Goal: Task Accomplishment & Management: Manage account settings

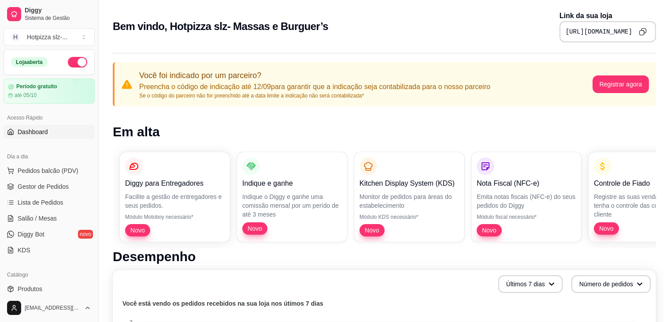
click at [566, 32] on pre "[URL][DOMAIN_NAME]" at bounding box center [599, 31] width 67 height 9
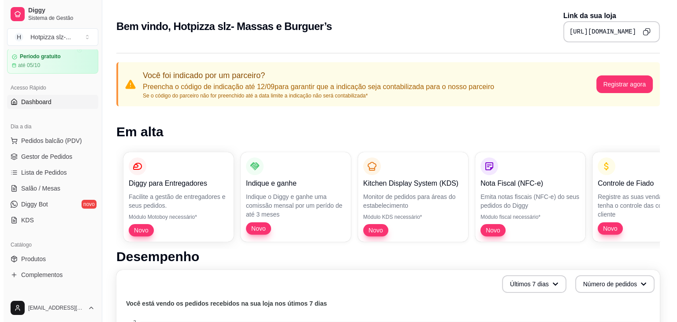
scroll to position [44, 0]
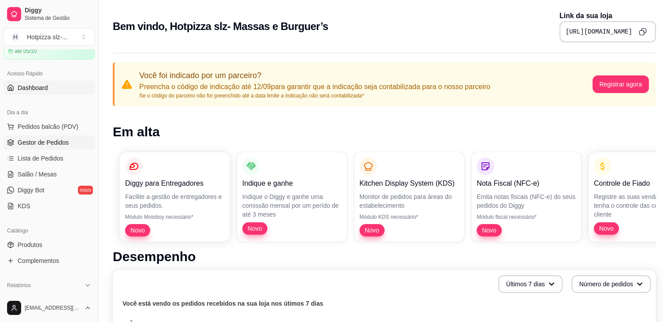
click at [45, 145] on span "Gestor de Pedidos" at bounding box center [43, 142] width 51 height 9
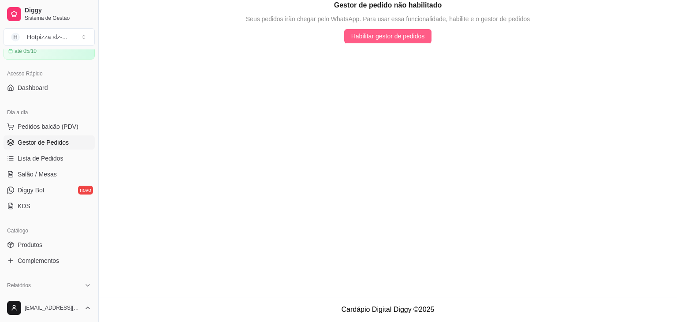
click at [377, 38] on span "Habilitar gestor de pedidos" at bounding box center [388, 36] width 74 height 10
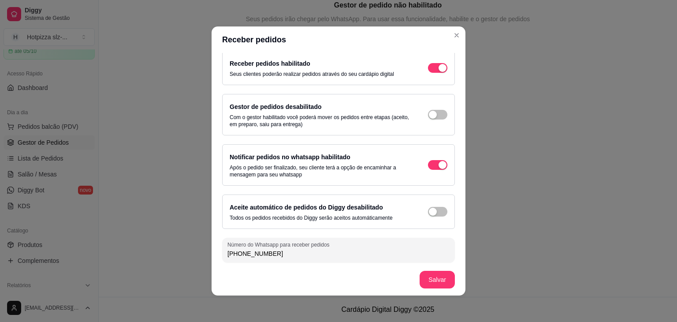
scroll to position [7, 0]
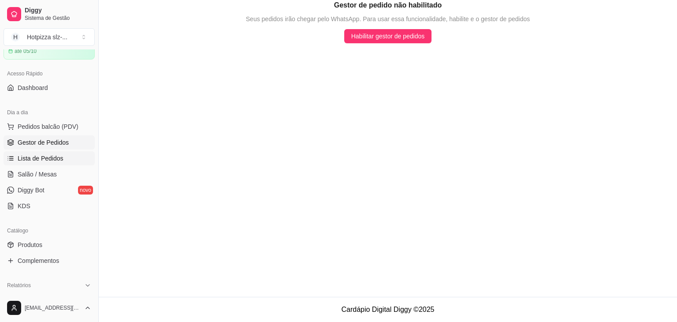
click at [38, 159] on span "Lista de Pedidos" at bounding box center [41, 158] width 46 height 9
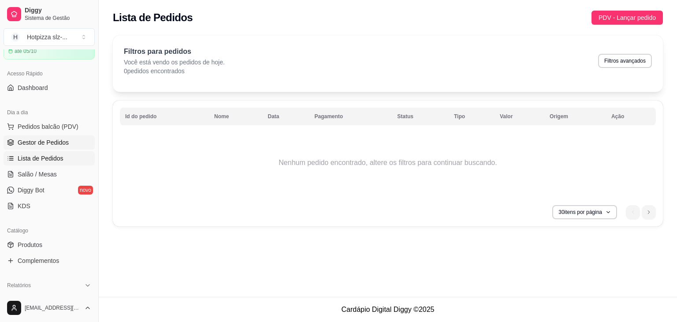
click at [45, 140] on span "Gestor de Pedidos" at bounding box center [43, 142] width 51 height 9
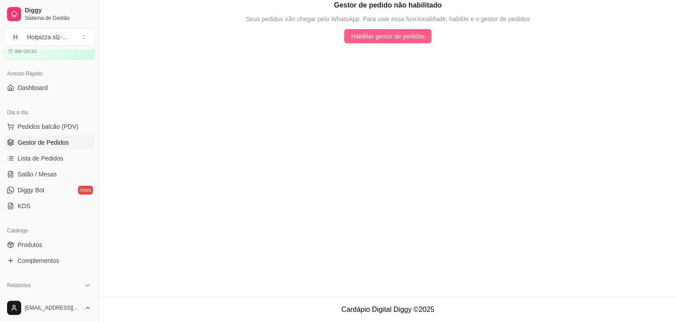
click at [403, 39] on span "Habilitar gestor de pedidos" at bounding box center [388, 36] width 74 height 10
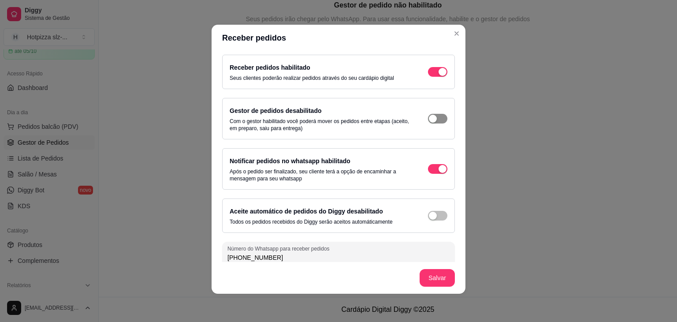
click at [435, 118] on span "button" at bounding box center [437, 119] width 19 height 10
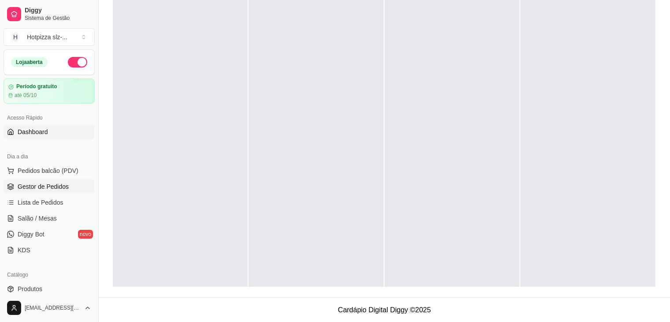
click at [35, 131] on span "Dashboard" at bounding box center [33, 131] width 30 height 9
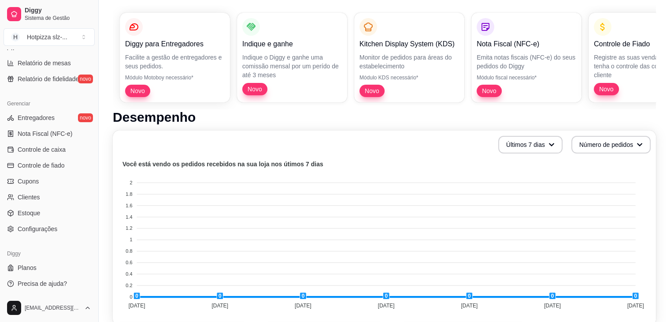
scroll to position [176, 0]
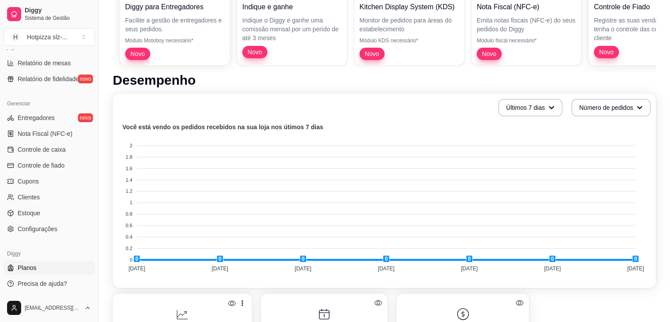
click at [30, 269] on span "Planos" at bounding box center [27, 267] width 19 height 9
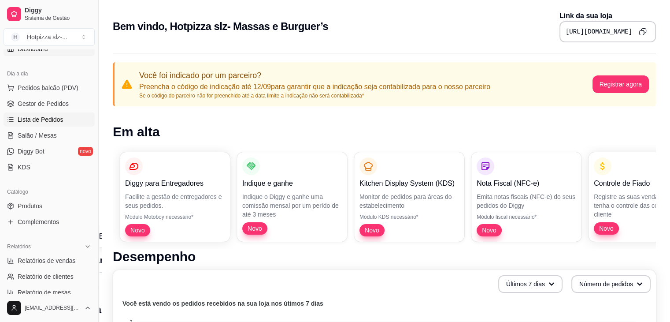
scroll to position [88, 0]
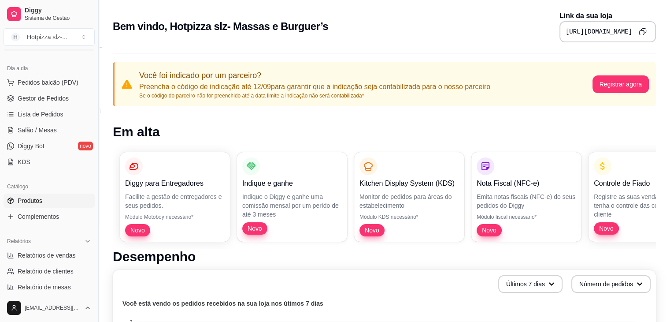
click at [37, 203] on span "Produtos" at bounding box center [30, 200] width 25 height 9
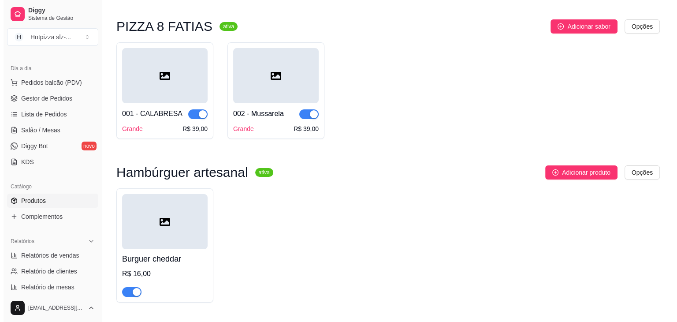
scroll to position [54, 0]
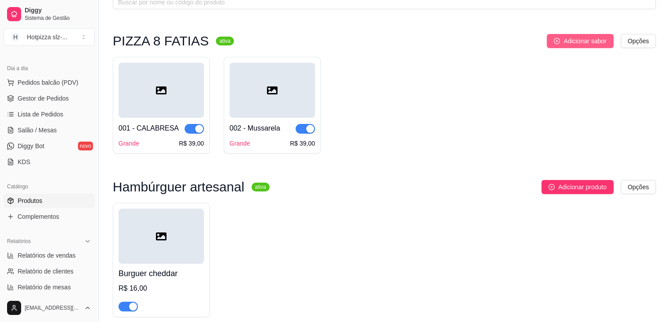
click at [580, 41] on span "Adicionar sabor" at bounding box center [585, 41] width 43 height 10
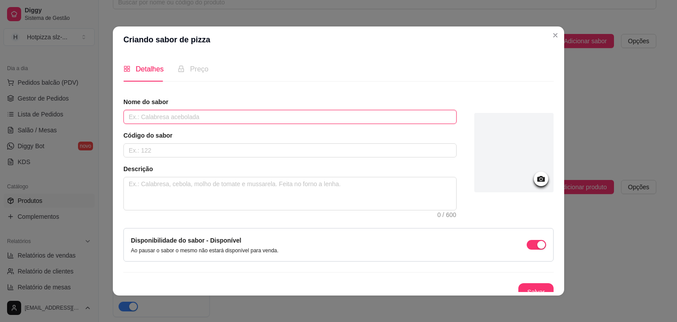
click at [188, 120] on input "text" at bounding box center [289, 117] width 333 height 14
drag, startPoint x: 316, startPoint y: 33, endPoint x: 329, endPoint y: 110, distance: 77.8
click at [329, 110] on section "Criando sabor de pizza Detalhes Preço Nome do sabor Código do sabor Descrição 0…" at bounding box center [338, 160] width 451 height 269
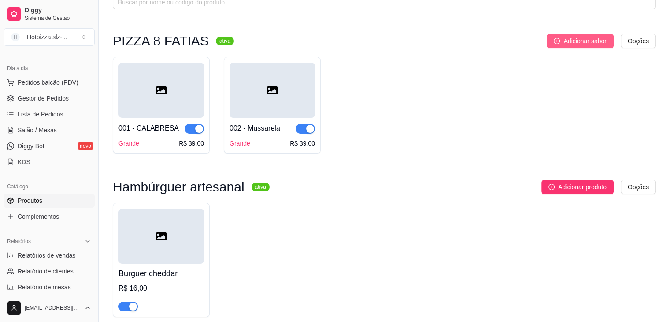
click at [574, 40] on span "Adicionar sabor" at bounding box center [585, 41] width 43 height 10
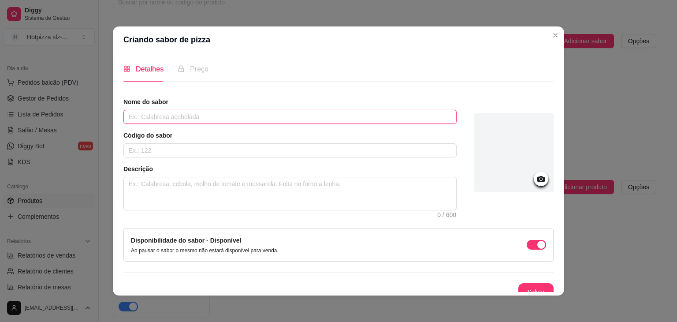
click at [144, 120] on input "text" at bounding box center [289, 117] width 333 height 14
type input "Fra"
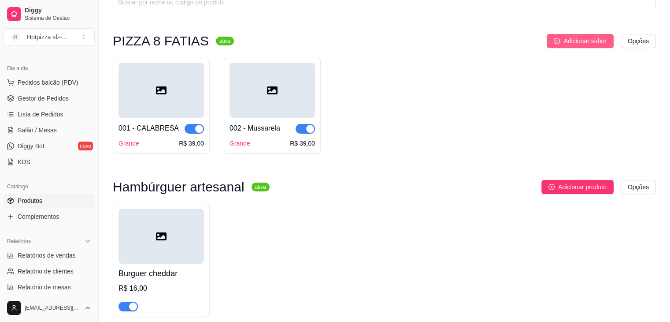
click at [582, 41] on span "Adicionar sabor" at bounding box center [585, 41] width 43 height 10
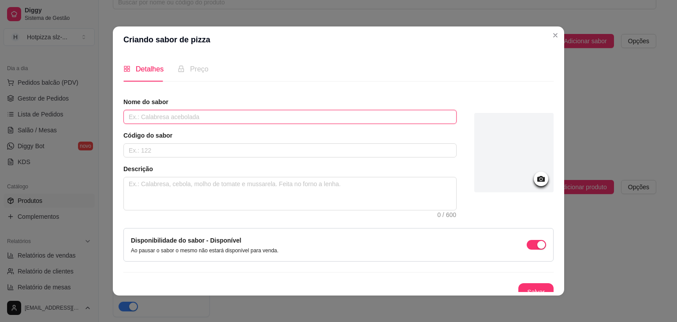
click at [221, 121] on input "text" at bounding box center [289, 117] width 333 height 14
type input "FRANGO COM REQUEJAO"
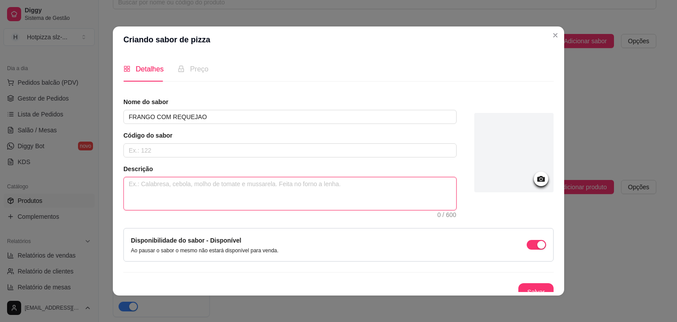
click at [159, 182] on textarea at bounding box center [290, 193] width 332 height 33
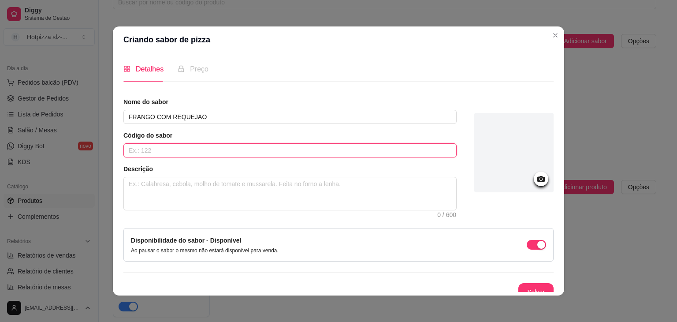
click at [179, 152] on input "text" at bounding box center [289, 150] width 333 height 14
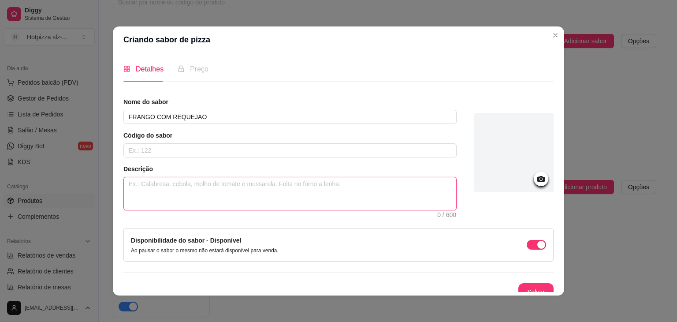
click at [143, 186] on textarea at bounding box center [290, 193] width 332 height 33
type textarea "m"
type textarea "mo"
type textarea "mol"
type textarea "molh"
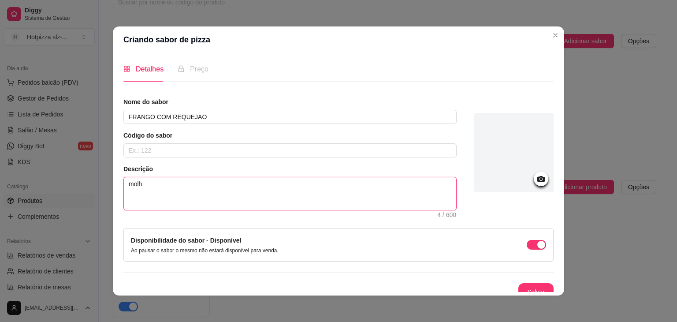
type textarea "molho"
type textarea "molho,"
type textarea "molho, m"
type textarea "molho, mu"
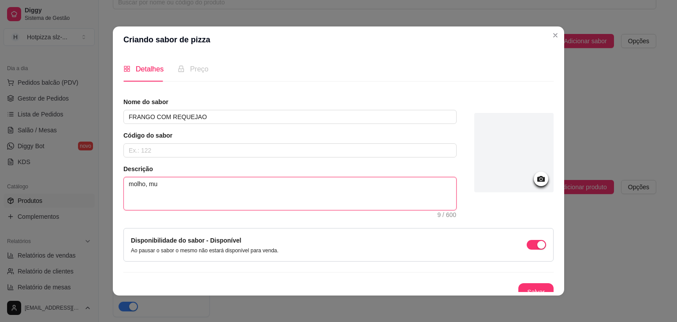
type textarea "molho, mus"
type textarea "molho, muss"
type textarea "molho, mussa"
type textarea "molho, mussar"
type textarea "molho, mussare"
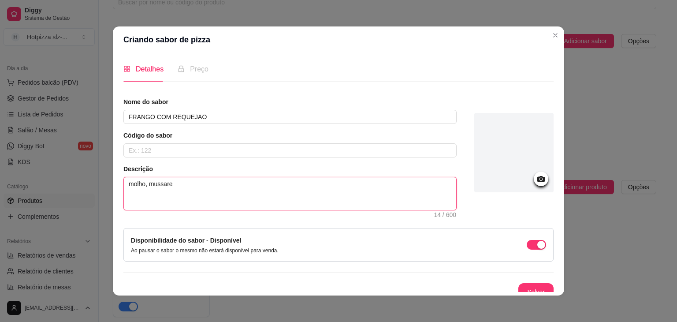
type textarea "molho, mussarel"
type textarea "molho, mussarela"
type textarea "molho, mussarela,"
type textarea "molho, mussarela, f"
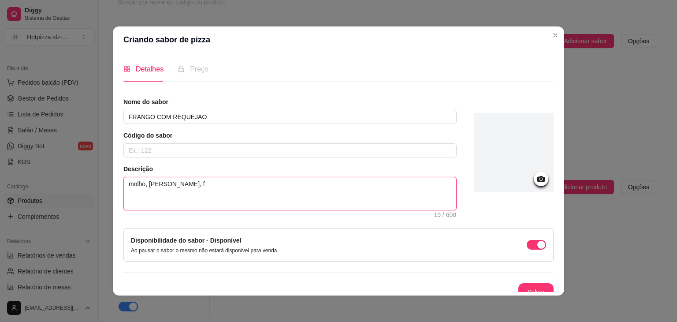
type textarea "molho, mussarela, fr"
type textarea "molho, mussarela, fra"
type textarea "molho, mussarela, fran"
type textarea "molho, mussarela, frang"
type textarea "molho, mussarela, frango"
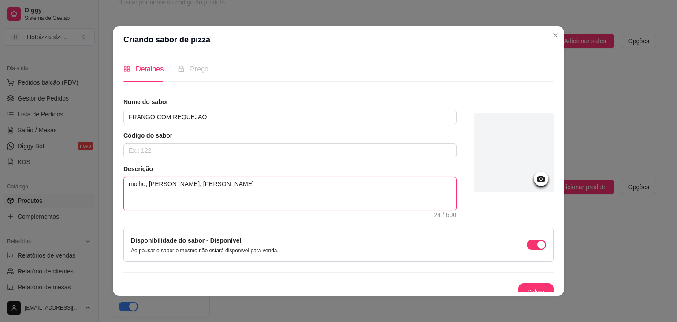
type textarea "molho, mussarela, frango"
type textarea "molho, mussarela, frango d"
type textarea "molho, mussarela, frango de"
type textarea "molho, mussarela, frango des"
type textarea "molho, mussarela, frango desf"
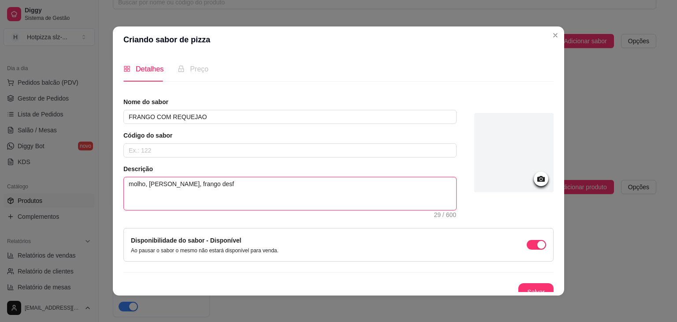
type textarea "molho, mussarela, frango desfi"
type textarea "molho, mussarela, frango desfia"
type textarea "molho, mussarela, frango desfiad"
type textarea "molho, mussarela, frango desfiado"
type textarea "molho, mussarela, frango desfiado,"
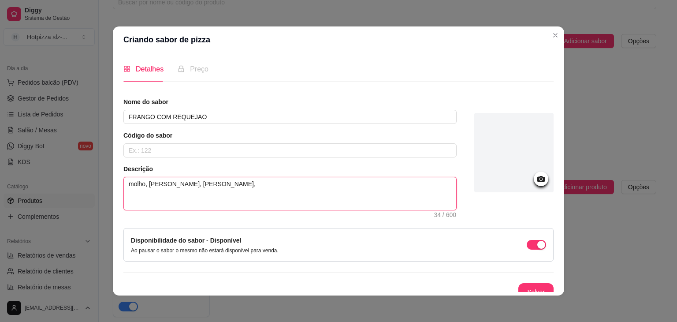
type textarea "molho, mussarela, frango desfiado,"
type textarea "molho, mussarela, frango desfiado, m"
type textarea "molho, mussarela, frango desfiado, mi"
type textarea "molho, mussarela, frango desfiado, mil"
type textarea "molho, mussarela, frango desfiado, milh"
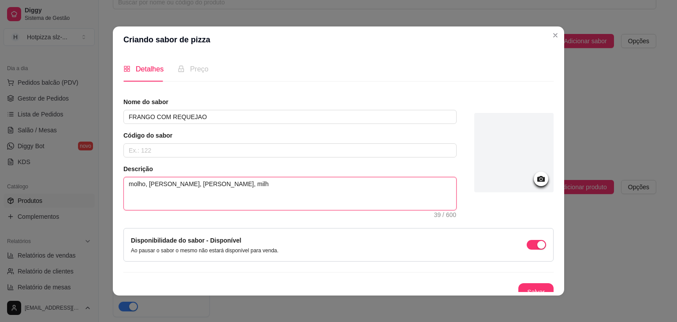
type textarea "molho, mussarela, frango desfiado, milho"
type textarea "molho, mussarela, frango desfiado, milho v"
type textarea "molho, mussarela, frango desfiado, milho ve"
type textarea "molho, mussarela, frango desfiado, milho ver"
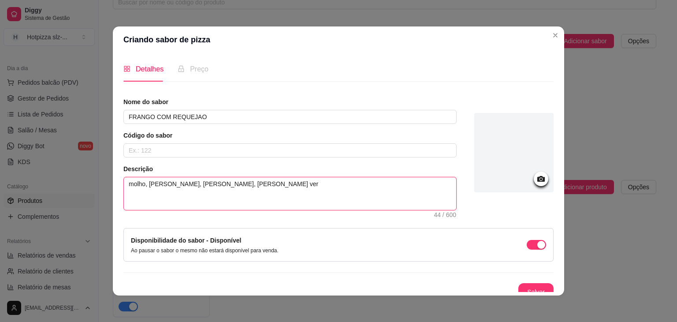
type textarea "molho, mussarela, frango desfiado, milho verd"
type textarea "molho, mussarela, frango desfiado, milho verde"
type textarea "molho, mussarela, frango desfiado, milho verde,"
type textarea "molho, mussarela, frango desfiado, milho verde, t"
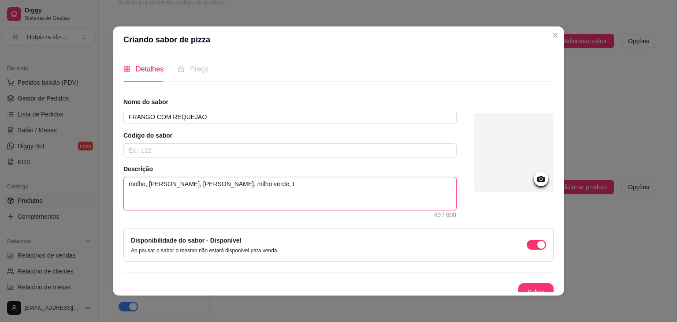
type textarea "molho, mussarela, frango desfiado, milho verde, to"
type textarea "molho, mussarela, frango desfiado, milho verde, tom"
type textarea "molho, mussarela, frango desfiado, milho verde, toma"
type textarea "molho, mussarela, frango desfiado, milho verde, tomat"
type textarea "molho, mussarela, frango desfiado, milho verde, tomate"
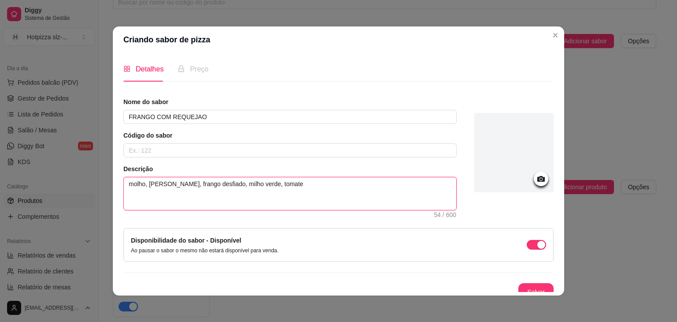
type textarea "molho, mussarela, frango desfiado, milho verde, tomate,"
type textarea "molho, mussarela, frango desfiado, milho verde, tomate, r"
type textarea "molho, mussarela, frango desfiado, milho verde, tomate, re"
type textarea "molho, mussarela, frango desfiado, milho verde, tomate, req"
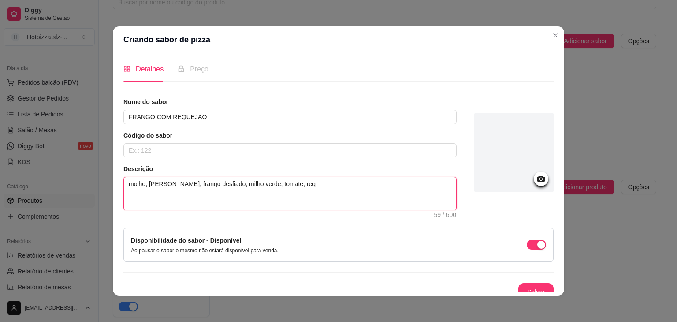
type textarea "molho, mussarela, frango desfiado, milho verde, tomate, requ"
type textarea "molho, mussarela, frango desfiado, milho verde, tomate, reque"
type textarea "molho, mussarela, frango desfiado, milho verde, tomate, requei"
type textarea "molho, mussarela, frango desfiado, milho verde, tomate, requeij"
type textarea "molho, mussarela, frango desfiado, milho verde, tomate, requeija"
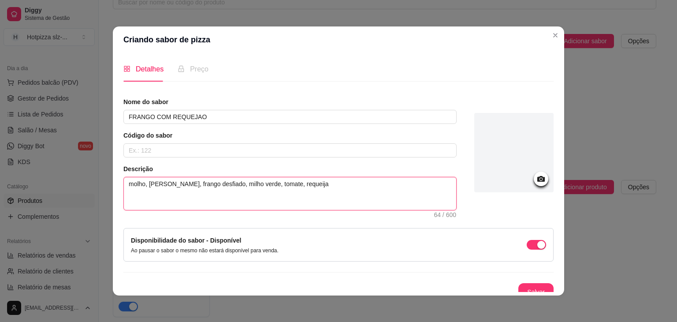
type textarea "molho, mussarela, frango desfiado, milho verde, tomate, requeijao"
type textarea "molho, mussarela, frango desfiado, milho verde, tomate, requeijao,"
type textarea "molho, mussarela, frango desfiado, milho verde, tomate, requeijao, a"
type textarea "molho, mussarela, frango desfiado, milho verde, tomate, requeijao, az"
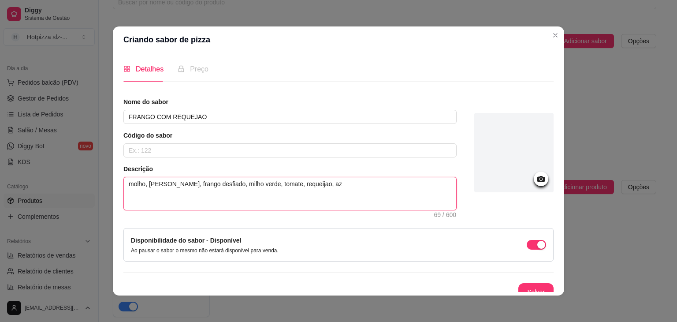
type textarea "molho, mussarela, frango desfiado, milho verde, tomate, requeijao, aze"
type textarea "molho, mussarela, frango desfiado, milho verde, tomate, requeijao, azei"
type textarea "molho, mussarela, frango desfiado, milho verde, tomate, requeijao, azeit"
type textarea "molho, mussarela, frango desfiado, milho verde, tomate, requeijao, azeito"
type textarea "molho, mussarela, frango desfiado, milho verde, tomate, requeijao, azeiton"
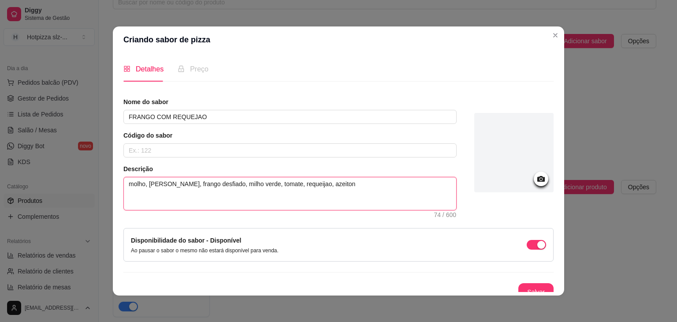
type textarea "molho, mussarela, frango desfiado, milho verde, tomate, requeijao, azeitona"
type textarea "molho, mussarela, frango desfiado, milho verde, tomate, requeijao, azeitona e"
type textarea "molho, mussarela, frango desfiado, milho verde, tomate, requeijao, azeitona e o"
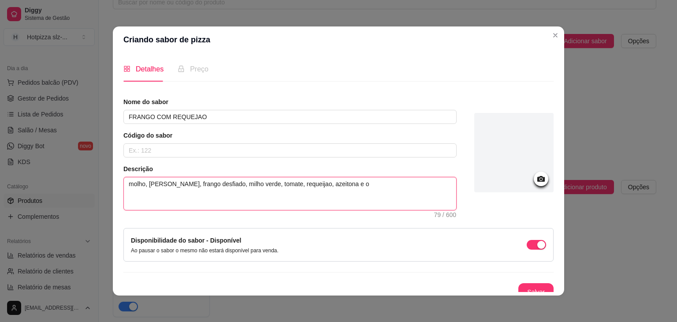
type textarea "molho, mussarela, frango desfiado, milho verde, tomate, requeijao, azeitona e or"
type textarea "molho, mussarela, frango desfiado, milho verde, tomate, requeijao, azeitona e o…"
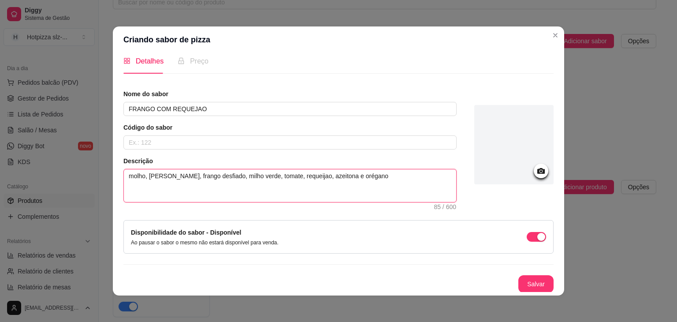
scroll to position [2, 0]
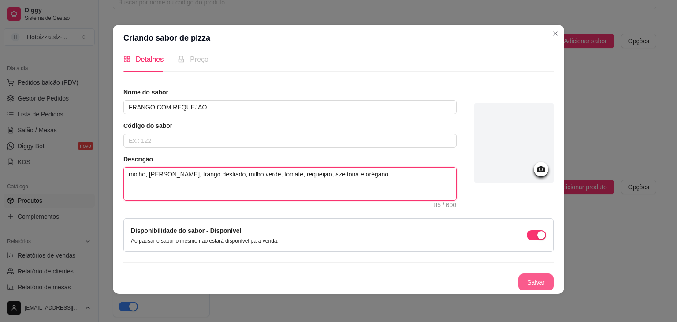
type textarea "molho, mussarela, frango desfiado, milho verde, tomate, requeijao, azeitona e o…"
click at [518, 281] on button "Salvar" at bounding box center [535, 282] width 35 height 18
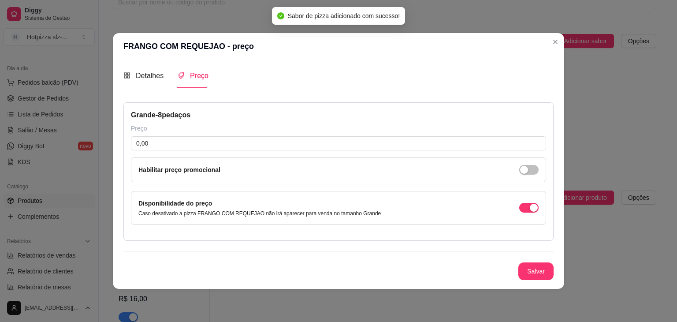
scroll to position [0, 0]
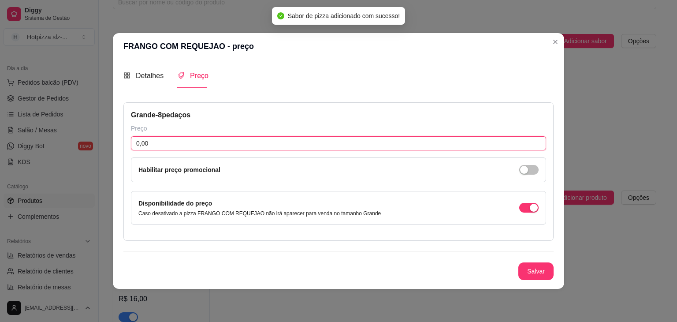
click at [155, 144] on input "0,00" at bounding box center [338, 143] width 415 height 14
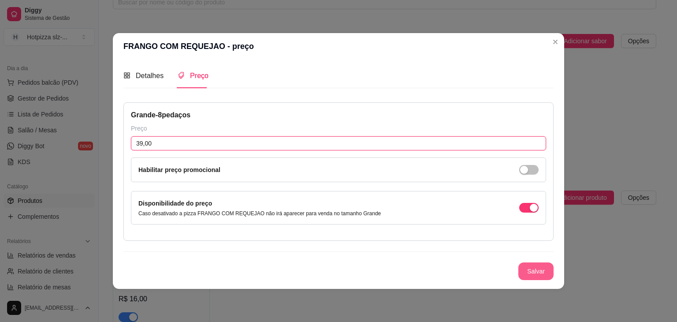
type input "39,00"
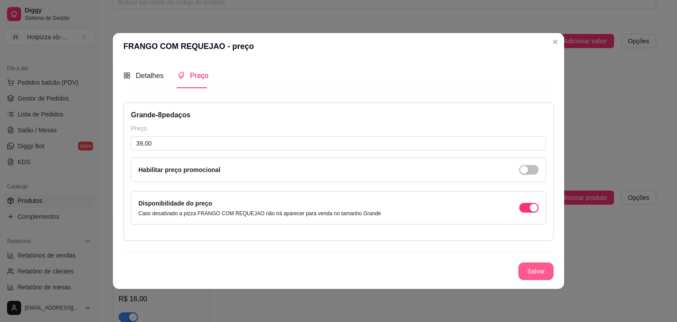
click at [532, 272] on button "Salvar" at bounding box center [535, 271] width 35 height 18
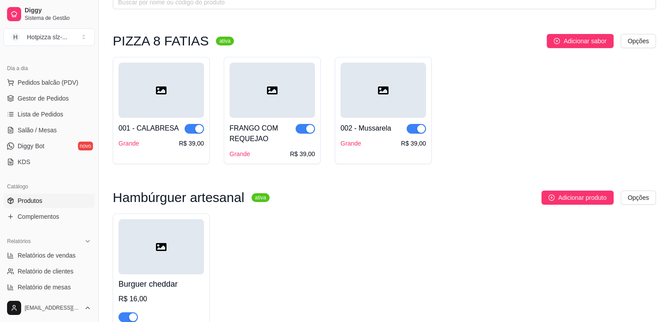
click at [286, 111] on div at bounding box center [272, 90] width 85 height 55
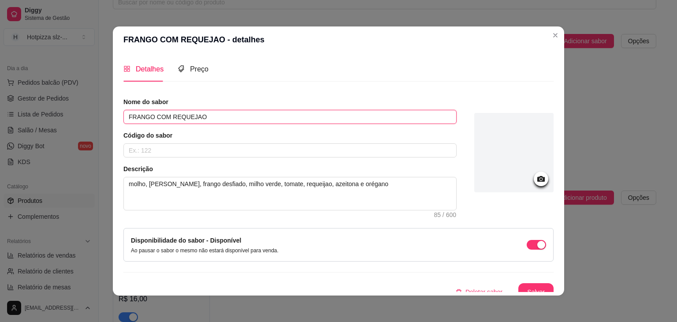
click at [186, 114] on input "FRANGO COM REQUEJAO" at bounding box center [289, 117] width 333 height 14
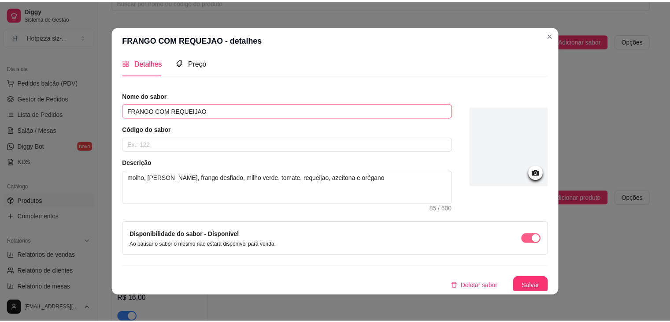
scroll to position [8, 0]
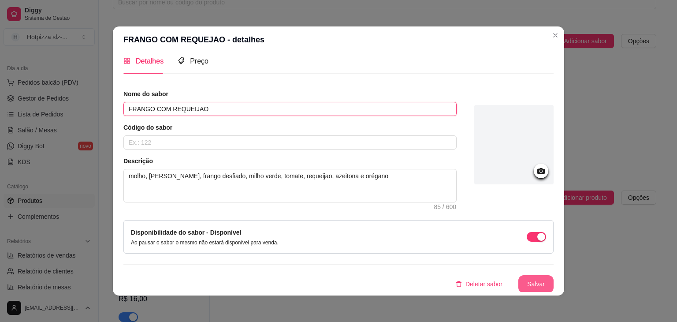
type input "FRANGO COM REQUEIJAO"
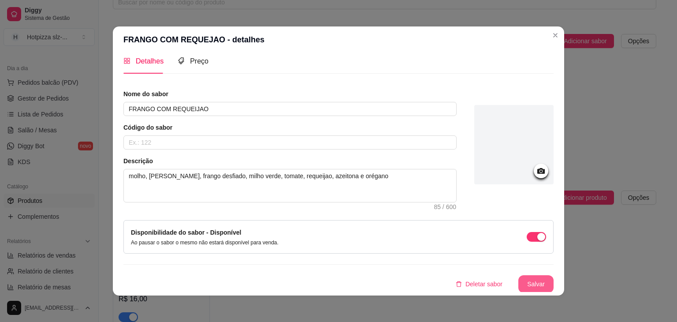
click at [520, 282] on button "Salvar" at bounding box center [535, 284] width 35 height 18
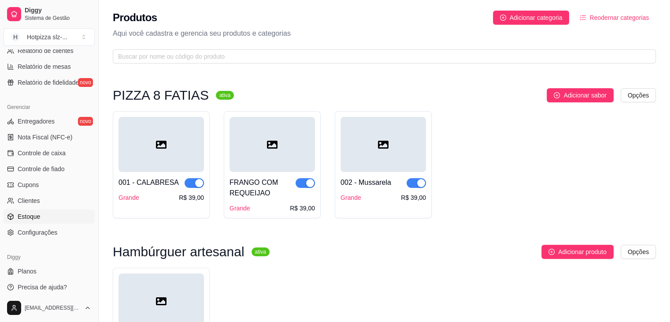
scroll to position [312, 0]
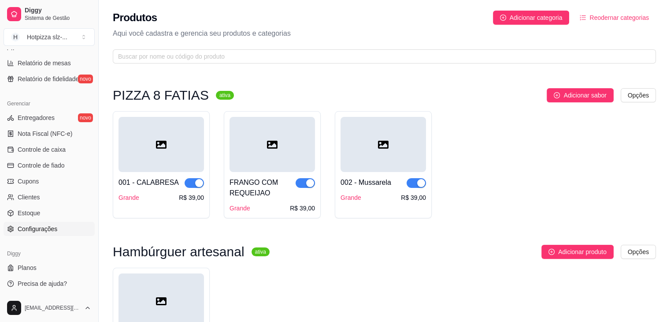
click at [42, 233] on link "Configurações" at bounding box center [49, 229] width 91 height 14
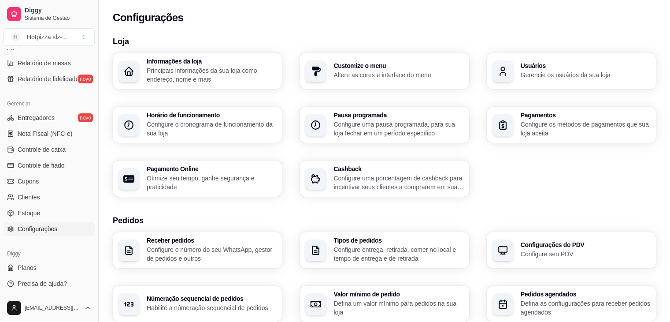
click at [194, 177] on p "Otimize seu tempo, ganhe segurança e praticidade" at bounding box center [212, 183] width 130 height 18
select select "4.98"
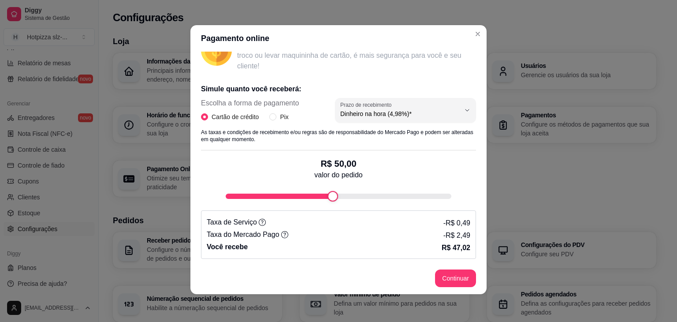
scroll to position [2, 0]
click at [270, 117] on input "Pix" at bounding box center [272, 116] width 7 height 7
radio input "true"
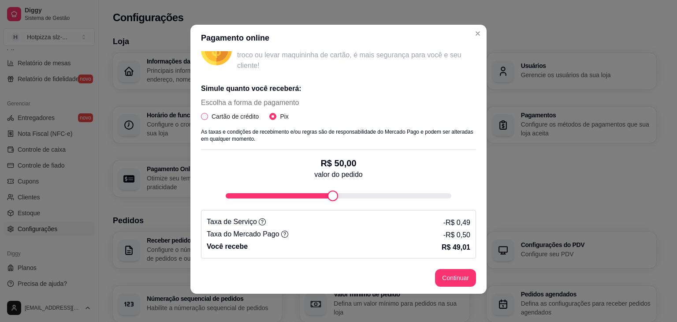
click at [203, 115] on input "Cartão de crédito" at bounding box center [204, 116] width 7 height 7
radio input "true"
radio input "false"
select select "4.98"
click at [269, 115] on input "Pix" at bounding box center [272, 116] width 7 height 7
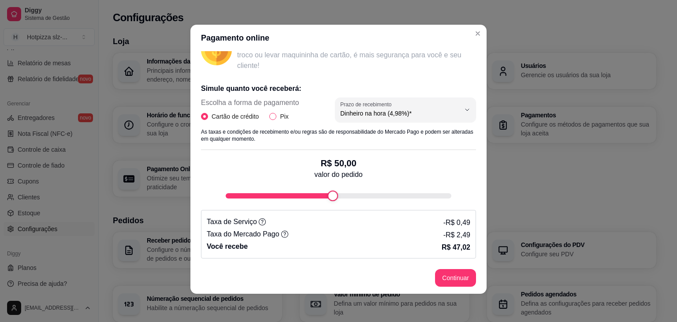
radio input "true"
radio input "false"
click at [281, 233] on icon at bounding box center [284, 233] width 7 height 7
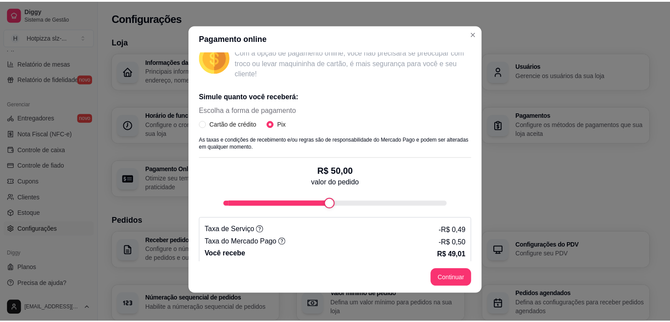
scroll to position [144, 0]
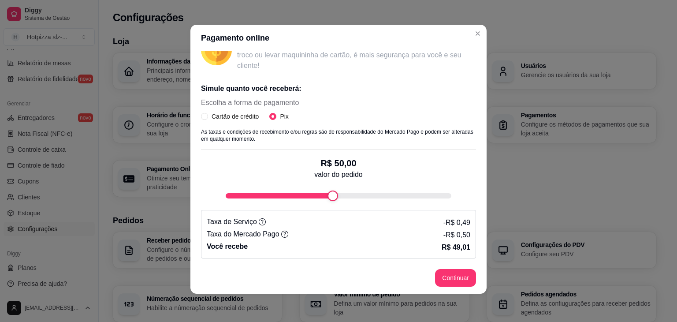
click at [259, 220] on icon at bounding box center [262, 221] width 7 height 7
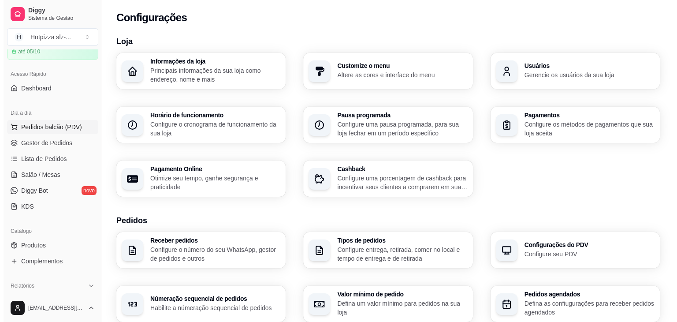
scroll to position [132, 0]
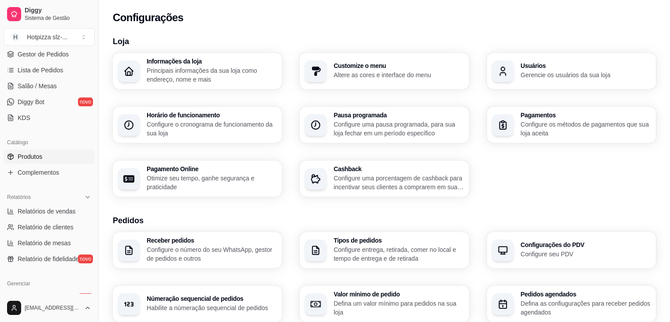
click at [30, 152] on span "Produtos" at bounding box center [30, 156] width 25 height 9
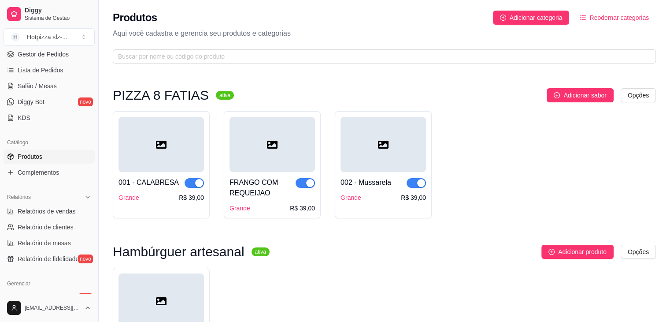
click at [288, 181] on div "FRANGO COM REQUEIJAO" at bounding box center [263, 187] width 66 height 21
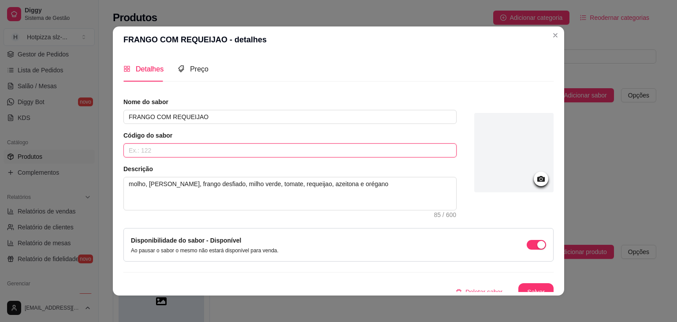
click at [148, 152] on input "text" at bounding box center [289, 150] width 333 height 14
type input "003"
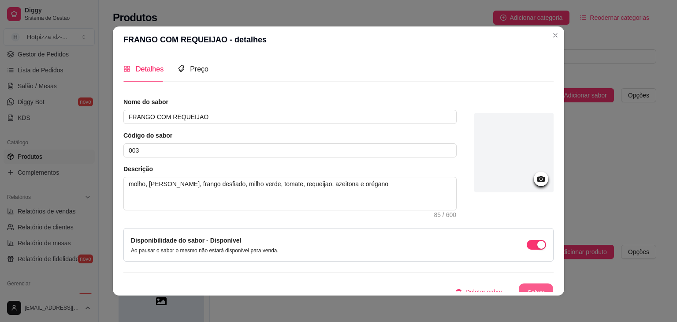
click at [528, 288] on button "Salvar" at bounding box center [536, 291] width 34 height 17
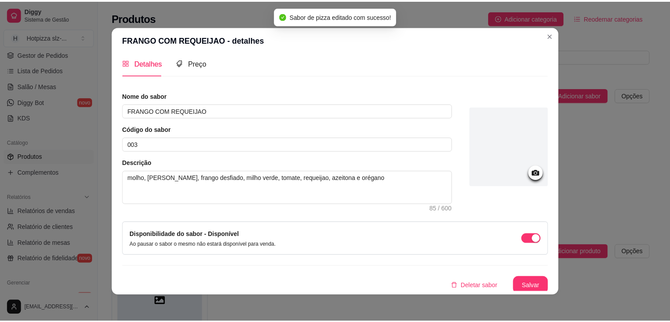
scroll to position [8, 0]
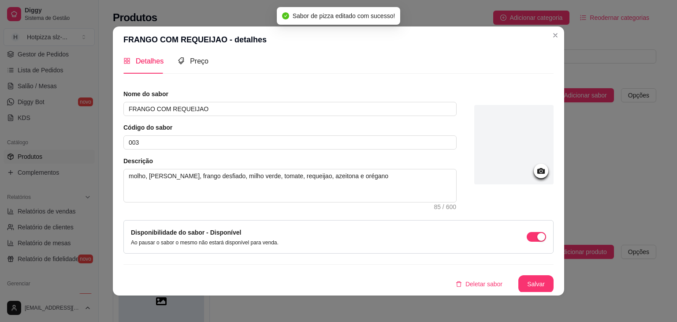
click at [528, 280] on button "Salvar" at bounding box center [535, 284] width 35 height 18
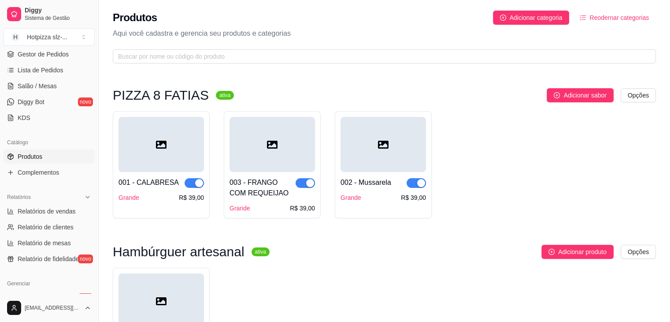
click at [383, 164] on div at bounding box center [383, 144] width 85 height 55
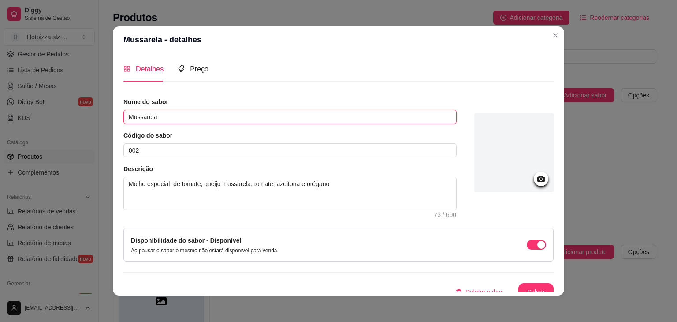
drag, startPoint x: 170, startPoint y: 121, endPoint x: 116, endPoint y: 123, distance: 53.3
click at [116, 123] on div "Detalhes Preço Nome do sabor Mussarela Código do sabor 002 Descrição Molho espe…" at bounding box center [338, 174] width 451 height 242
type input "MUSSARELA"
click at [524, 286] on button "Salvar" at bounding box center [535, 292] width 35 height 18
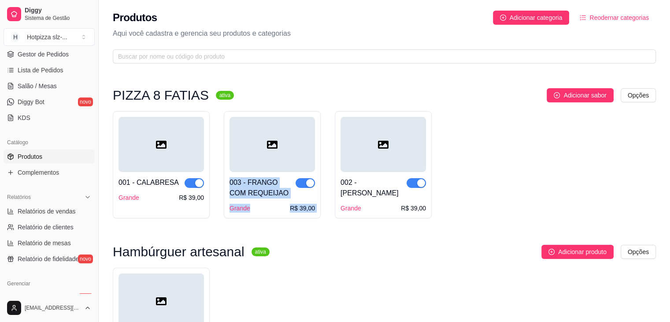
drag, startPoint x: 360, startPoint y: 148, endPoint x: 301, endPoint y: 156, distance: 59.1
click at [301, 156] on div "001 - CALABRESA Grande R$ 39,00 003 - FRANGO COM REQUEIJAO Grande R$ 39,00 002 …" at bounding box center [384, 164] width 543 height 107
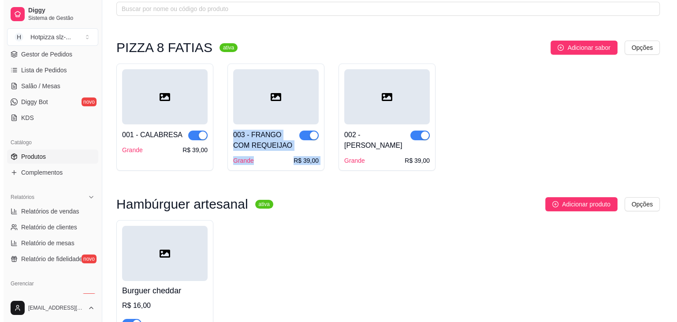
scroll to position [0, 0]
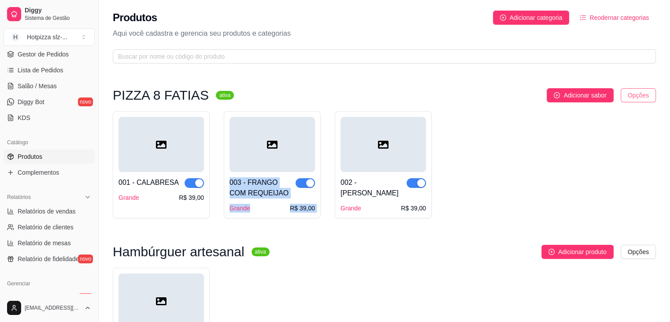
click at [649, 96] on html "Diggy Sistema de Gestão H Hotpizza slz- ... Loja aberta Período gratuito até 05…" at bounding box center [335, 161] width 670 height 322
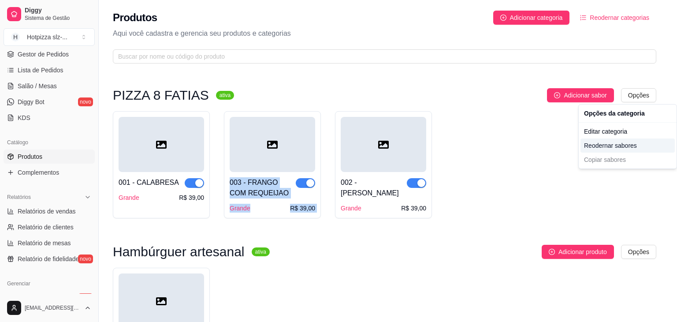
click at [601, 147] on div "Reodernar sabores" at bounding box center [627, 145] width 94 height 14
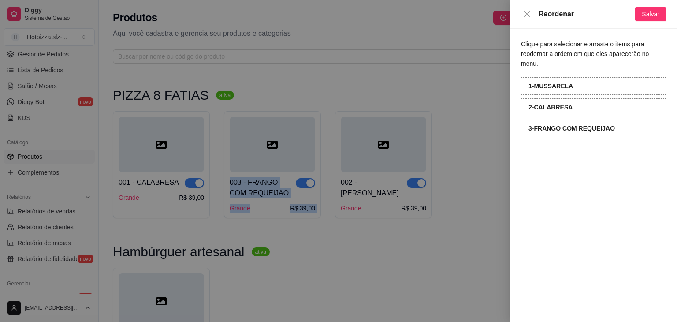
click at [557, 82] on strong "1 - MUSSARELA" at bounding box center [550, 85] width 45 height 7
click at [645, 13] on span "Salvar" at bounding box center [651, 14] width 18 height 10
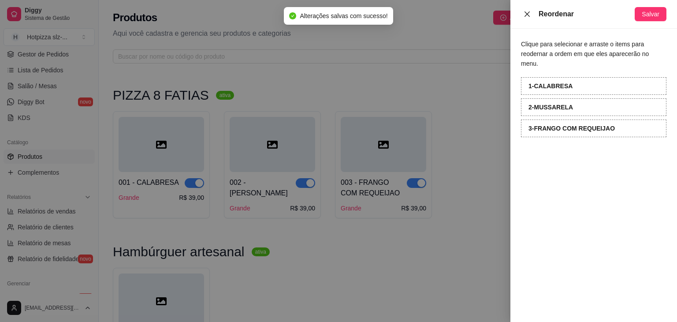
click at [525, 13] on icon "close" at bounding box center [527, 14] width 7 height 7
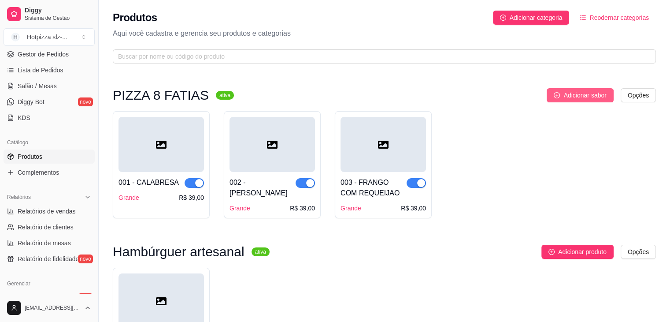
click at [568, 97] on span "Adicionar sabor" at bounding box center [585, 95] width 43 height 10
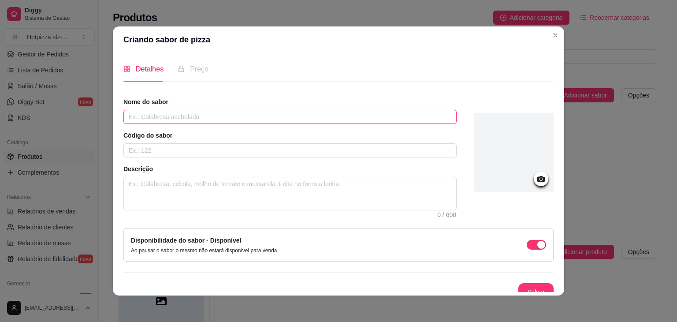
click at [188, 117] on input "text" at bounding box center [289, 117] width 333 height 14
type input "PORTUGUESA"
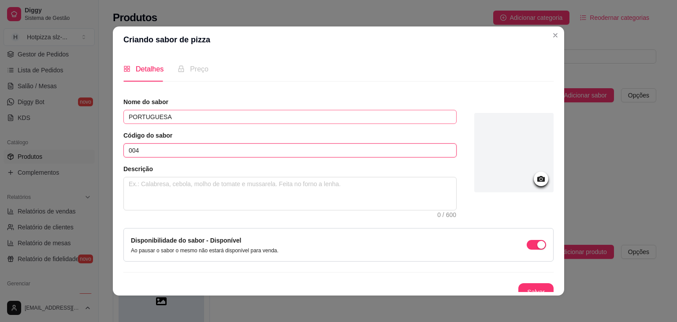
type input "004"
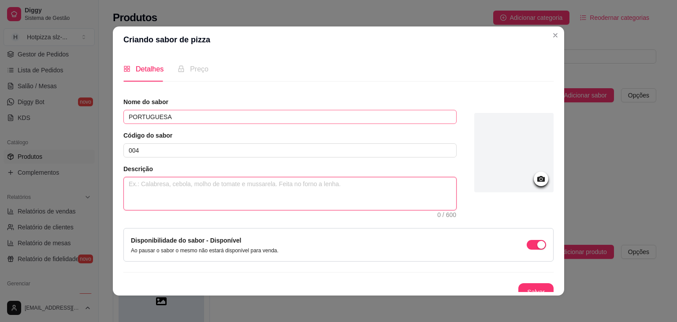
type textarea "m"
type textarea "mo"
type textarea "mol"
type textarea "molh"
drag, startPoint x: 403, startPoint y: 184, endPoint x: 123, endPoint y: 181, distance: 279.9
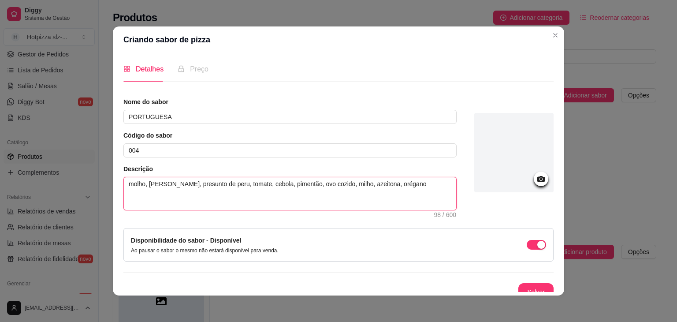
click at [124, 181] on textarea "molho, mussarela, presunto de peru, tomate, cebola, pimentão, ovo cozido, milho…" at bounding box center [290, 193] width 332 height 33
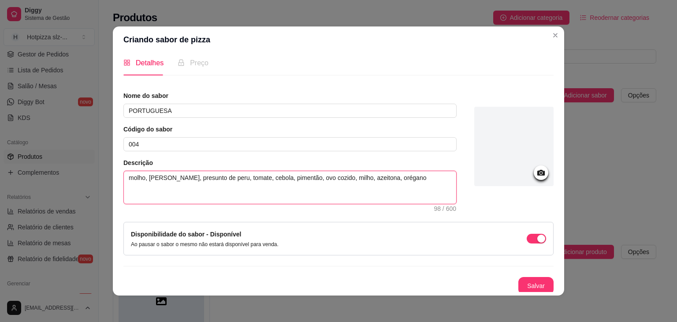
scroll to position [8, 0]
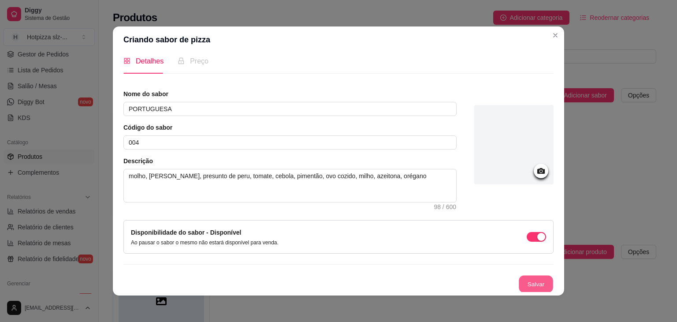
click at [532, 284] on button "Salvar" at bounding box center [536, 283] width 34 height 17
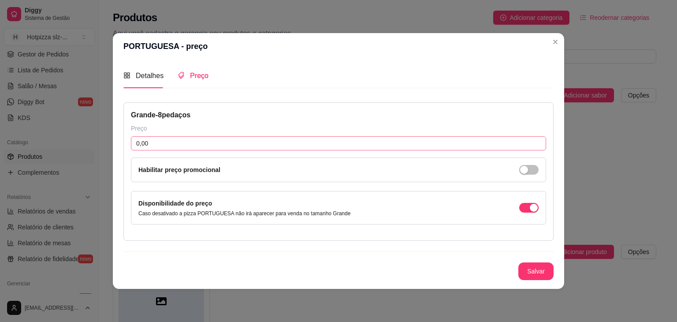
scroll to position [0, 0]
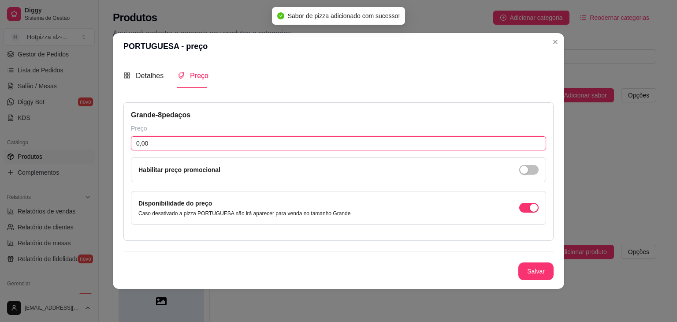
click at [156, 140] on input "0,00" at bounding box center [338, 143] width 415 height 14
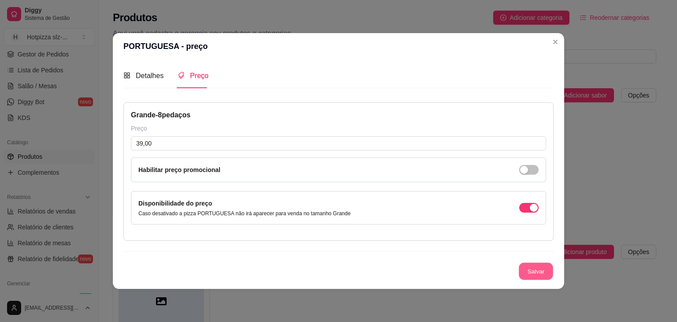
click at [529, 272] on button "Salvar" at bounding box center [536, 271] width 34 height 17
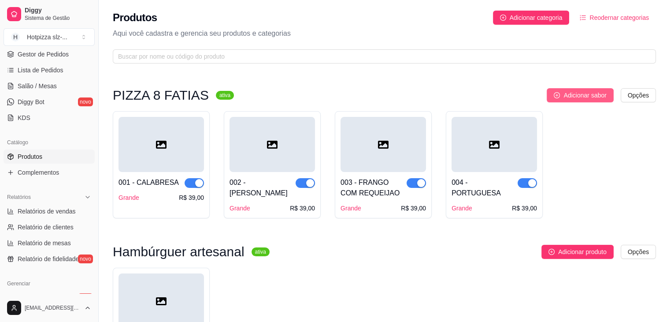
click at [588, 96] on span "Adicionar sabor" at bounding box center [585, 95] width 43 height 10
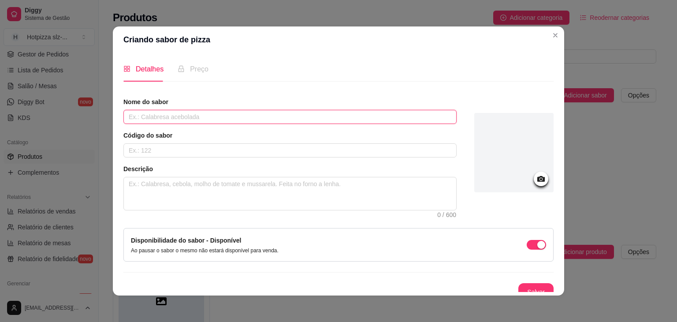
click at [160, 119] on input "text" at bounding box center [289, 117] width 333 height 14
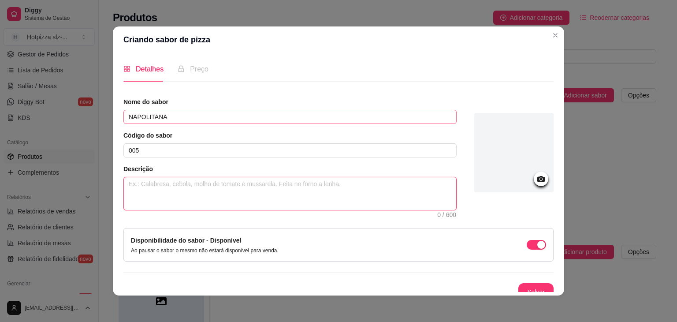
paste textarea "molho, mussarela, presunto de peru, tomate, cebola, pimentão, ovo cozido, milho…"
click at [328, 182] on textarea "molho, mussarela, presunto de peru, tomate, cebola, pimentão, ovo cozido, milho…" at bounding box center [290, 193] width 332 height 33
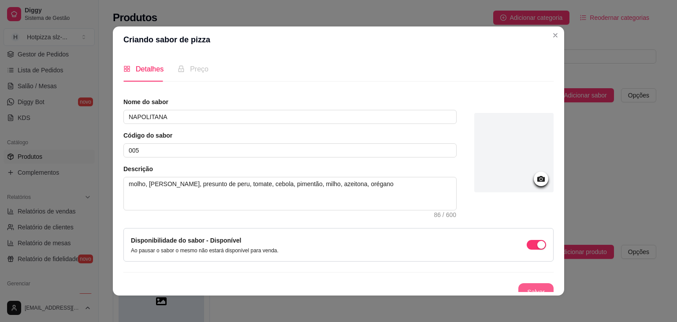
click at [524, 288] on button "Salvar" at bounding box center [535, 292] width 35 height 18
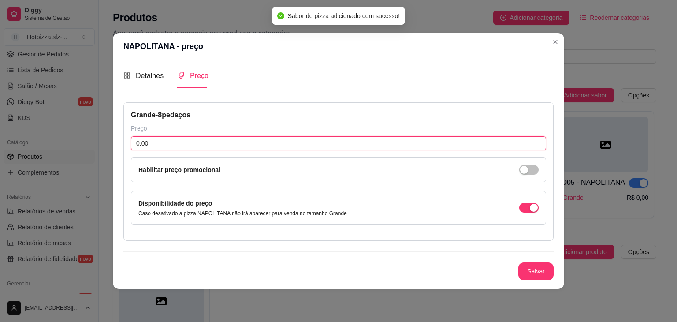
click at [178, 144] on input "0,00" at bounding box center [338, 143] width 415 height 14
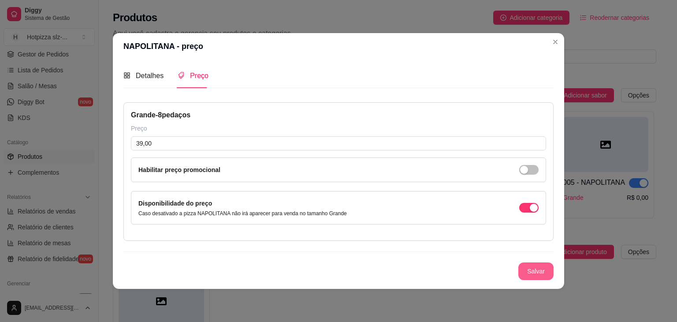
click at [536, 271] on button "Salvar" at bounding box center [535, 271] width 35 height 18
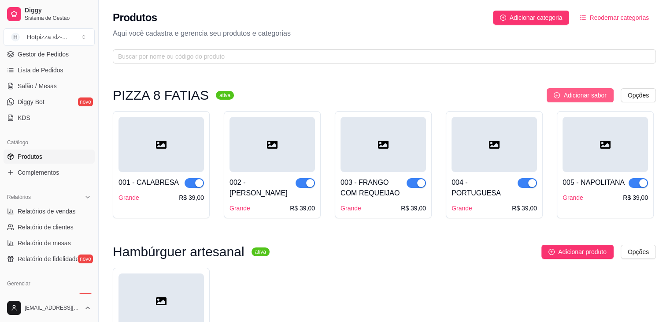
click at [569, 97] on span "Adicionar sabor" at bounding box center [585, 95] width 43 height 10
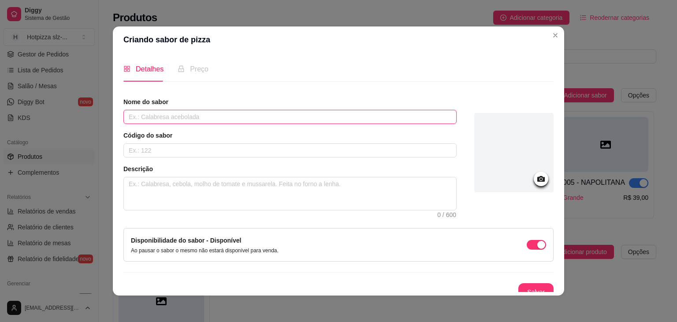
click at [192, 119] on input "text" at bounding box center [289, 117] width 333 height 14
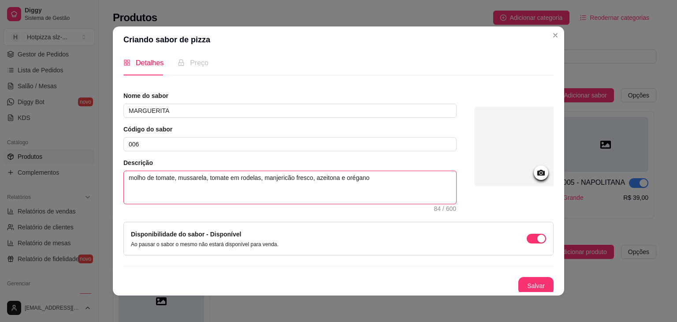
scroll to position [8, 0]
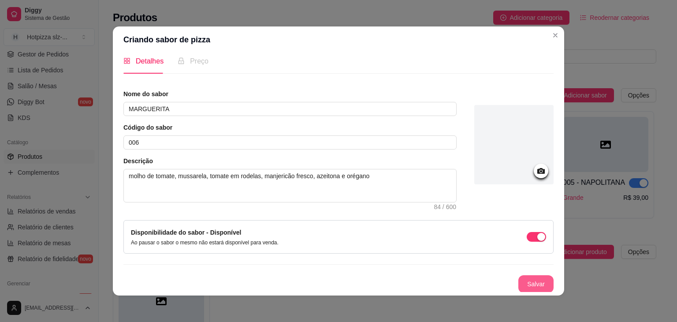
click at [520, 279] on button "Salvar" at bounding box center [535, 284] width 35 height 18
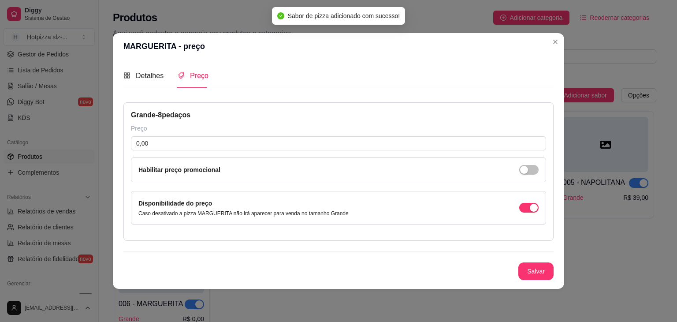
scroll to position [0, 0]
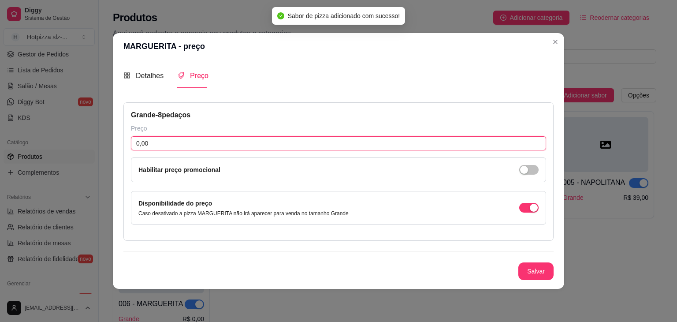
click at [152, 140] on input "0,00" at bounding box center [338, 143] width 415 height 14
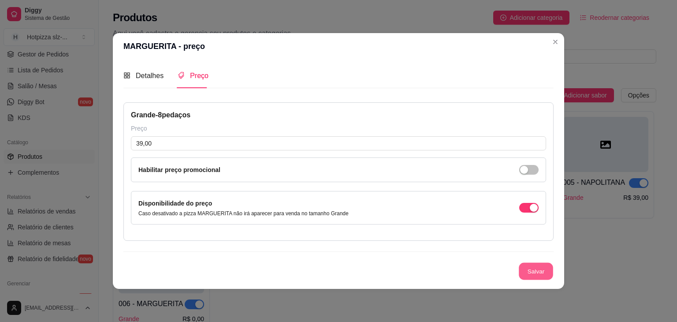
click at [522, 271] on button "Salvar" at bounding box center [536, 271] width 34 height 17
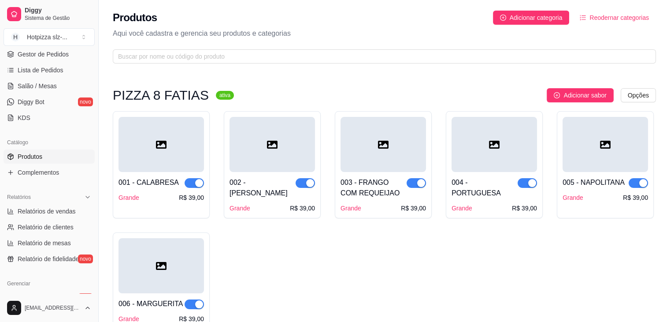
click at [151, 189] on div "001 - CALABRESA Grande R$ 39,00" at bounding box center [161, 187] width 85 height 30
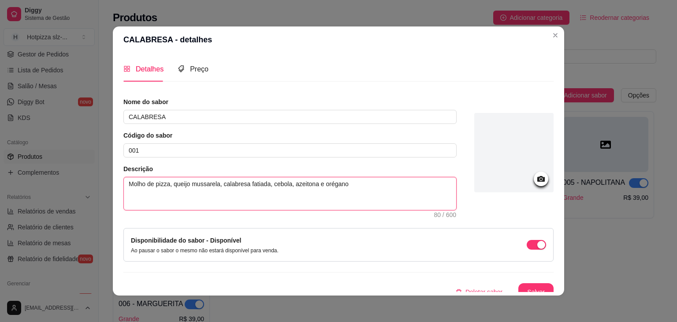
click at [166, 184] on textarea "Molho de pizza, queijo mussarela, calabresa fatiada, cebola, azeitona e orégano" at bounding box center [290, 193] width 332 height 33
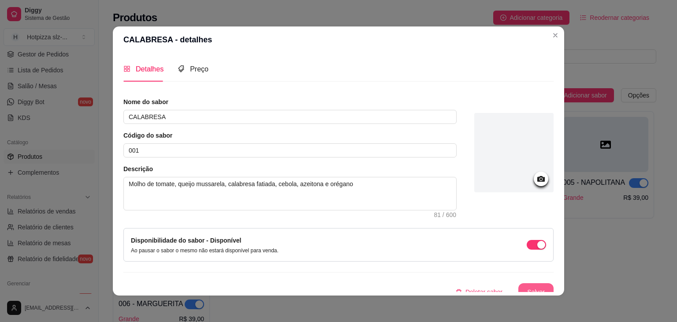
click at [518, 283] on button "Salvar" at bounding box center [535, 292] width 35 height 18
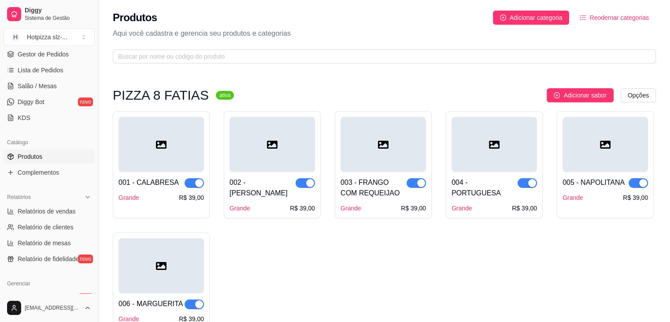
click at [303, 175] on div "002 - MUSSARELA Grande R$ 39,00" at bounding box center [272, 192] width 85 height 41
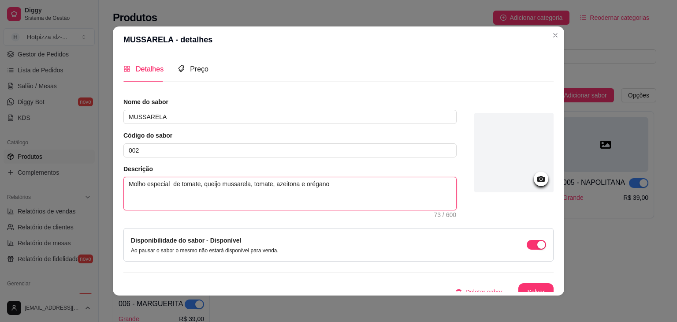
click at [169, 185] on textarea "Molho especial de tomate, queijo mussarela, tomate, azeitona e orégano" at bounding box center [290, 193] width 332 height 33
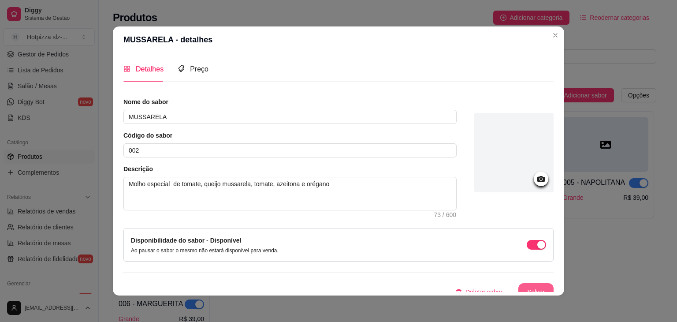
click at [532, 286] on button "Salvar" at bounding box center [535, 292] width 35 height 18
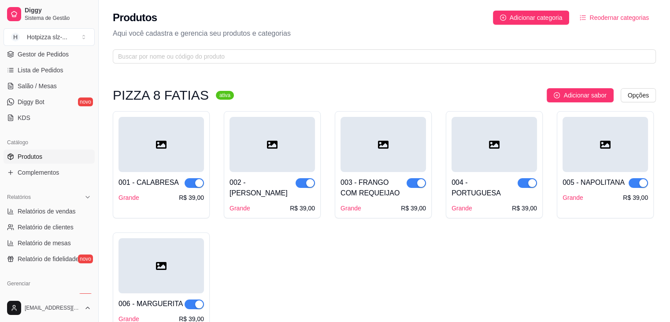
click at [190, 165] on div at bounding box center [161, 144] width 85 height 55
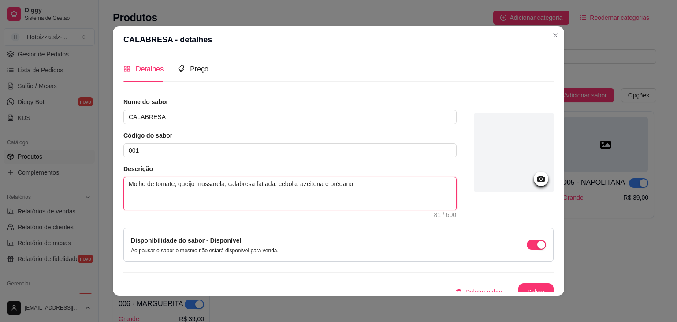
click at [145, 182] on textarea "Molho de tomate, queijo mussarela, calabresa fatiada, cebola, azeitona e orégano" at bounding box center [290, 193] width 332 height 33
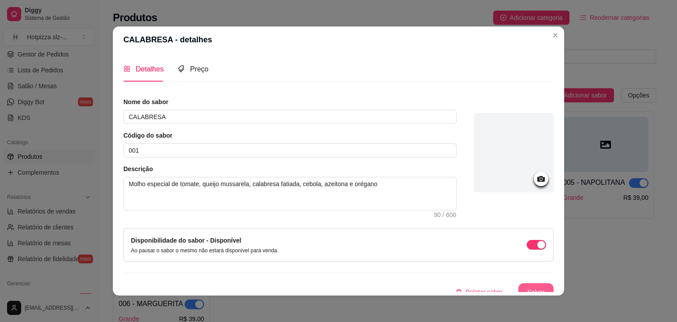
click at [524, 285] on button "Salvar" at bounding box center [535, 292] width 35 height 18
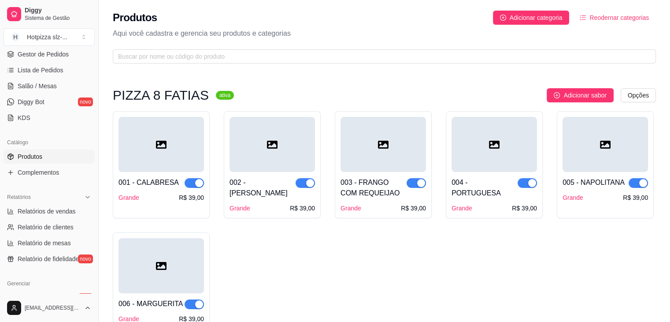
click at [375, 175] on div "003 - FRANGO COM REQUEIJAO Grande R$ 39,00" at bounding box center [383, 192] width 85 height 41
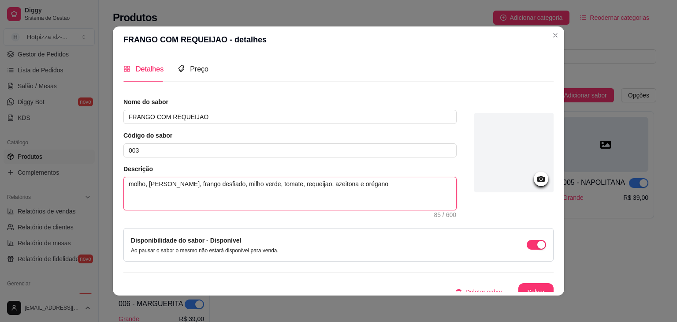
click at [142, 184] on textarea "molho, mussarela, frango desfiado, milho verde, tomate, requeijao, azeitona e o…" at bounding box center [290, 193] width 332 height 33
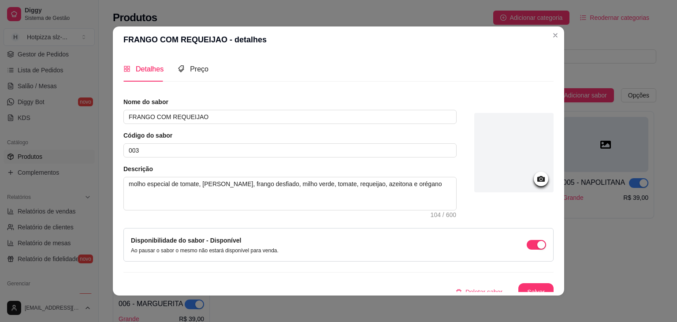
click at [518, 285] on button "Salvar" at bounding box center [535, 292] width 35 height 18
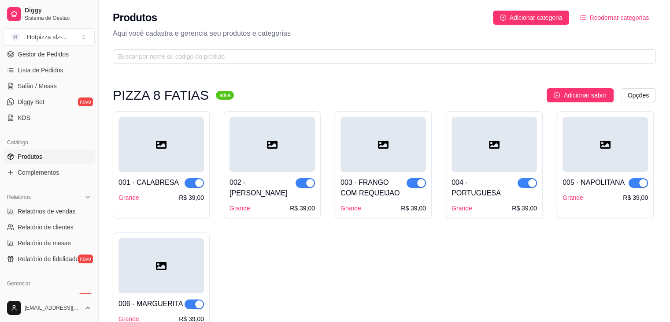
click at [485, 182] on div "004 - PORTUGUESA" at bounding box center [485, 187] width 66 height 21
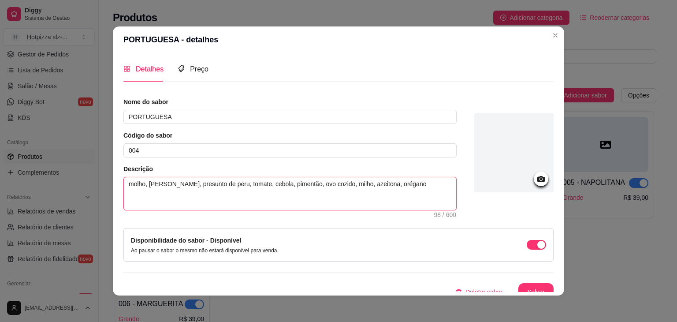
click at [142, 182] on textarea "molho, mussarela, presunto de peru, tomate, cebola, pimentão, ovo cozido, milho…" at bounding box center [290, 193] width 332 height 33
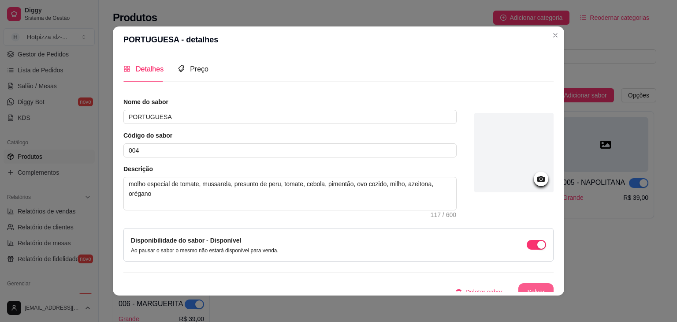
click at [529, 289] on button "Salvar" at bounding box center [535, 292] width 35 height 18
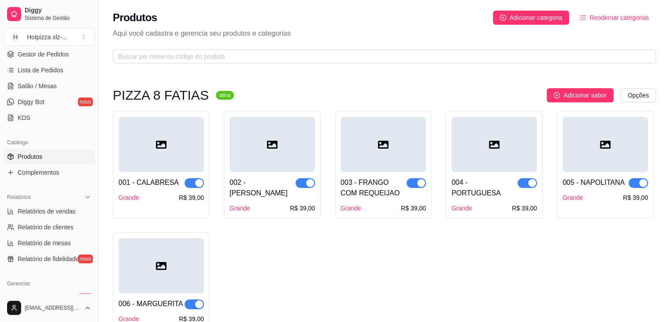
click at [478, 189] on div "004 - PORTUGUESA Grande R$ 39,00" at bounding box center [494, 192] width 85 height 41
click at [596, 174] on div "005 - NAPOLITANA Grande R$ 39,00" at bounding box center [605, 187] width 85 height 30
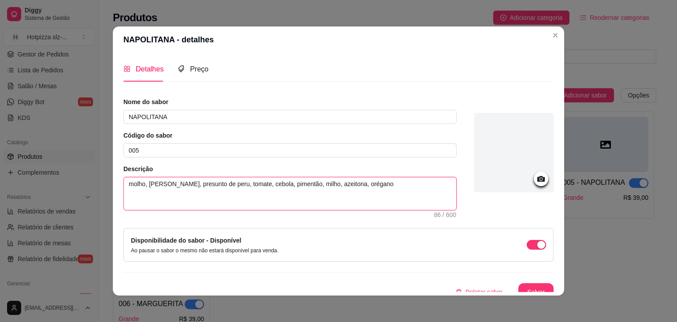
click at [143, 186] on textarea "molho, mussarela, presunto de peru, tomate, cebola, pimentão, milho, azeitona, …" at bounding box center [290, 193] width 332 height 33
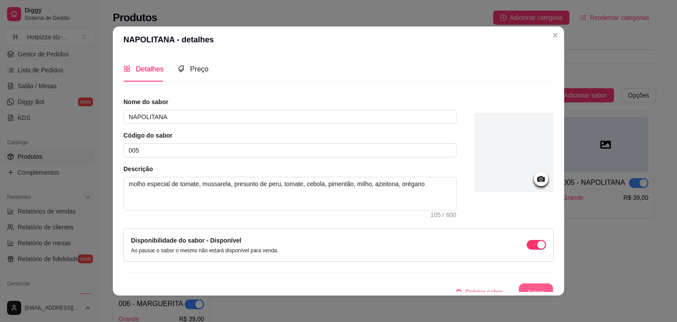
click at [531, 286] on button "Salvar" at bounding box center [536, 291] width 34 height 17
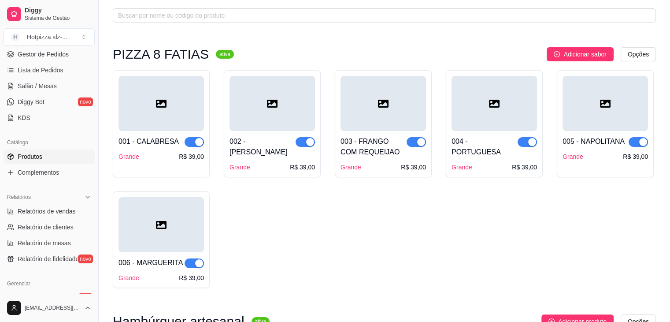
scroll to position [88, 0]
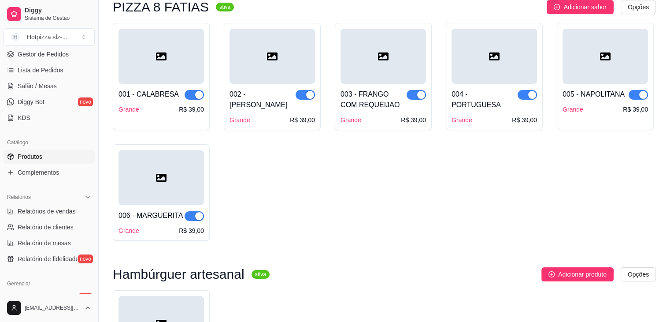
click at [168, 207] on div "006 - MARGUERITA Grande R$ 39,00" at bounding box center [161, 220] width 85 height 30
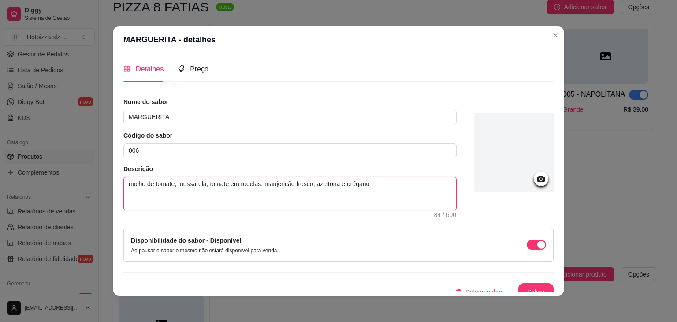
click at [145, 185] on textarea "molho de tomate, mussarela, tomate em rodelas, manjericão fresco, azeitona e or…" at bounding box center [290, 193] width 332 height 33
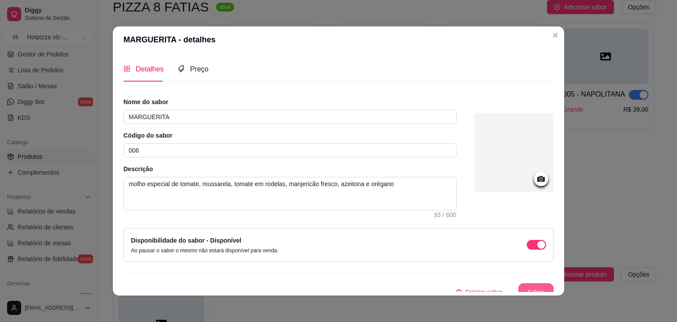
click at [521, 286] on button "Salvar" at bounding box center [535, 292] width 35 height 18
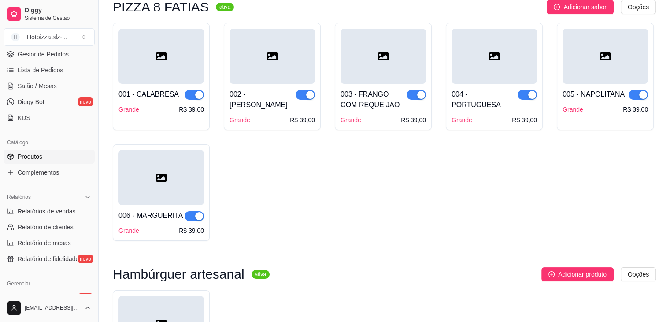
click at [595, 84] on div "005 - NAPOLITANA Grande R$ 39,00" at bounding box center [605, 99] width 85 height 30
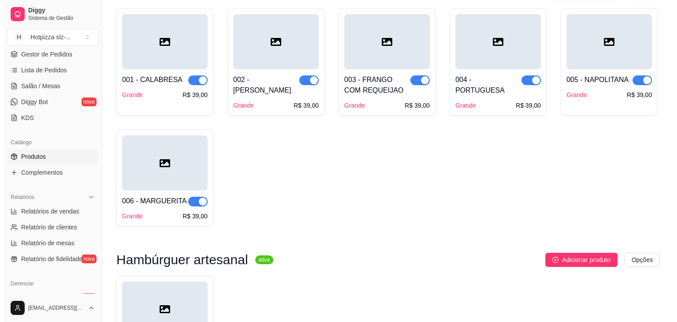
scroll to position [44, 0]
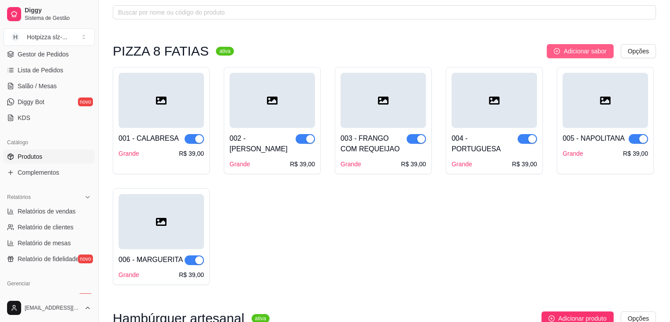
click at [582, 52] on span "Adicionar sabor" at bounding box center [585, 51] width 43 height 10
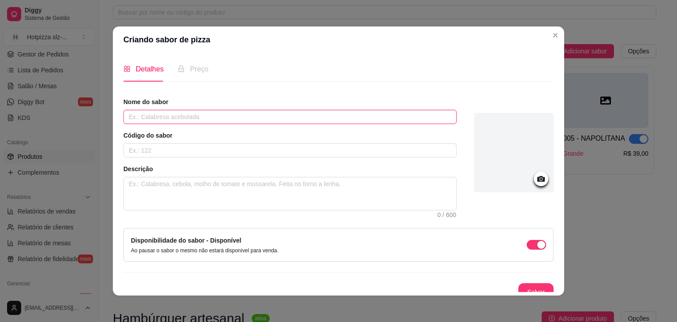
click at [156, 113] on input "text" at bounding box center [289, 117] width 333 height 14
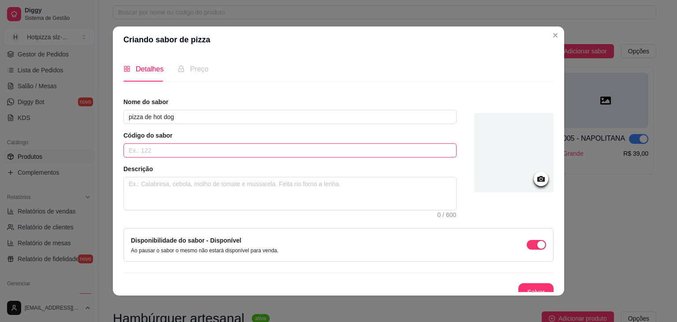
click at [158, 153] on input "text" at bounding box center [289, 150] width 333 height 14
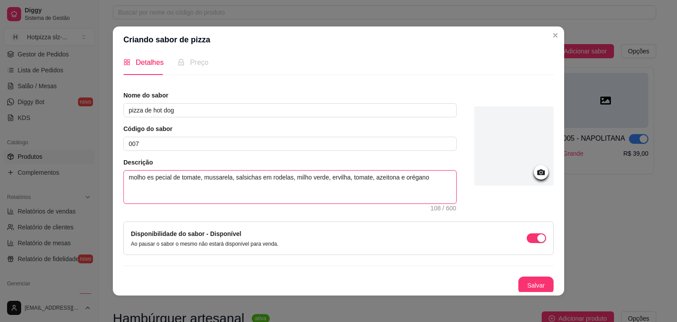
scroll to position [8, 0]
click at [518, 279] on button "Salvar" at bounding box center [535, 284] width 35 height 18
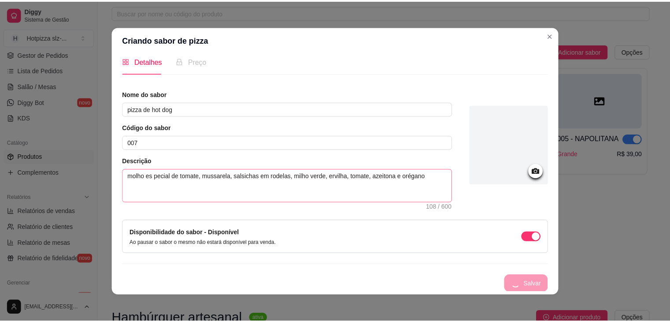
scroll to position [0, 0]
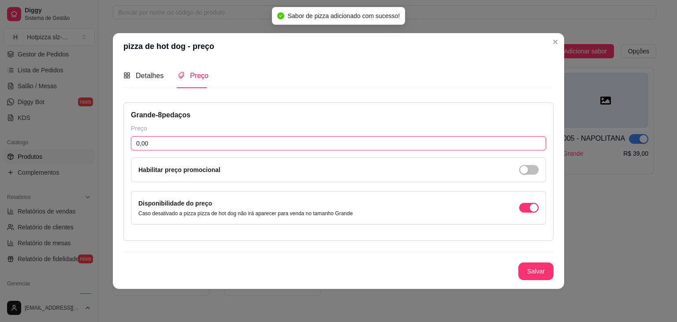
click at [150, 142] on input "0,00" at bounding box center [338, 143] width 415 height 14
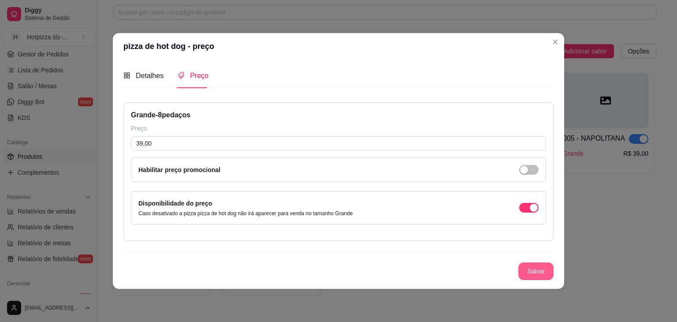
click at [527, 271] on button "Salvar" at bounding box center [535, 271] width 35 height 18
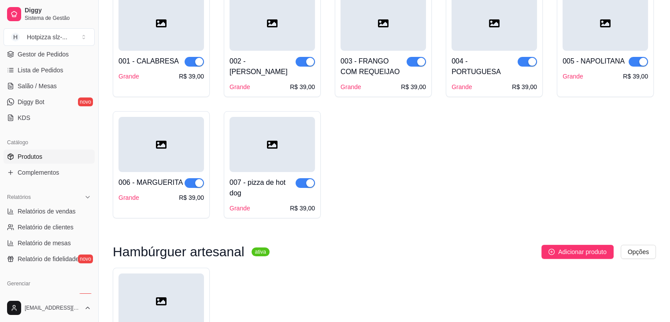
scroll to position [176, 0]
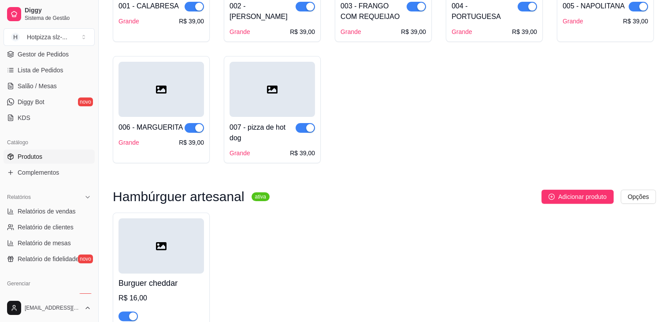
click at [268, 145] on div "007 - pizza de hot dog Grande R$ 39,00" at bounding box center [272, 137] width 85 height 41
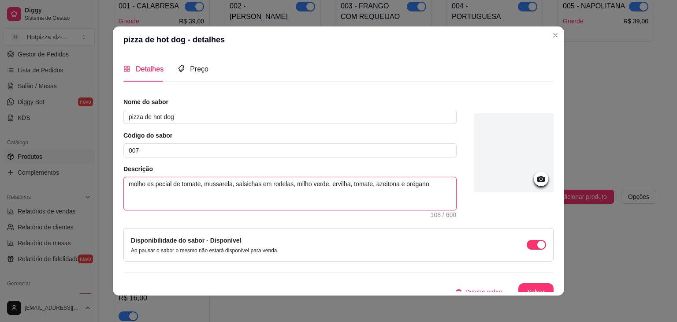
click at [152, 184] on textarea "molho es pecial de tomate, mussarela, salsichas em rodelas, milho verde, ervilh…" at bounding box center [290, 193] width 332 height 33
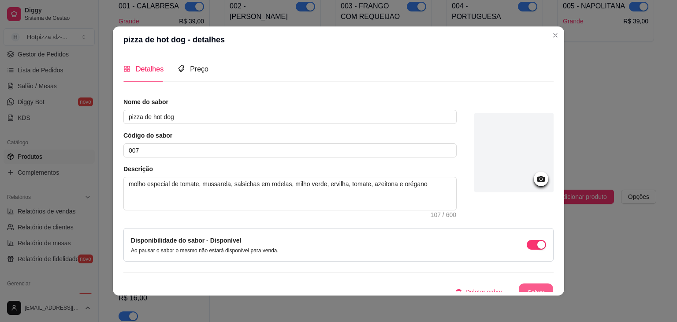
click at [530, 286] on button "Salvar" at bounding box center [536, 291] width 34 height 17
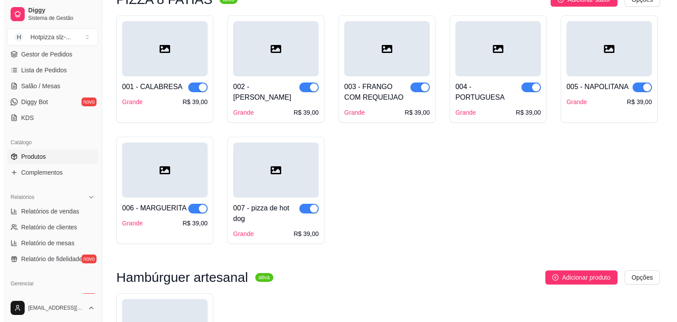
scroll to position [88, 0]
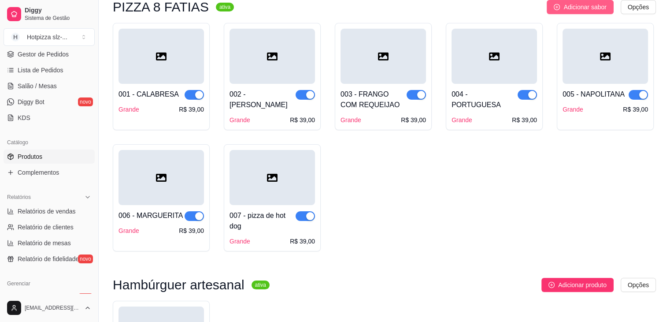
click at [574, 7] on span "Adicionar sabor" at bounding box center [585, 7] width 43 height 10
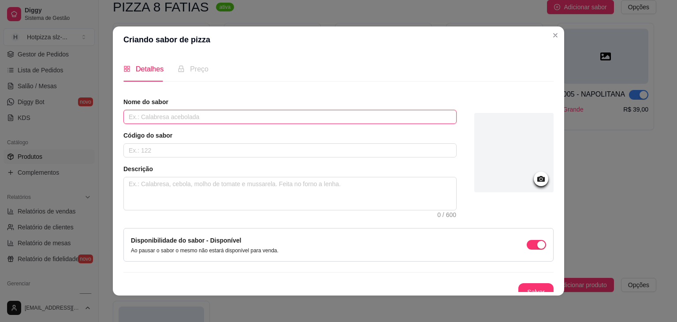
click at [159, 120] on input "text" at bounding box center [289, 117] width 333 height 14
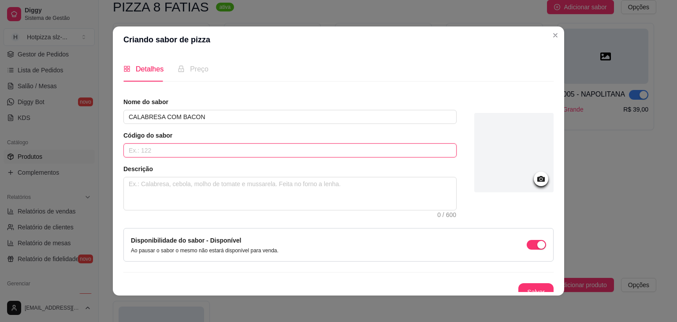
click at [164, 148] on input "text" at bounding box center [289, 150] width 333 height 14
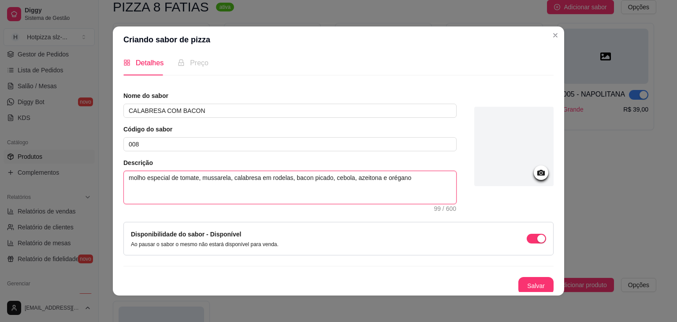
scroll to position [8, 0]
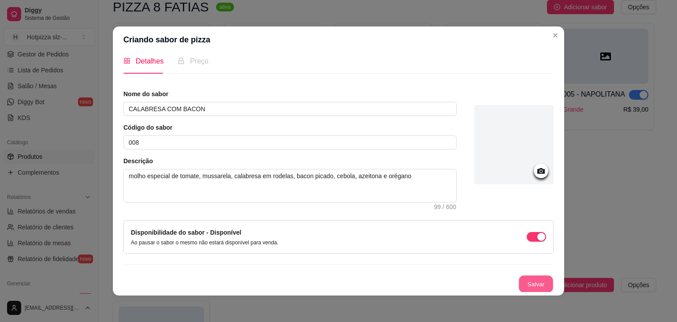
click at [519, 282] on button "Salvar" at bounding box center [536, 283] width 34 height 17
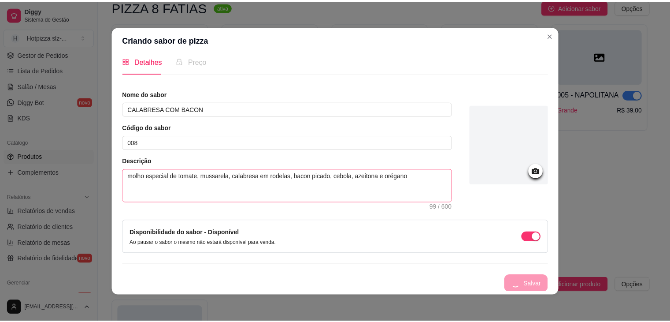
scroll to position [0, 0]
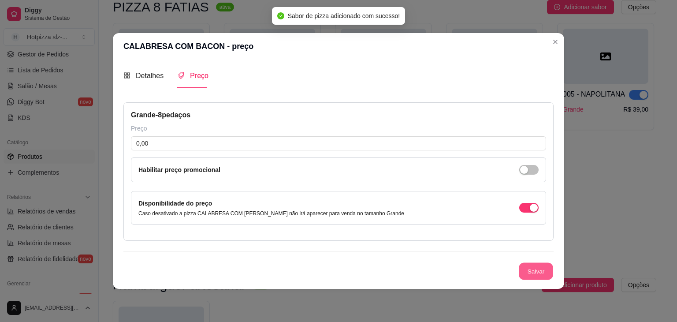
click at [538, 271] on button "Salvar" at bounding box center [536, 271] width 34 height 17
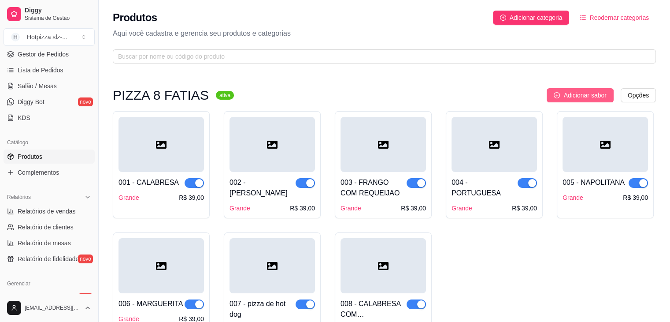
click at [577, 96] on span "Adicionar sabor" at bounding box center [585, 95] width 43 height 10
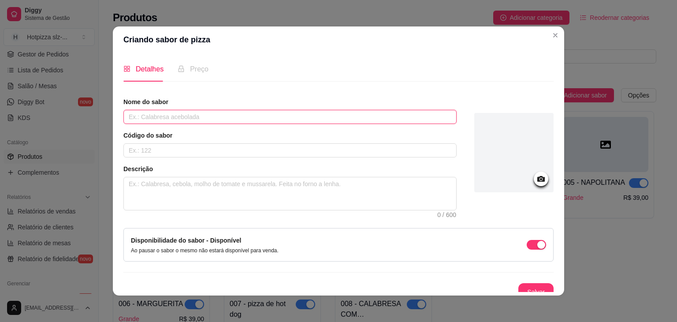
click at [186, 113] on input "text" at bounding box center [289, 117] width 333 height 14
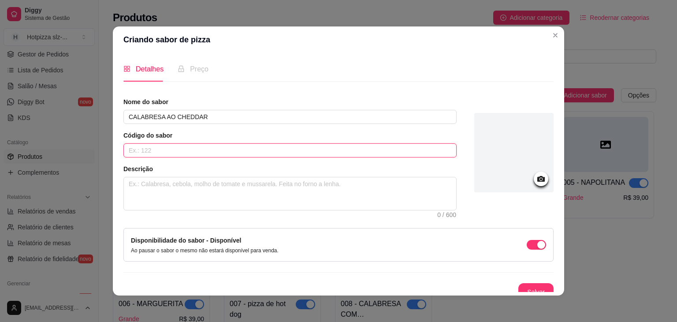
click at [152, 152] on input "text" at bounding box center [289, 150] width 333 height 14
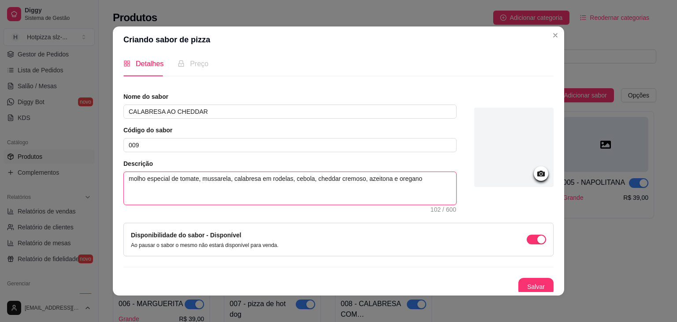
scroll to position [8, 0]
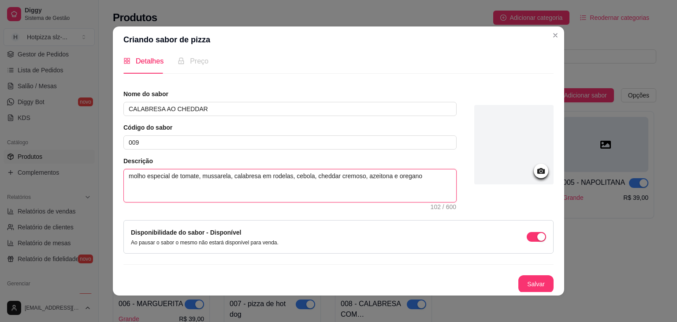
drag, startPoint x: 419, startPoint y: 176, endPoint x: 119, endPoint y: 176, distance: 299.2
click at [119, 176] on div "Detalhes Preço Nome do sabor CALABRESA AO CHEDDAR Código do sabor 009 Descrição…" at bounding box center [338, 174] width 451 height 242
click at [518, 281] on button "Salvar" at bounding box center [535, 284] width 35 height 18
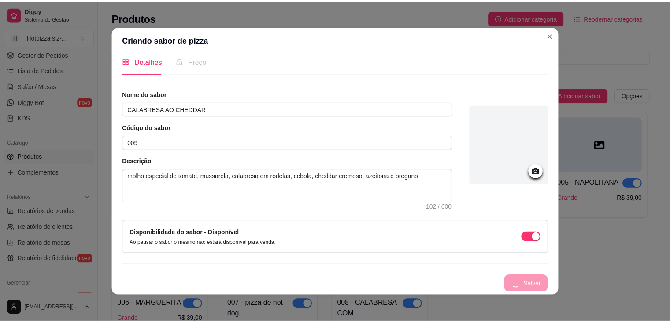
scroll to position [0, 0]
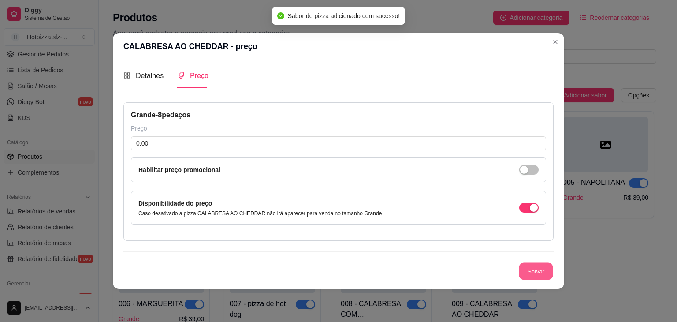
click at [531, 275] on button "Salvar" at bounding box center [536, 271] width 34 height 17
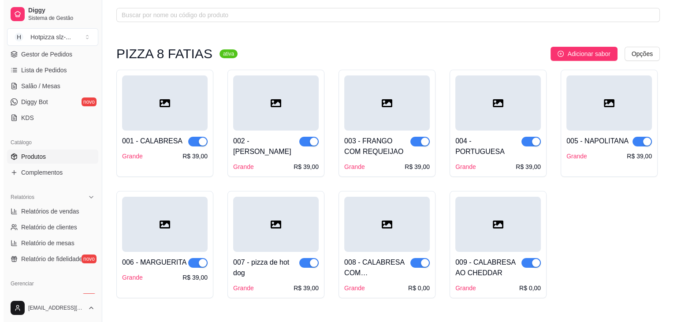
scroll to position [88, 0]
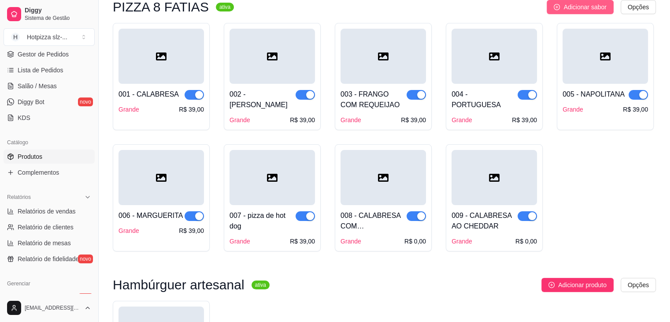
click at [576, 11] on span "Adicionar sabor" at bounding box center [585, 7] width 43 height 10
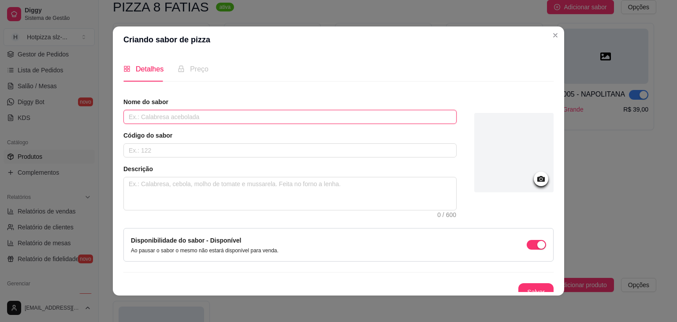
click at [182, 115] on input "text" at bounding box center [289, 117] width 333 height 14
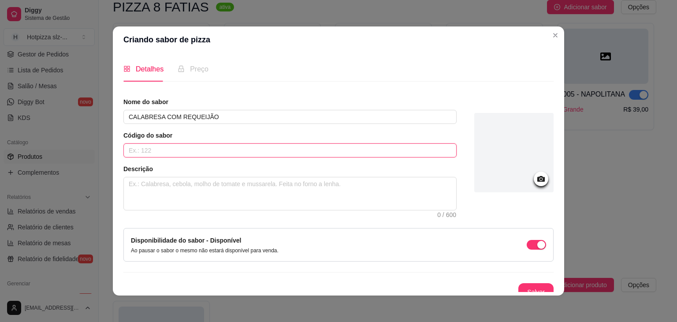
click at [146, 151] on input "text" at bounding box center [289, 150] width 333 height 14
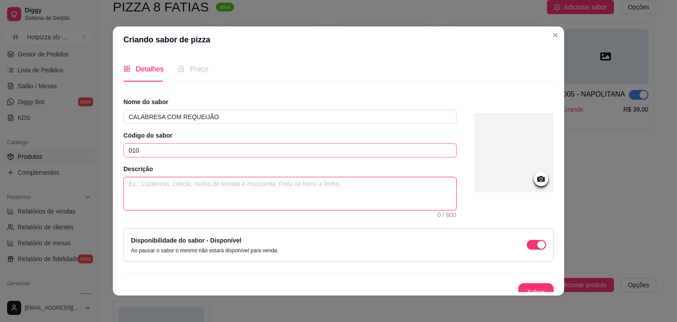
paste textarea "molho especial de tomate, mussarela, calabresa em rodelas, cebola, cheddar crem…"
click at [333, 180] on textarea "molho especial de tomate, mussarela, calabresa em rodelas, cebola, cheddar crem…" at bounding box center [290, 193] width 332 height 33
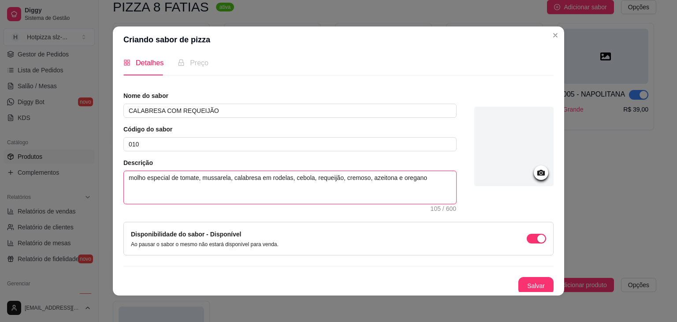
scroll to position [8, 0]
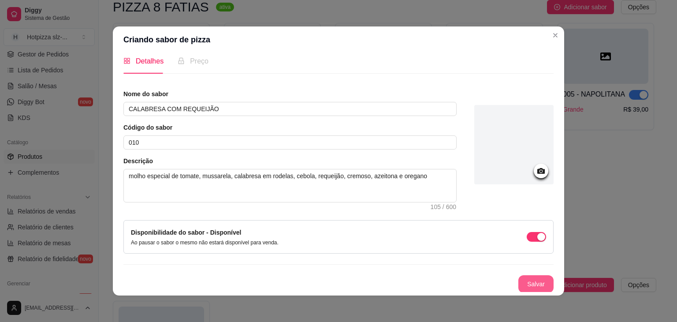
click at [519, 282] on button "Salvar" at bounding box center [535, 284] width 35 height 18
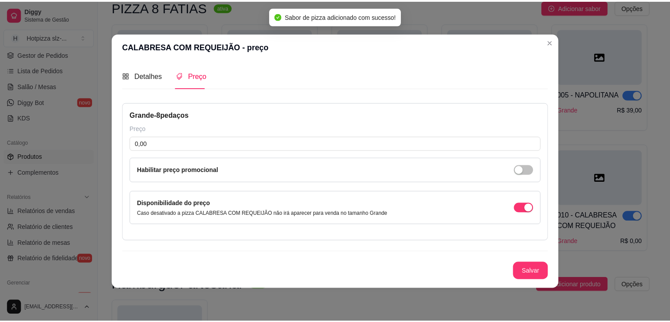
scroll to position [0, 0]
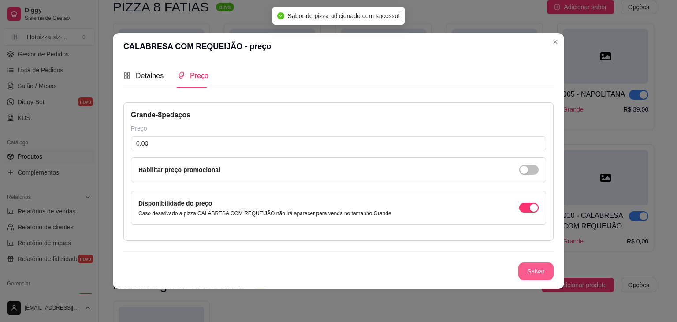
click at [534, 274] on button "Salvar" at bounding box center [535, 271] width 35 height 18
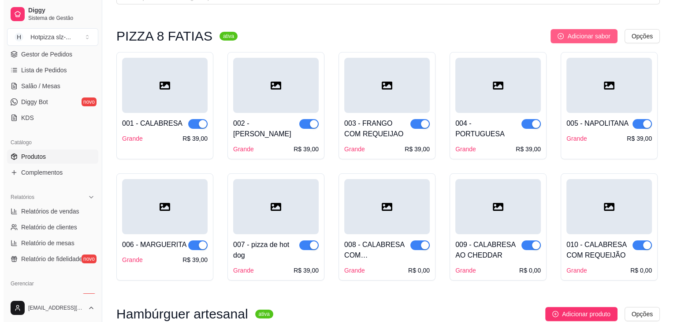
scroll to position [44, 0]
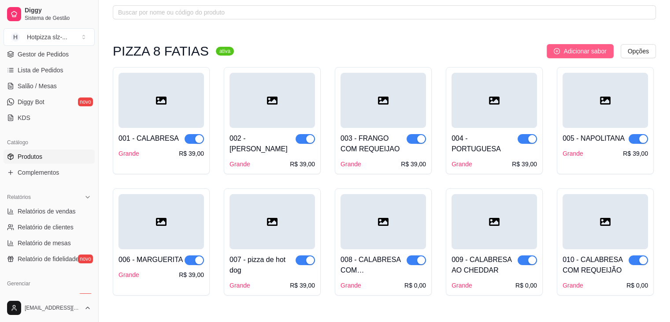
click at [576, 48] on span "Adicionar sabor" at bounding box center [585, 51] width 43 height 10
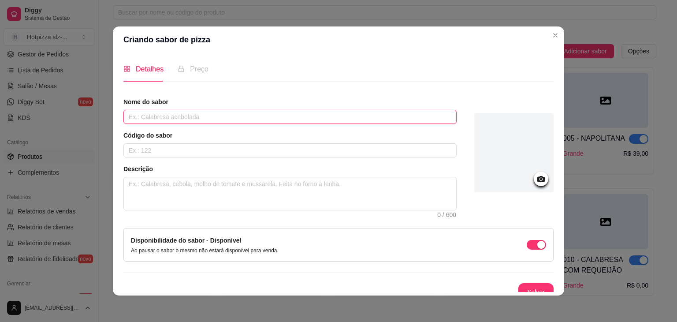
click at [190, 118] on input "text" at bounding box center [289, 117] width 333 height 14
click at [208, 117] on input "CALABRESA COM CHEDDAR EREQUEIJÃO CREMOSO" at bounding box center [289, 117] width 333 height 14
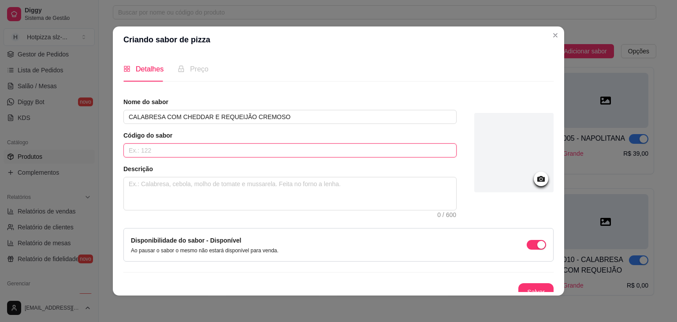
click at [143, 150] on input "text" at bounding box center [289, 150] width 333 height 14
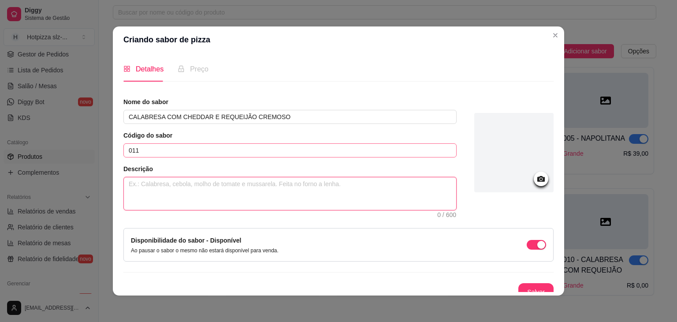
paste textarea "molho especial de tomate, mussarela, calabresa em rodelas, cebola, cheddar crem…"
click at [360, 184] on textarea "molho especial de tomate, mussarela, calabresa em rodelas, cebola, cheddar crem…" at bounding box center [290, 193] width 332 height 33
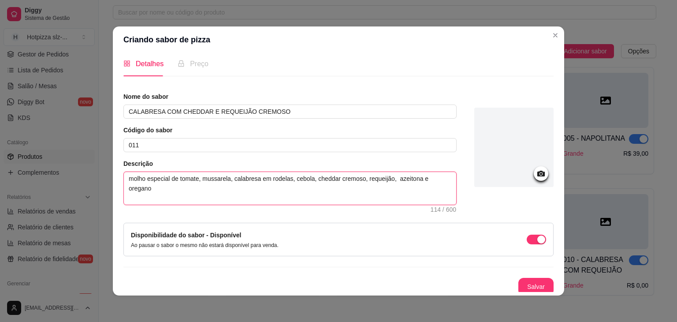
scroll to position [8, 0]
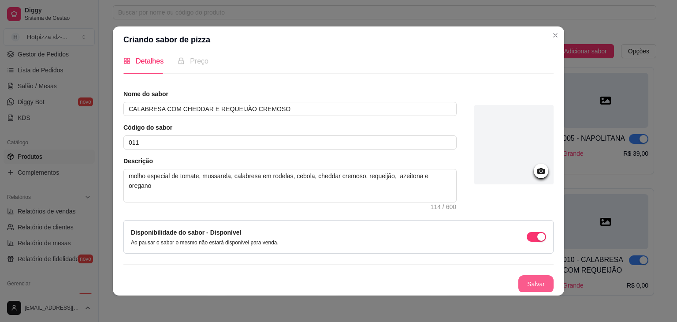
click at [523, 281] on button "Salvar" at bounding box center [535, 284] width 35 height 18
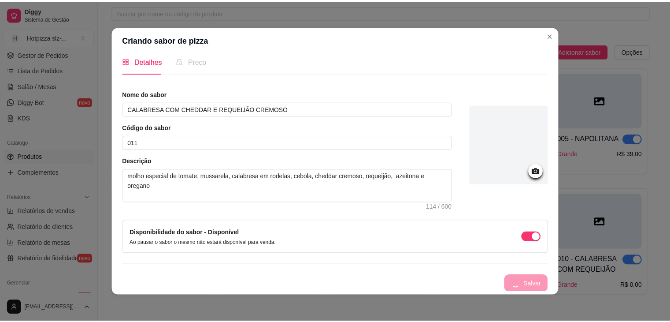
scroll to position [0, 0]
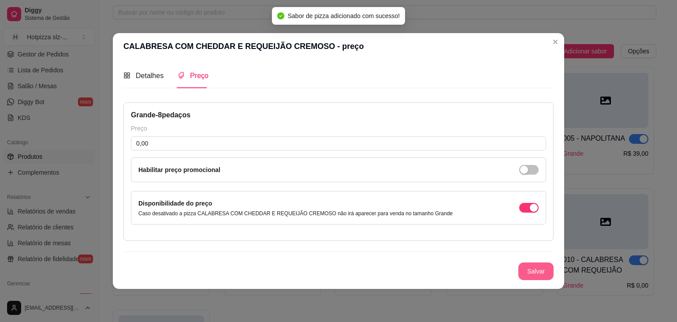
click at [532, 266] on button "Salvar" at bounding box center [535, 271] width 35 height 18
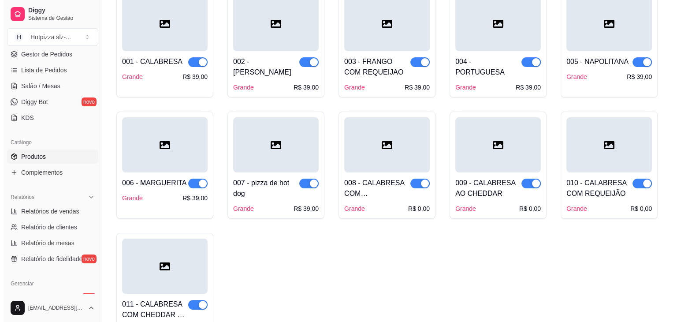
scroll to position [44, 0]
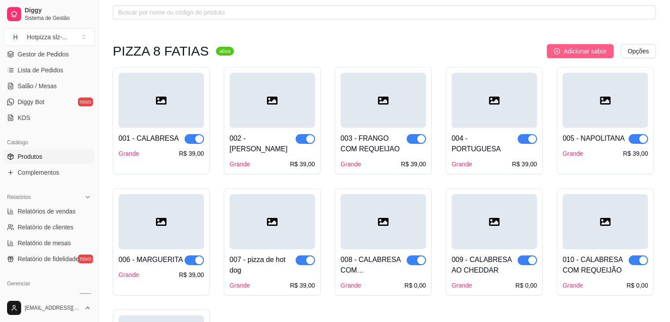
click at [595, 55] on span "Adicionar sabor" at bounding box center [585, 51] width 43 height 10
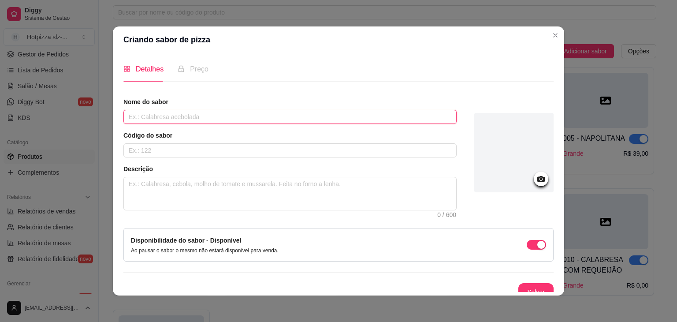
click at [182, 120] on input "text" at bounding box center [289, 117] width 333 height 14
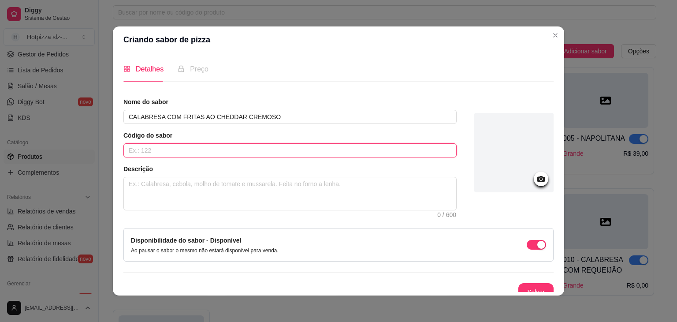
click at [181, 152] on input "text" at bounding box center [289, 150] width 333 height 14
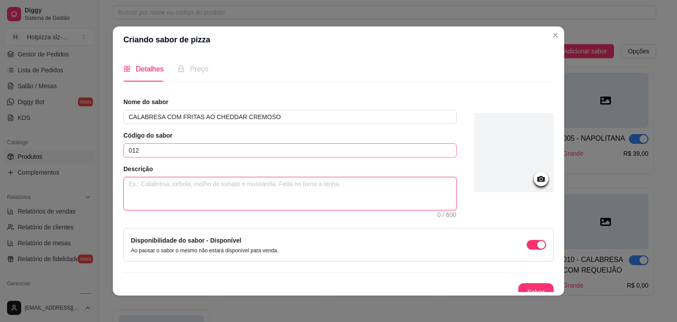
paste textarea "molho especial de tomate, mussarela, calabresa em rodelas, cebola, cheddar crem…"
click at [289, 182] on textarea "molho especial de tomate, mussarela, calabresa em rodelas, cebola, cheddar crem…" at bounding box center [290, 193] width 332 height 33
click at [361, 183] on textarea "molho especial de tomate, mussarela, calabresa em rodelas, cebola, cheddar crem…" at bounding box center [290, 193] width 332 height 33
click at [414, 185] on textarea "molho especial de tomate, mussarela, calabresa em rodelas, cebola, cheddar crem…" at bounding box center [290, 193] width 332 height 33
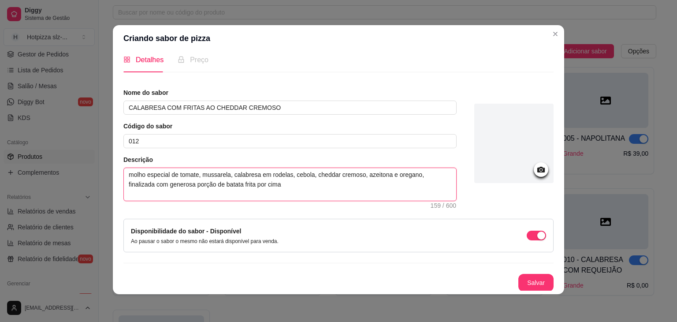
scroll to position [2, 0]
click at [518, 280] on button "Salvar" at bounding box center [535, 282] width 35 height 18
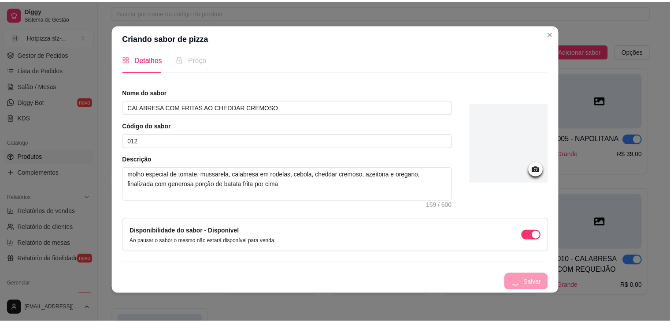
scroll to position [0, 0]
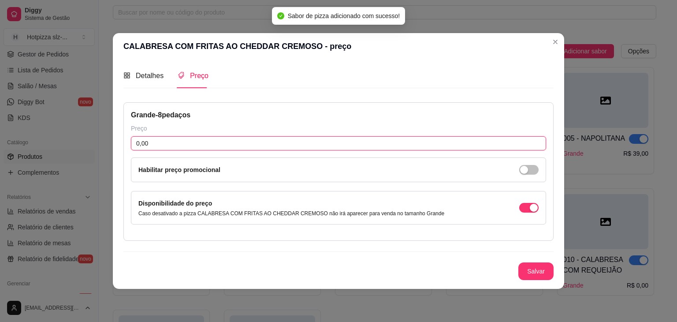
click at [152, 140] on input "0,00" at bounding box center [338, 143] width 415 height 14
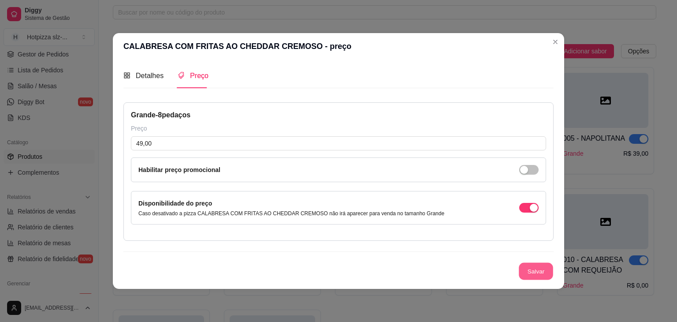
click at [527, 267] on button "Salvar" at bounding box center [536, 271] width 34 height 17
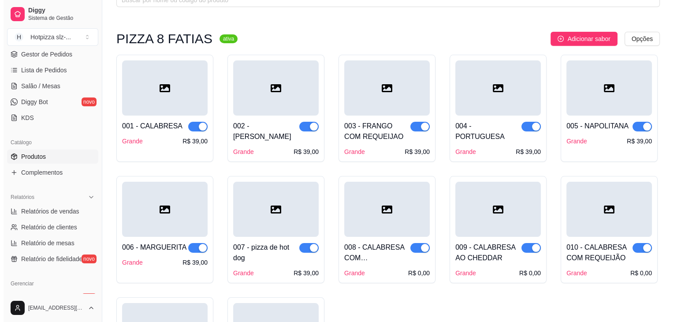
scroll to position [44, 0]
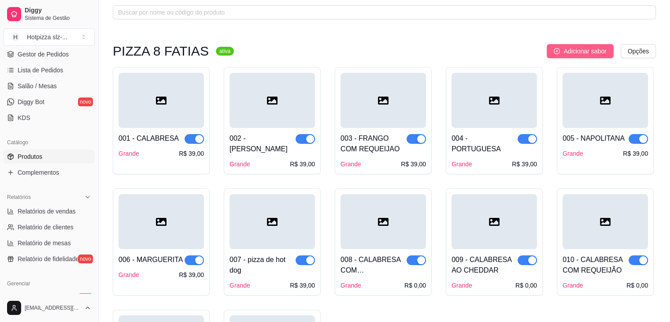
click at [585, 54] on span "Adicionar sabor" at bounding box center [585, 51] width 43 height 10
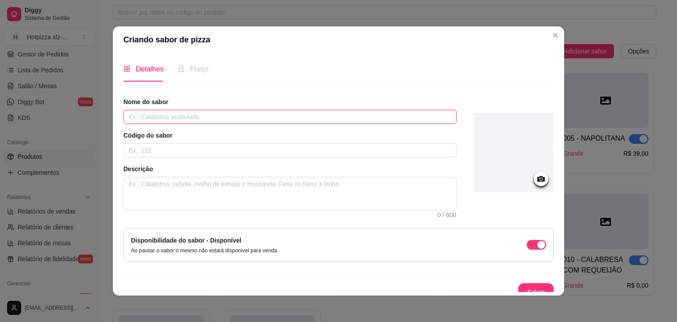
click at [199, 120] on input "text" at bounding box center [289, 117] width 333 height 14
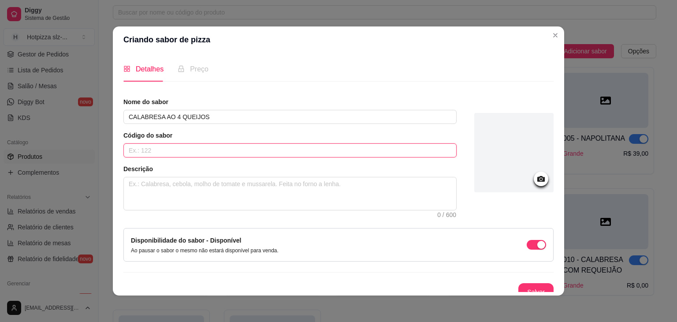
click at [173, 153] on input "text" at bounding box center [289, 150] width 333 height 14
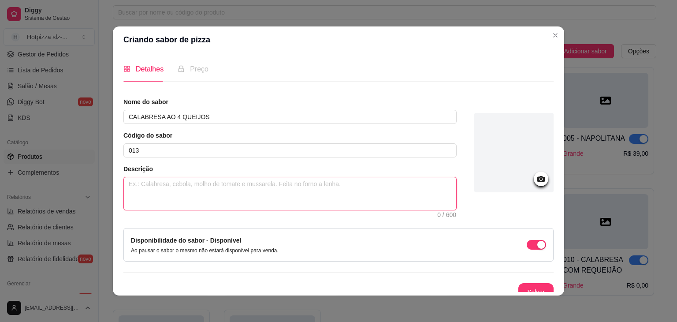
paste textarea "molho especial de tomate, mussarela, calabresa em rodelas, cebola, cheddar crem…"
click at [360, 182] on textarea "molho especial de tomate, mussarela, calabresa em rodelas, cebola, cheddar crem…" at bounding box center [290, 193] width 332 height 33
click at [425, 185] on textarea "molho especial de tomate, mussarela, calabresa em rodelas, cebola, cheddar crem…" at bounding box center [290, 193] width 332 height 33
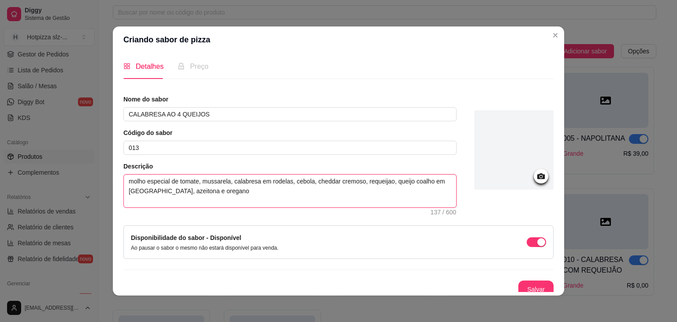
scroll to position [8, 0]
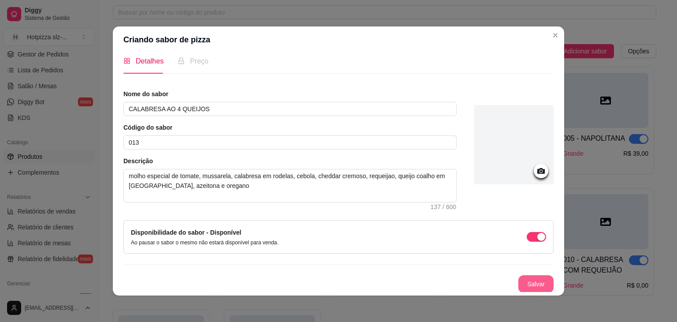
click at [532, 283] on button "Salvar" at bounding box center [535, 284] width 35 height 18
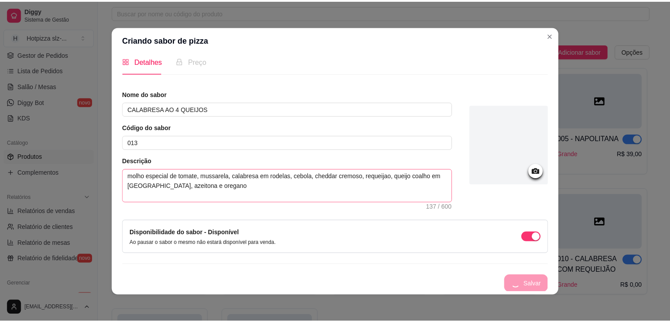
scroll to position [0, 0]
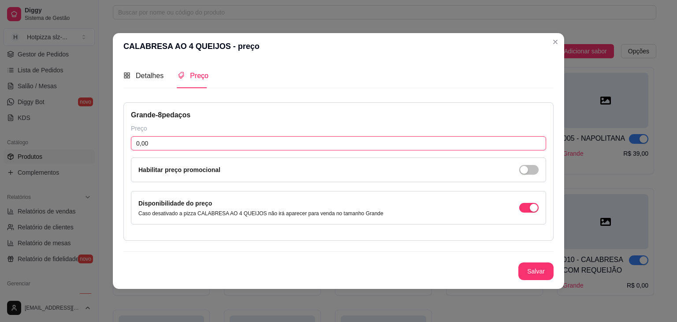
click at [200, 145] on input "0,00" at bounding box center [338, 143] width 415 height 14
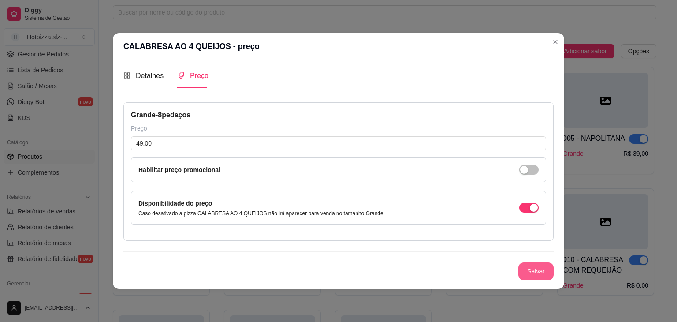
click at [535, 272] on button "Salvar" at bounding box center [535, 271] width 35 height 18
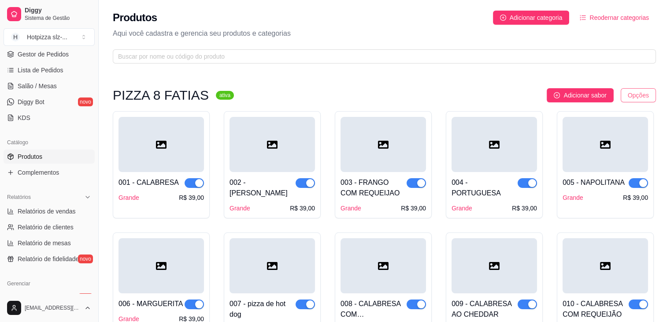
click at [642, 92] on html "Diggy Sistema de Gestão H Hotpizza slz- ... Loja aberta Período gratuito até 05…" at bounding box center [335, 161] width 670 height 322
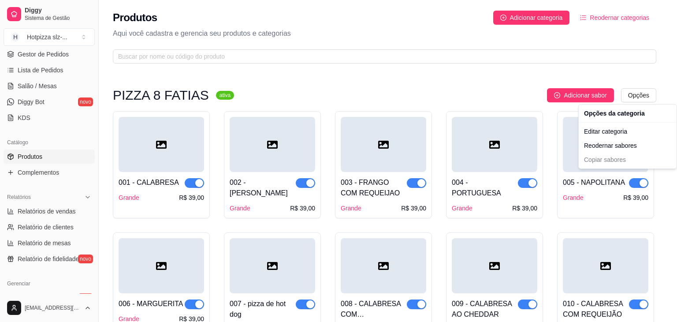
click at [599, 16] on html "Diggy Sistema de Gestão H Hotpizza slz- ... Loja aberta Período gratuito até 05…" at bounding box center [338, 161] width 677 height 322
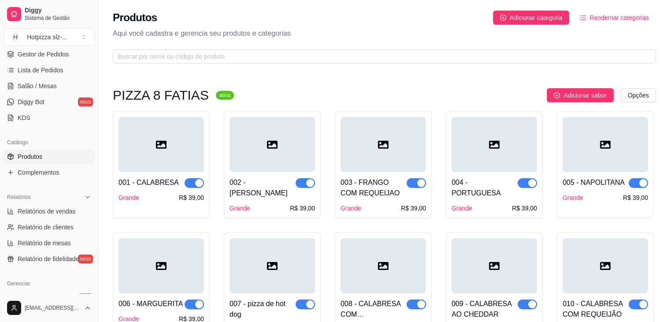
click at [599, 16] on span "Reodernar categorias" at bounding box center [619, 18] width 59 height 10
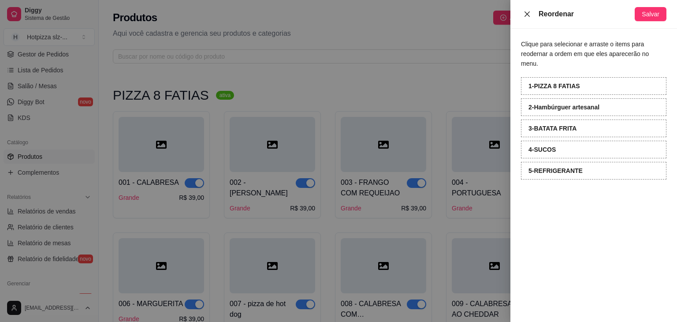
click at [528, 15] on icon "close" at bounding box center [526, 13] width 5 height 5
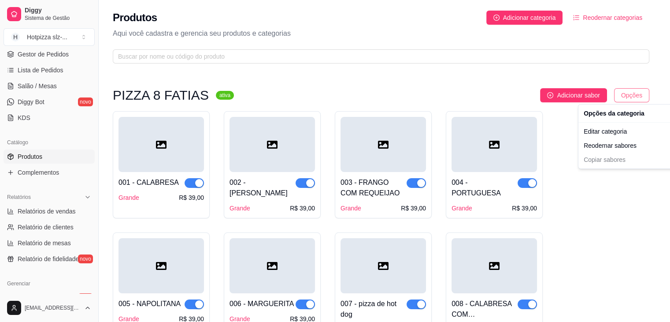
click at [643, 95] on html "Diggy Sistema de Gestão H Hotpizza slz- ... Loja aberta Período gratuito até 05…" at bounding box center [335, 161] width 670 height 322
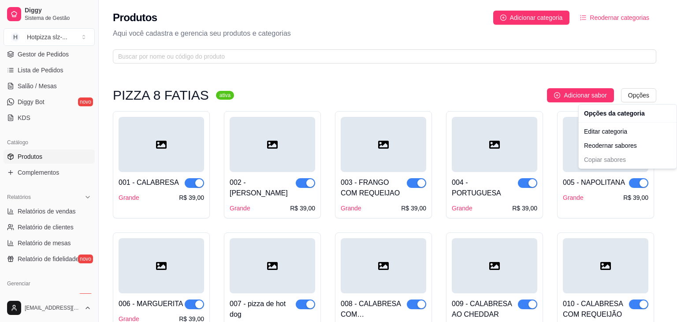
click at [408, 82] on html "Diggy Sistema de Gestão H Hotpizza slz- ... Loja aberta Período gratuito até 05…" at bounding box center [338, 161] width 677 height 322
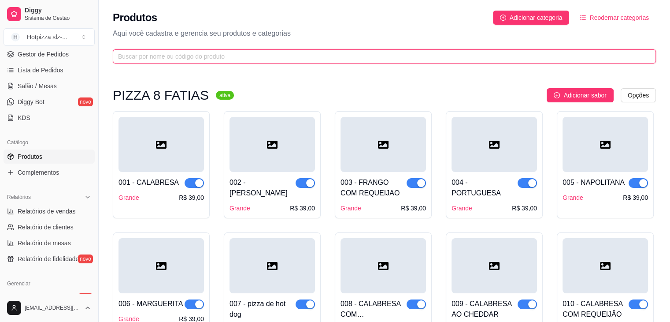
click at [203, 59] on input "text" at bounding box center [381, 57] width 526 height 10
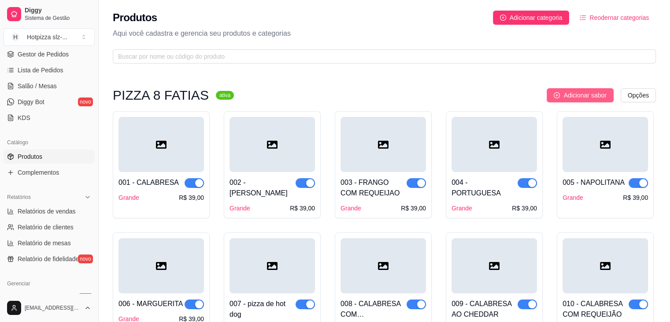
click at [568, 94] on span "Adicionar sabor" at bounding box center [585, 95] width 43 height 10
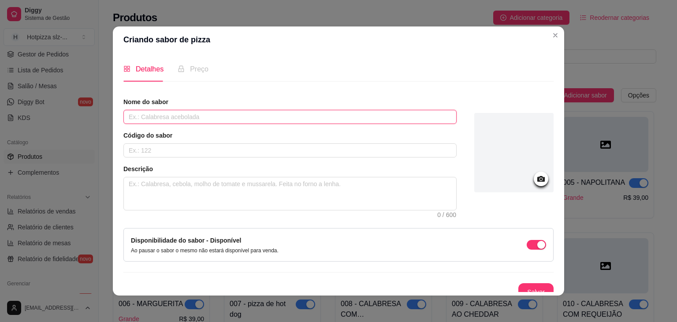
click at [178, 120] on input "text" at bounding box center [289, 117] width 333 height 14
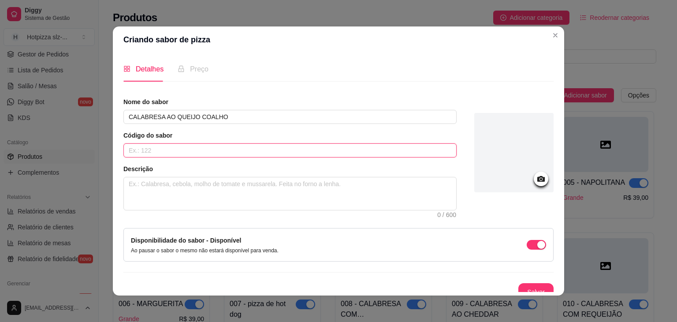
click at [153, 151] on input "text" at bounding box center [289, 150] width 333 height 14
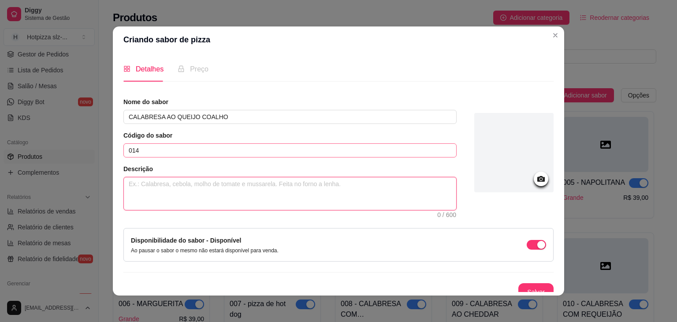
paste textarea "molho especial de tomate, mussarela, calabresa em rodelas, cebola, cheddar crem…"
click at [358, 187] on textarea "molho especial de tomate, mussarela, calabresa em rodelas, cebola, cheddar crem…" at bounding box center [290, 193] width 332 height 33
click at [319, 182] on textarea "molho especial de tomate, mussarela, calabresa em rodelas, queijo colaho em cub…" at bounding box center [290, 193] width 332 height 33
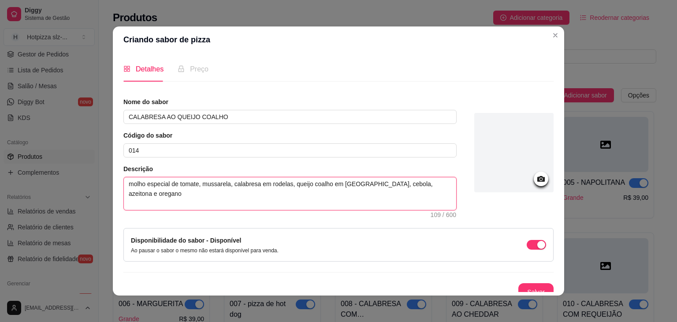
scroll to position [8, 0]
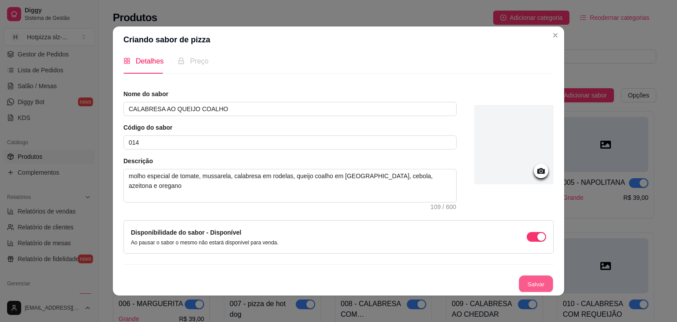
click at [524, 282] on button "Salvar" at bounding box center [536, 283] width 34 height 17
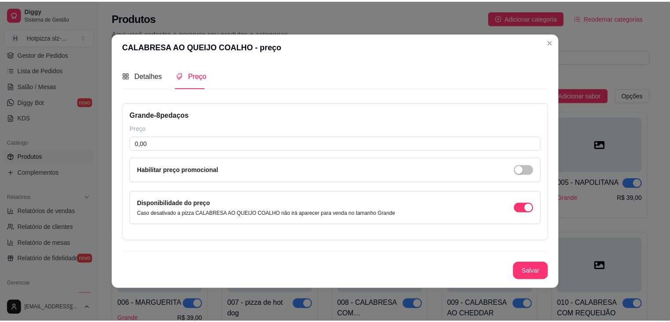
scroll to position [0, 0]
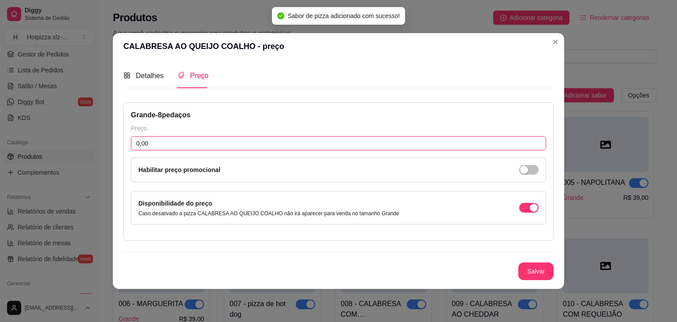
click at [176, 145] on input "0,00" at bounding box center [338, 143] width 415 height 14
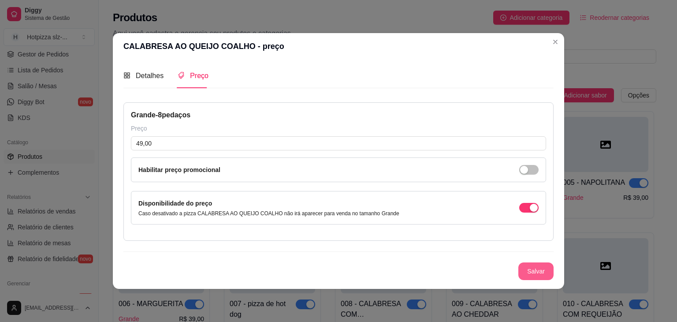
click at [529, 274] on button "Salvar" at bounding box center [535, 271] width 35 height 18
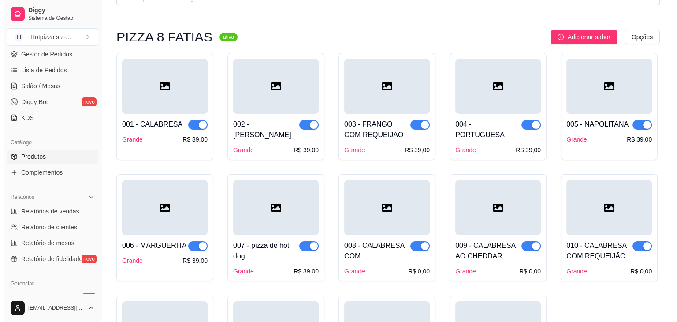
scroll to position [44, 0]
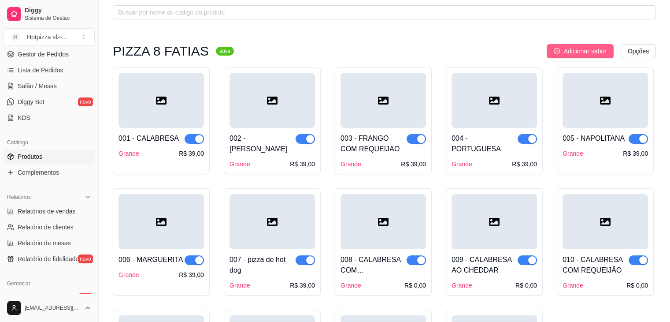
click at [571, 56] on button "Adicionar sabor" at bounding box center [580, 51] width 67 height 14
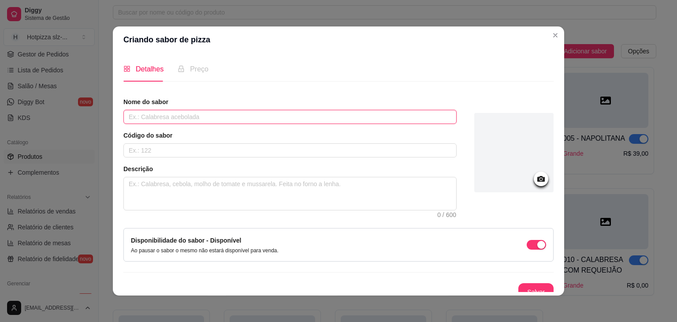
click at [168, 115] on input "text" at bounding box center [289, 117] width 333 height 14
paste input "molho especial de tomate, mussarela, calabresa em rodelas, cebola, cheddar crem…"
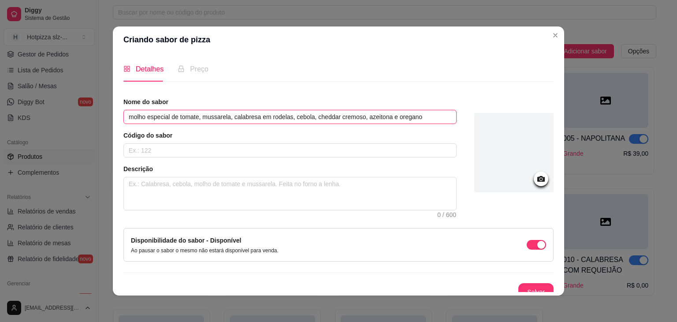
drag, startPoint x: 418, startPoint y: 119, endPoint x: 115, endPoint y: 117, distance: 303.2
click at [115, 117] on div "Detalhes Preço Nome do sabor molho especial de tomate, mussarela, calabresa em …" at bounding box center [338, 174] width 451 height 242
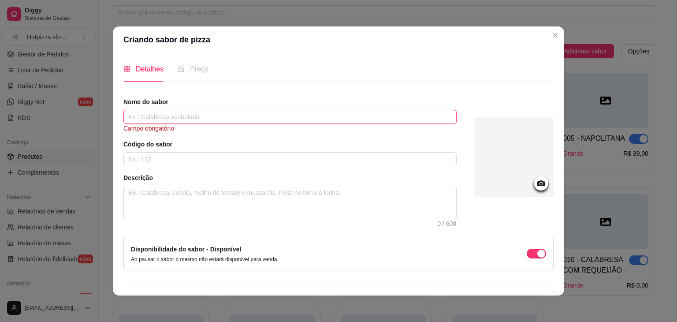
paste input "CAMARÃO AO 4 QUEIJOS"
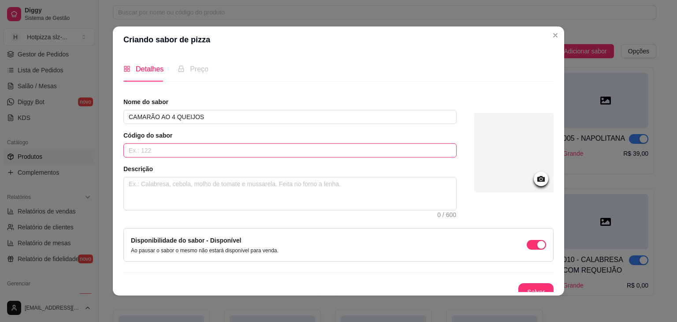
click at [150, 150] on input "text" at bounding box center [289, 150] width 333 height 14
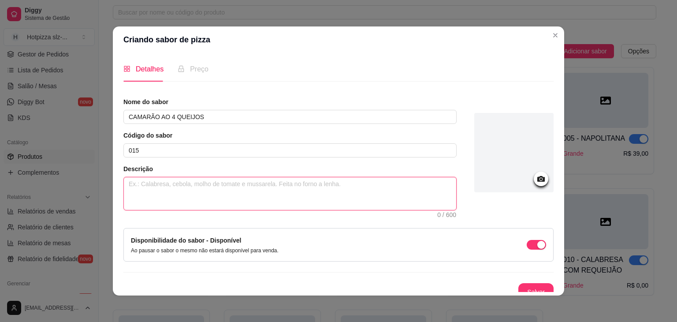
click at [179, 187] on textarea at bounding box center [290, 193] width 332 height 33
paste textarea "Molho, mussarela, camarao fresco, cheddar, queijo coalho, requeijao cremoso, to…"
click at [143, 183] on textarea "Molho, mussarela, camarao fresco, cheddar, queijo coalho, requeijao cremoso, to…" at bounding box center [290, 193] width 332 height 33
click at [431, 182] on textarea "Molho especial de tomate, mussarela, camarao fresco, cheddar, queijo coalho, re…" at bounding box center [290, 193] width 332 height 33
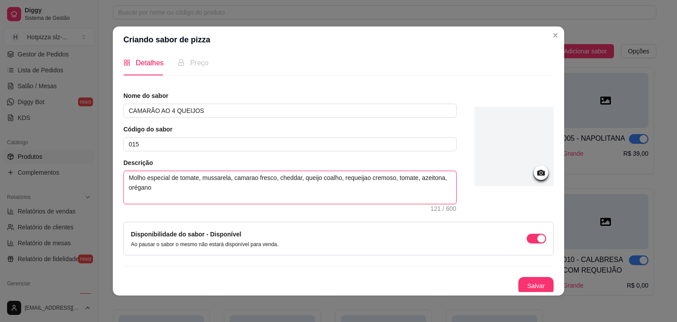
scroll to position [8, 0]
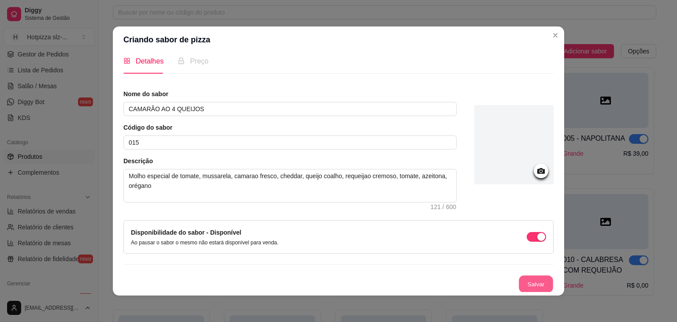
click at [532, 283] on button "Salvar" at bounding box center [536, 283] width 34 height 17
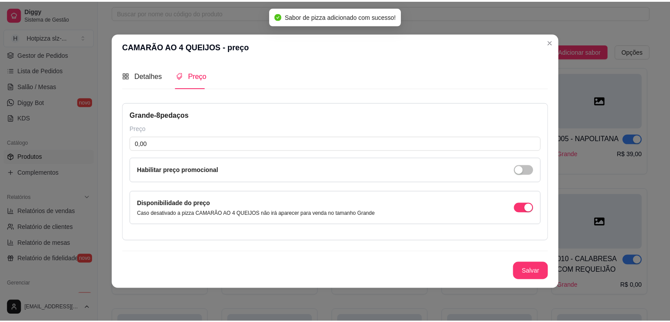
scroll to position [0, 0]
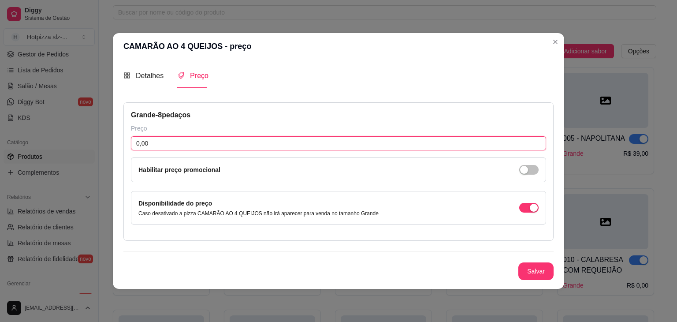
click at [167, 149] on input "0,00" at bounding box center [338, 143] width 415 height 14
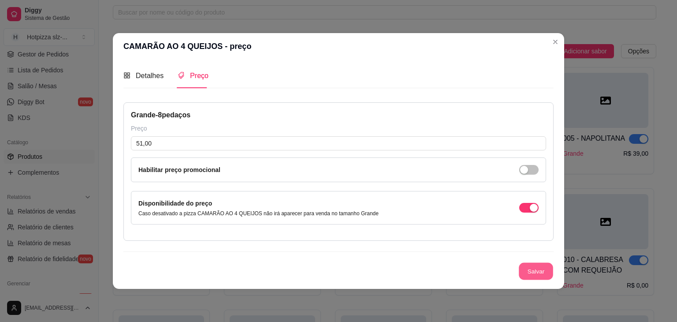
click at [525, 268] on button "Salvar" at bounding box center [536, 271] width 34 height 17
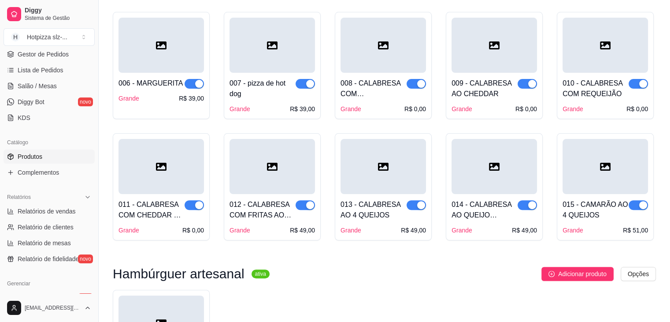
scroll to position [264, 0]
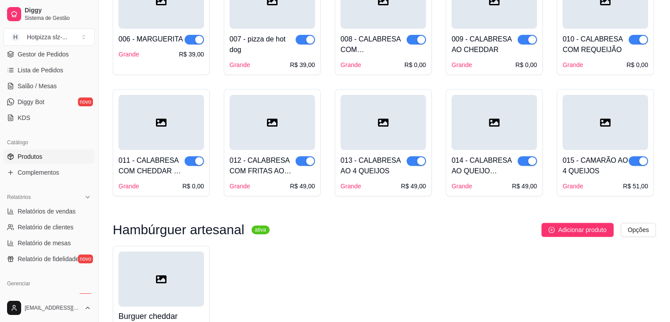
click at [605, 150] on div "015 - CAMARÃO AO 4 QUEIJOS Grande R$ 51,00" at bounding box center [605, 170] width 85 height 41
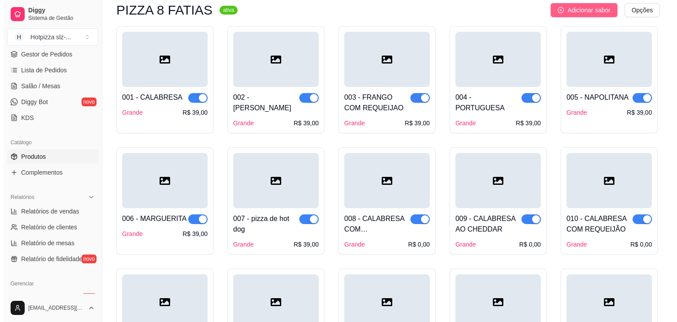
scroll to position [44, 0]
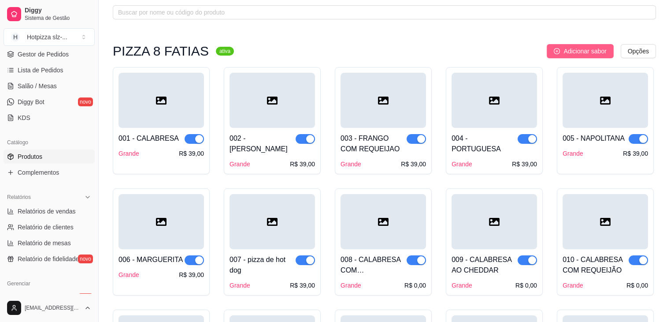
click at [585, 45] on button "Adicionar sabor" at bounding box center [580, 51] width 67 height 14
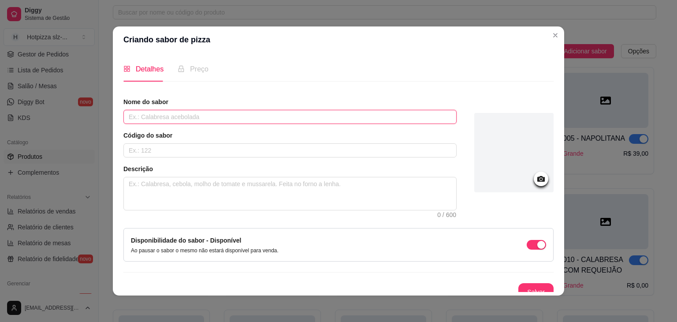
click at [151, 113] on input "text" at bounding box center [289, 117] width 333 height 14
paste input "CAMARÃO AO CATUPIRY"
drag, startPoint x: 195, startPoint y: 115, endPoint x: 157, endPoint y: 115, distance: 37.5
click at [157, 115] on input "CAMARÃO AO CATUPIRY" at bounding box center [289, 117] width 333 height 14
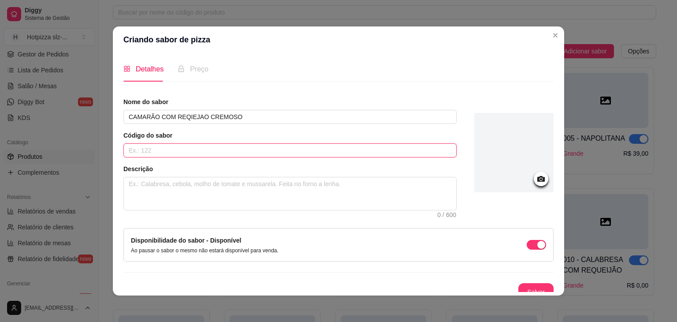
click at [169, 150] on input "text" at bounding box center [289, 150] width 333 height 14
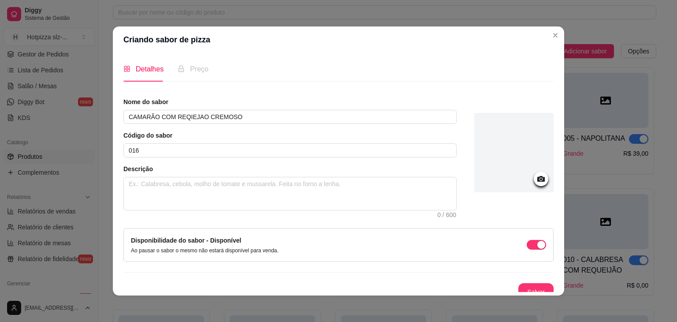
click at [175, 175] on div "Descrição 0 / 600" at bounding box center [289, 187] width 333 height 46
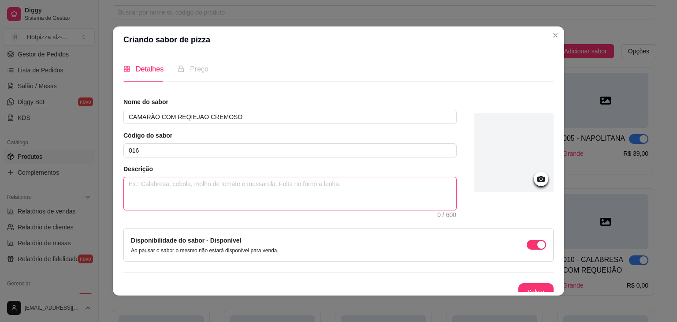
click at [181, 185] on textarea at bounding box center [290, 193] width 332 height 33
paste textarea "molho especial, mussarela, camarão fresco salteados em azeite, cebola, tomate, …"
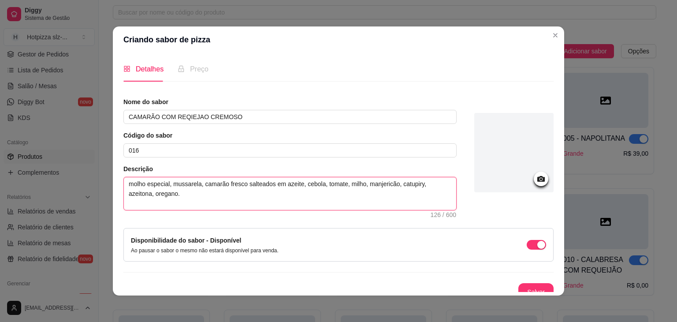
drag, startPoint x: 278, startPoint y: 182, endPoint x: 243, endPoint y: 185, distance: 34.6
click at [243, 185] on textarea "molho especial, mussarela, camarão fresco salteados em azeite, cebola, tomate, …" at bounding box center [290, 193] width 332 height 33
click at [363, 181] on textarea "molho especial, mussarela, camarão fresco no azeite, cebola, tomate, milho, man…" at bounding box center [290, 193] width 332 height 33
click at [353, 181] on textarea "molho especial, mussarela, camarão fresco no azeite, cebola, tomate, milho, cat…" at bounding box center [290, 193] width 332 height 33
click at [167, 186] on textarea "molho especial, mussarela, camarão fresco no azeite, cebola, tomate, milho, req…" at bounding box center [290, 193] width 332 height 33
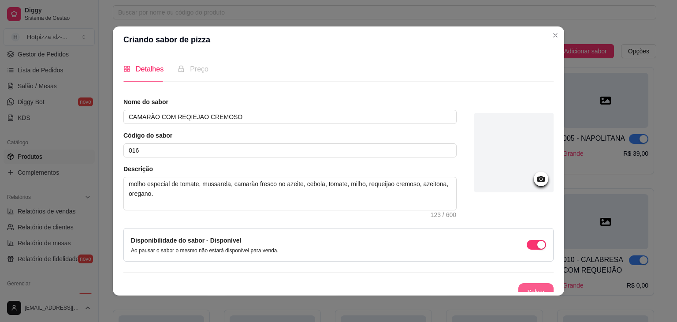
click at [519, 284] on button "Salvar" at bounding box center [535, 292] width 35 height 18
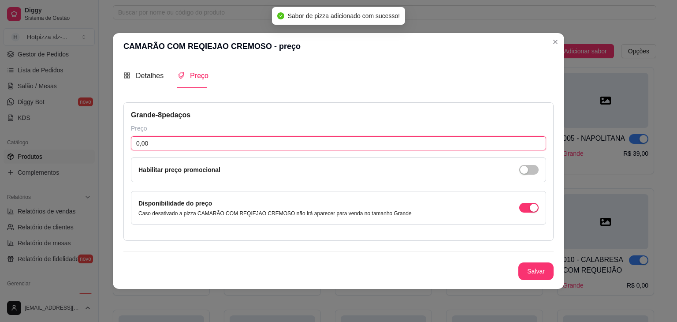
click at [171, 141] on input "0,00" at bounding box center [338, 143] width 415 height 14
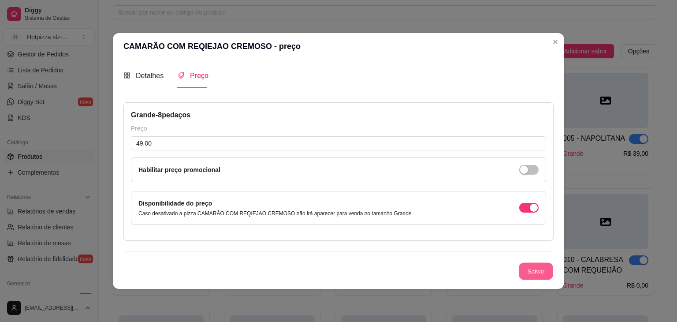
click at [531, 268] on button "Salvar" at bounding box center [536, 271] width 34 height 17
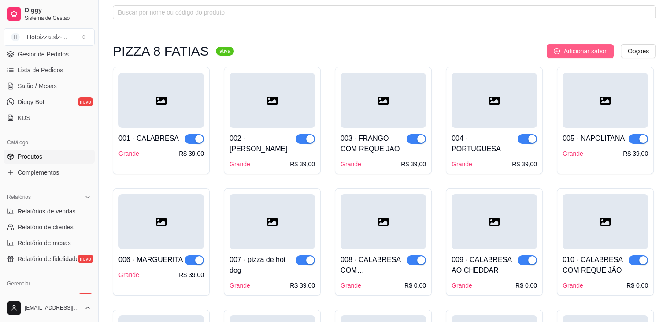
click at [554, 57] on button "Adicionar sabor" at bounding box center [580, 51] width 67 height 14
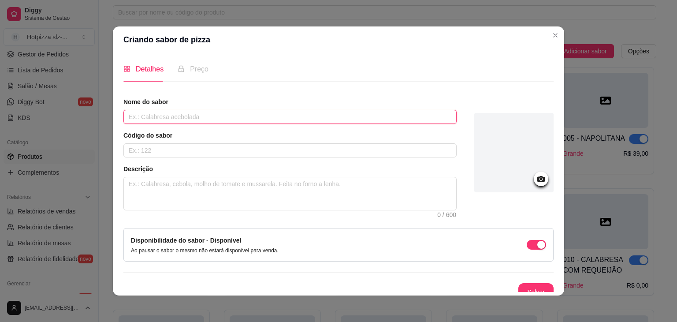
click at [211, 117] on input "text" at bounding box center [289, 117] width 333 height 14
paste input "CAMARÃO AO CHEDDAR"
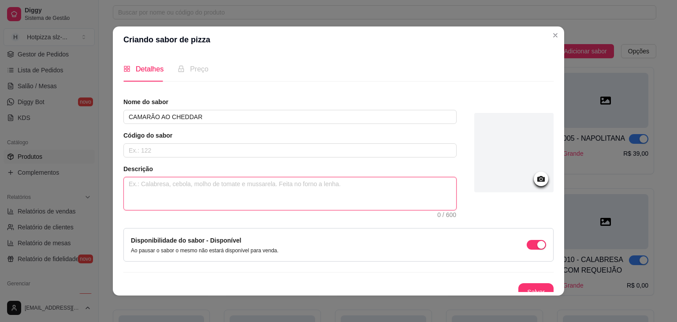
click at [192, 185] on textarea at bounding box center [290, 193] width 332 height 33
paste textarea "CAMARÃO AO CHEDDAR"
drag, startPoint x: 199, startPoint y: 183, endPoint x: 118, endPoint y: 180, distance: 81.1
click at [116, 182] on div "Detalhes Preço Nome do sabor CAMARÃO AO CHEDDAR Código do sabor Descrição CAMAR…" at bounding box center [338, 174] width 451 height 242
click at [212, 182] on textarea at bounding box center [290, 193] width 332 height 33
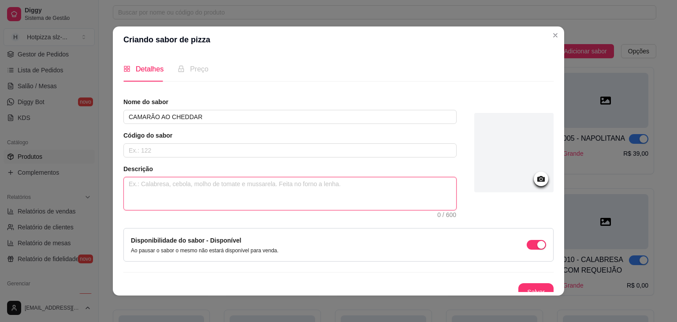
paste textarea "molho especial, mussarela, camarão fresco salteados em azeite, tomate, cebola, …"
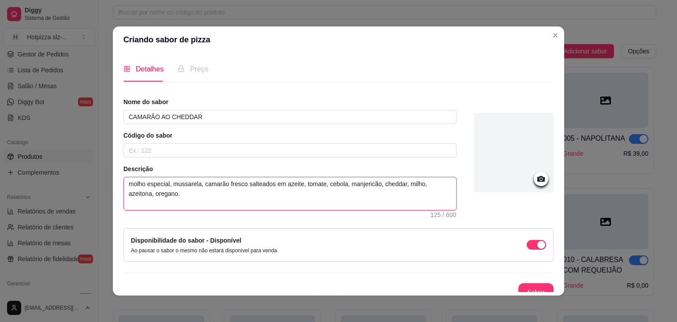
drag, startPoint x: 279, startPoint y: 182, endPoint x: 242, endPoint y: 186, distance: 37.2
click at [242, 186] on textarea "molho especial, mussarela, camarão fresco salteados em azeite, tomate, cebola, …" at bounding box center [290, 193] width 332 height 33
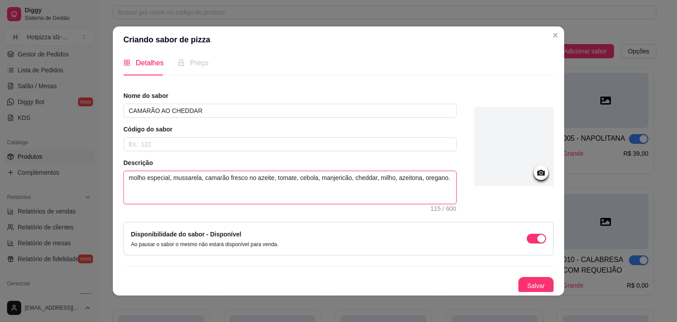
scroll to position [8, 0]
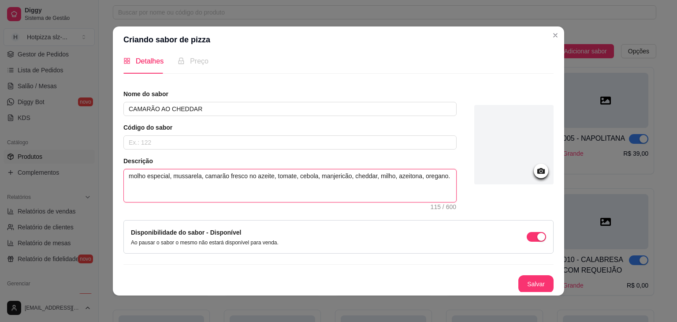
drag, startPoint x: 346, startPoint y: 174, endPoint x: 314, endPoint y: 176, distance: 31.8
click at [314, 176] on textarea "molho especial, mussarela, camarão fresco no azeite, tomate, cebola, manjericão…" at bounding box center [290, 185] width 332 height 33
click at [528, 285] on button "Salvar" at bounding box center [535, 284] width 35 height 18
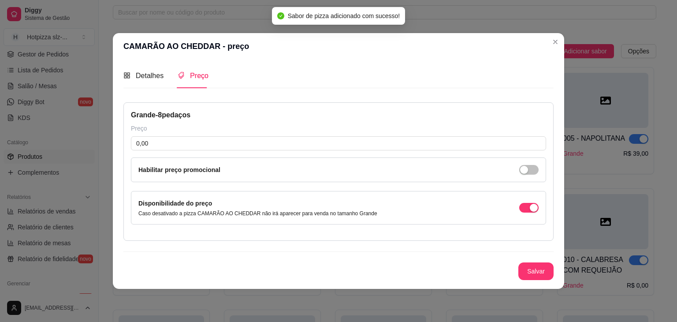
scroll to position [0, 0]
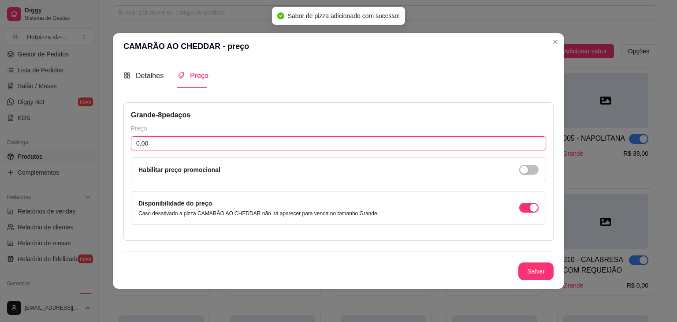
click at [159, 139] on input "0,00" at bounding box center [338, 143] width 415 height 14
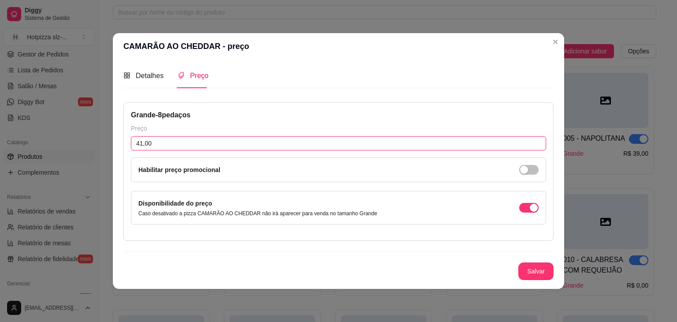
drag, startPoint x: 163, startPoint y: 145, endPoint x: 124, endPoint y: 140, distance: 39.6
click at [124, 140] on div "Grande - 8 pedaços Preço 41,00 Habilitar preço promocional Disponibilidade do p…" at bounding box center [338, 171] width 430 height 138
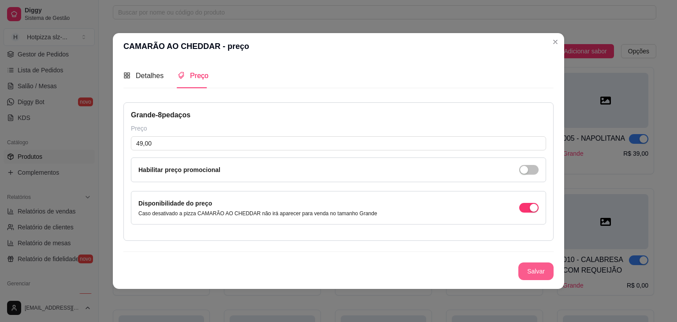
click at [535, 267] on button "Salvar" at bounding box center [535, 271] width 35 height 18
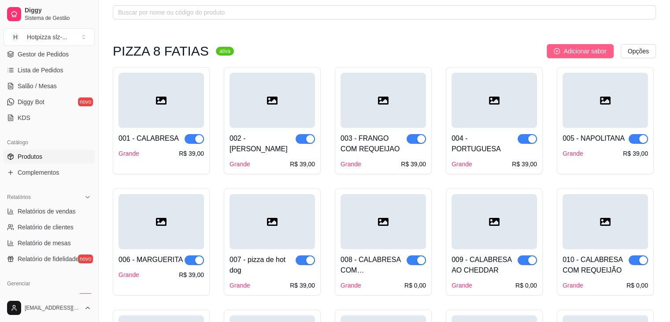
click at [569, 52] on span "Adicionar sabor" at bounding box center [585, 51] width 43 height 10
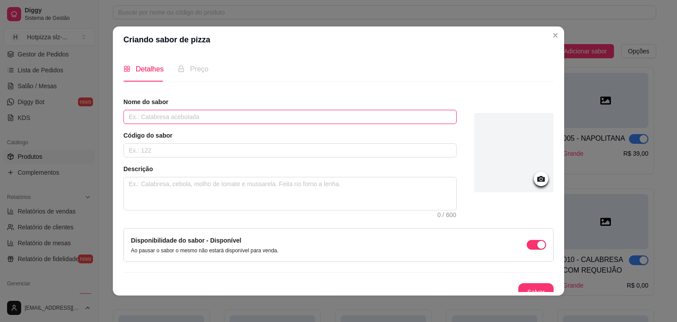
click at [164, 115] on input "text" at bounding box center [289, 117] width 333 height 14
paste input "CAMARÃO AO QUEIJO COALHO"
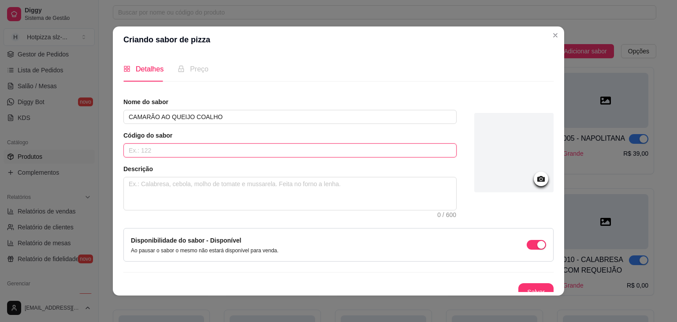
click at [163, 150] on input "text" at bounding box center [289, 150] width 333 height 14
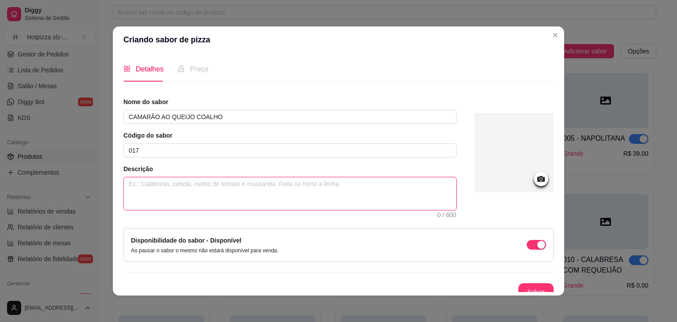
click at [177, 184] on textarea at bounding box center [290, 193] width 332 height 33
click at [195, 180] on textarea at bounding box center [290, 193] width 332 height 33
paste textarea "molho especial, mussarela, queijo de coalho, camarão fresco salteados em azeite…"
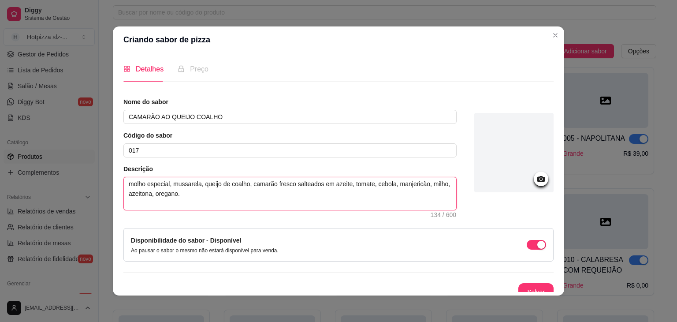
click at [166, 181] on textarea "molho especial, mussarela, queijo de coalho, camarão fresco salteados em azeite…" at bounding box center [290, 193] width 332 height 33
drag, startPoint x: 156, startPoint y: 193, endPoint x: 124, endPoint y: 194, distance: 31.7
click at [124, 194] on textarea "molho especial de tomate, mussarela, queijo de coalho, camarão fresco salteados…" at bounding box center [290, 193] width 332 height 33
click at [346, 182] on textarea "molho especial de tomate, mussarela, queijo de coalho, camarão fresco salteados…" at bounding box center [290, 193] width 332 height 33
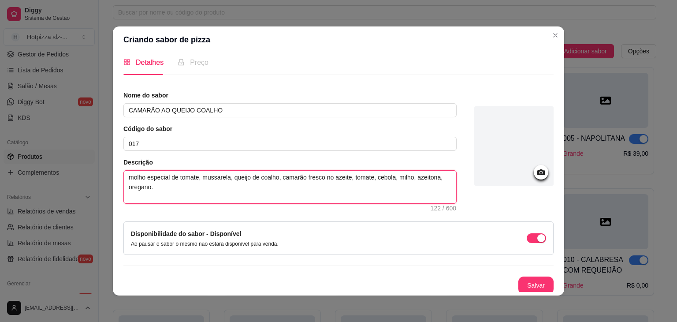
scroll to position [8, 0]
click at [528, 281] on button "Salvar" at bounding box center [535, 284] width 35 height 18
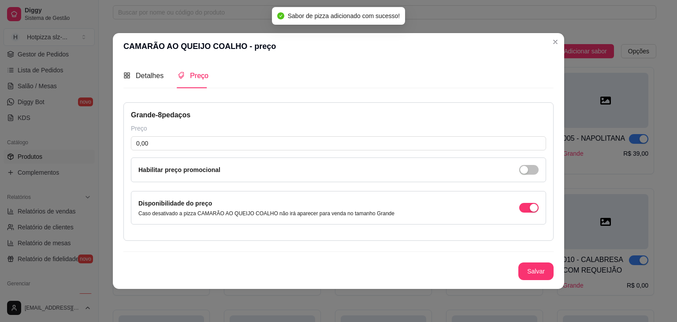
scroll to position [0, 0]
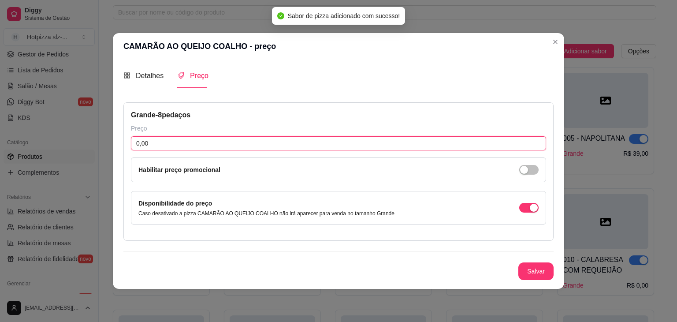
click at [166, 148] on input "0,00" at bounding box center [338, 143] width 415 height 14
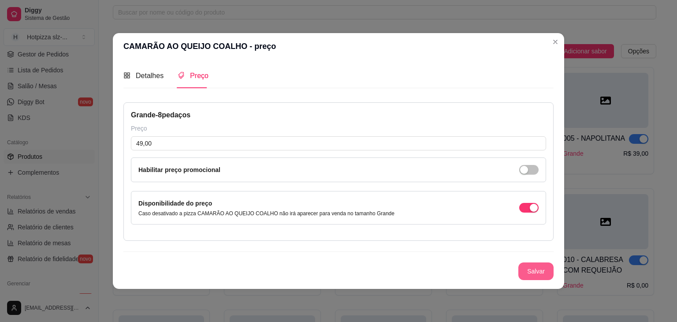
click at [539, 272] on button "Salvar" at bounding box center [535, 271] width 35 height 18
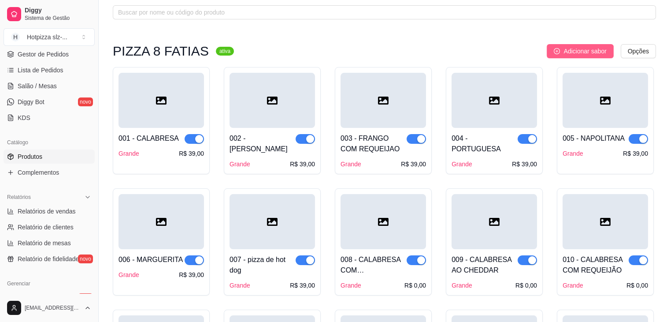
click at [576, 56] on button "Adicionar sabor" at bounding box center [580, 51] width 67 height 14
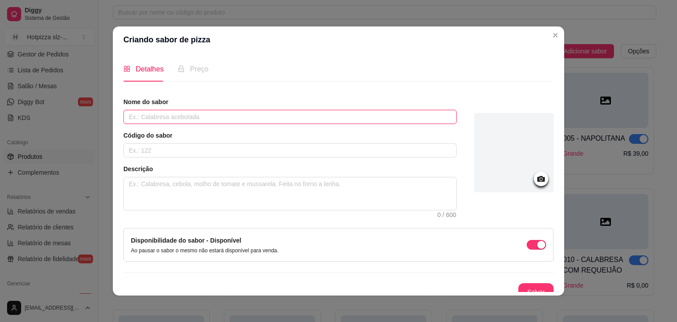
click at [148, 113] on input "text" at bounding box center [289, 117] width 333 height 14
paste input "CARNE DE SOL AO QUEIJO COALHO"
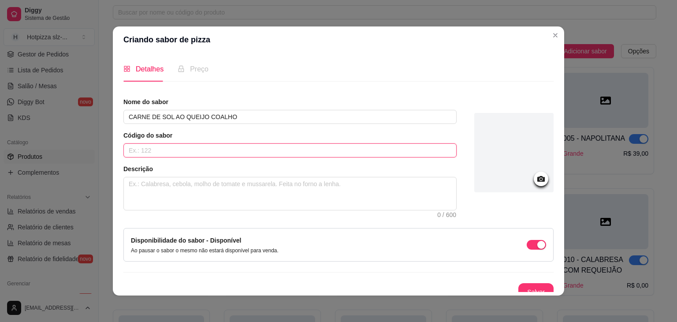
click at [173, 146] on input "text" at bounding box center [289, 150] width 333 height 14
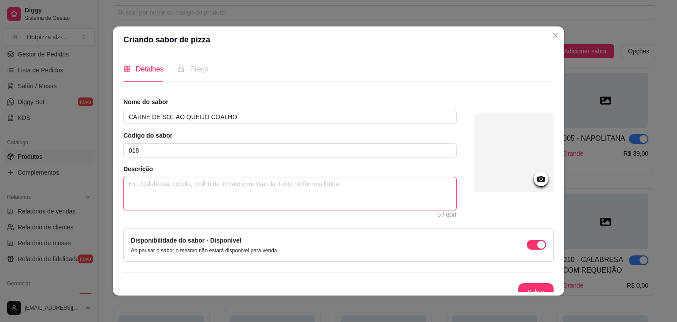
click at [230, 184] on textarea at bounding box center [290, 193] width 332 height 33
click at [183, 183] on textarea at bounding box center [290, 193] width 332 height 33
paste textarea "molho especial, mussarela, carne de sol desfiada, pimentao, milho, queijo coalh…"
click at [166, 183] on textarea "molho especial, mussarela, carne de sol desfiada, pimentao, milho, queijo coalh…" at bounding box center [290, 193] width 332 height 33
drag, startPoint x: 125, startPoint y: 185, endPoint x: 430, endPoint y: 195, distance: 305.2
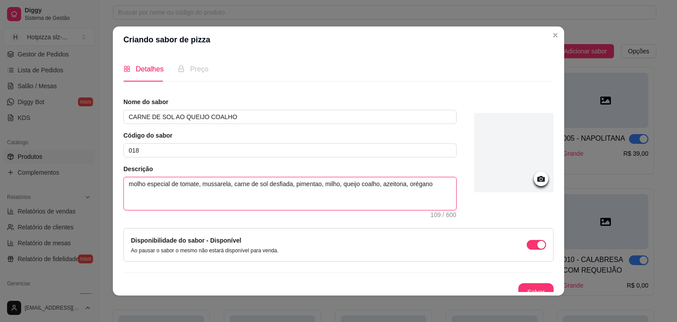
click at [430, 195] on textarea "molho especial de tomate, mussarela, carne de sol desfiada, pimentao, milho, qu…" at bounding box center [290, 193] width 332 height 33
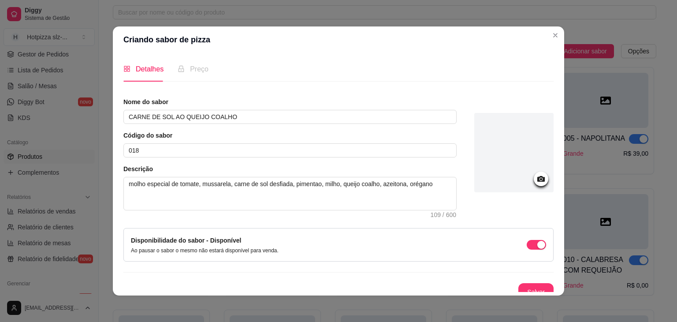
click at [444, 164] on article "Descrição" at bounding box center [289, 168] width 333 height 9
click at [518, 286] on button "Salvar" at bounding box center [535, 292] width 35 height 18
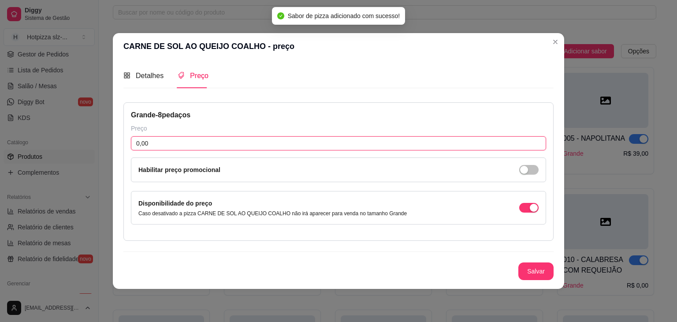
click at [153, 140] on input "0,00" at bounding box center [338, 143] width 415 height 14
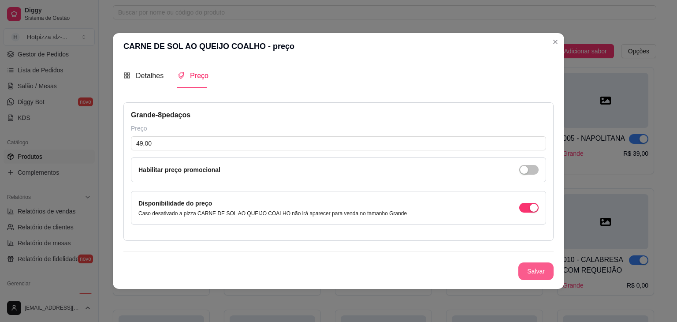
click at [526, 267] on button "Salvar" at bounding box center [535, 271] width 35 height 18
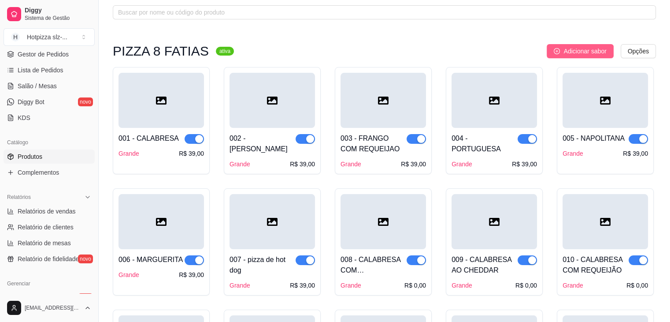
click at [572, 53] on span "Adicionar sabor" at bounding box center [585, 51] width 43 height 10
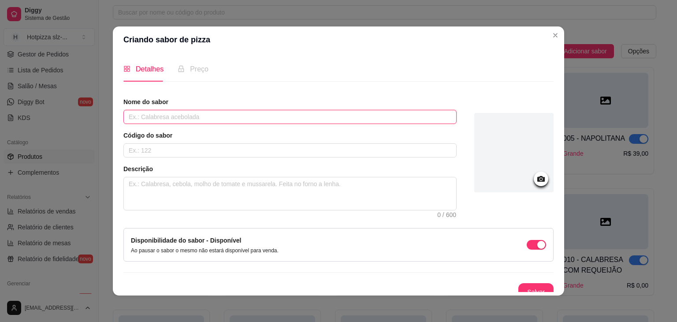
click at [178, 113] on input "text" at bounding box center [289, 117] width 333 height 14
paste input "CARNE DE SOL AO CATUPIRY E CHEDDAR"
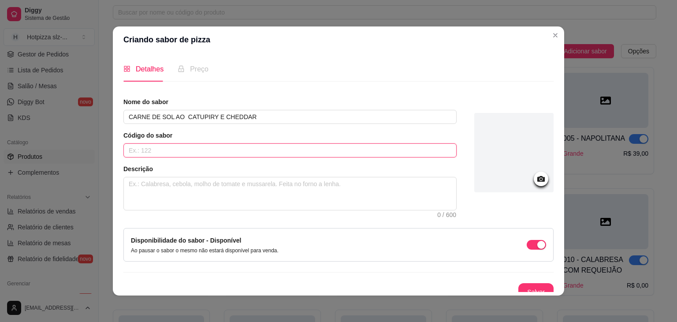
click at [156, 150] on input "text" at bounding box center [289, 150] width 333 height 14
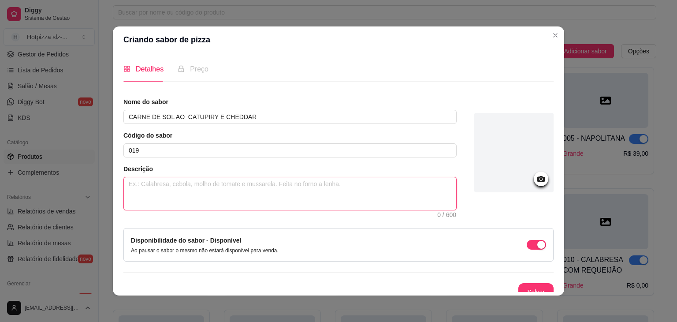
click at [182, 186] on textarea at bounding box center [290, 193] width 332 height 33
click at [171, 186] on textarea at bounding box center [290, 193] width 332 height 33
paste textarea "molho especial, mussarela, carne seca desfiada, pimentao, milho, catupiry, ched…"
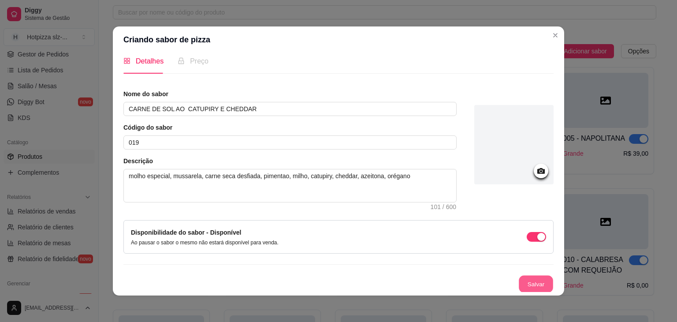
click at [519, 283] on button "Salvar" at bounding box center [536, 283] width 34 height 17
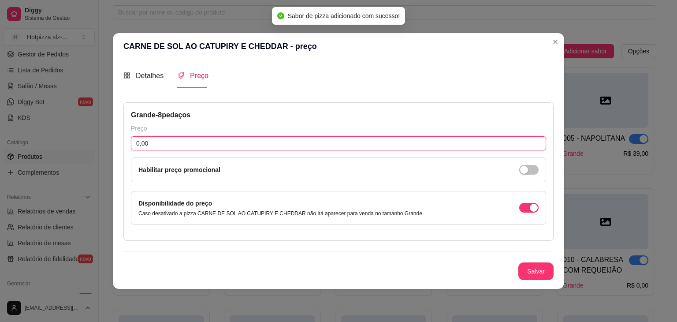
click at [180, 141] on input "0,00" at bounding box center [338, 143] width 415 height 14
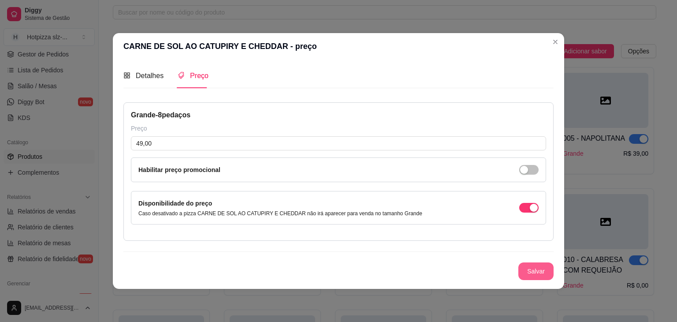
click at [531, 272] on button "Salvar" at bounding box center [535, 271] width 35 height 18
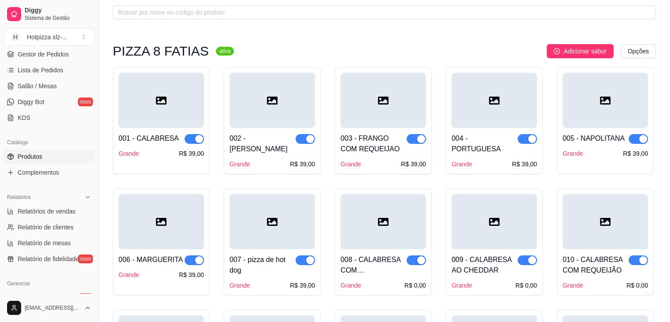
click at [591, 53] on span "Adicionar sabor" at bounding box center [585, 51] width 43 height 10
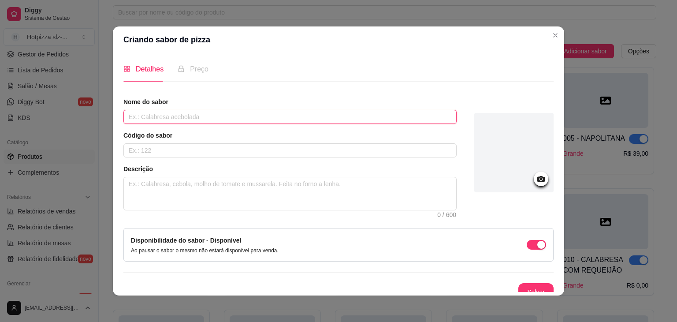
click at [163, 112] on input "text" at bounding box center [289, 117] width 333 height 14
paste input "CARNE DE SOL AO CATUPIRY"
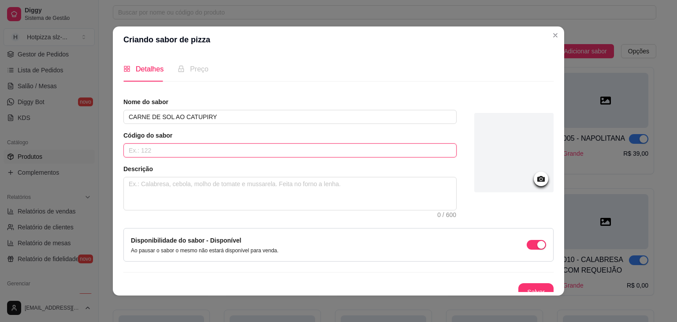
click at [178, 150] on input "text" at bounding box center [289, 150] width 333 height 14
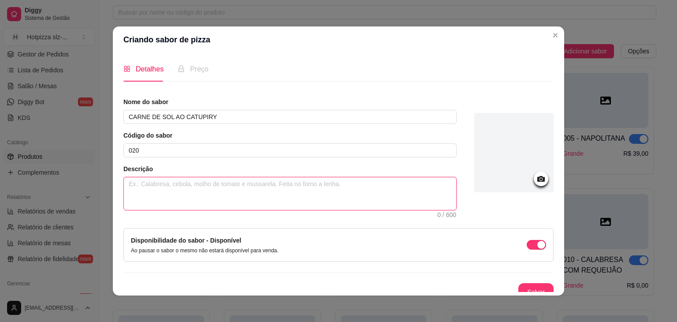
click at [203, 182] on textarea at bounding box center [290, 193] width 332 height 33
click at [208, 185] on textarea at bounding box center [290, 193] width 332 height 33
paste textarea "molho especial, mussarela, carne de sol desfiada, pimentao, milho, catupiry, az…"
drag, startPoint x: 328, startPoint y: 184, endPoint x: 307, endPoint y: 182, distance: 20.8
click at [307, 182] on textarea "molho especial, mussarela, carne de sol desfiada, pimentao, milho, catupiry, az…" at bounding box center [290, 193] width 332 height 33
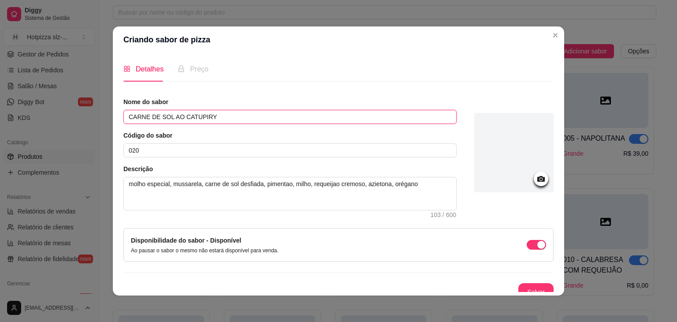
drag, startPoint x: 206, startPoint y: 115, endPoint x: 178, endPoint y: 115, distance: 28.2
click at [178, 115] on input "CARNE DE SOL AO CATUPIRY" at bounding box center [289, 117] width 333 height 14
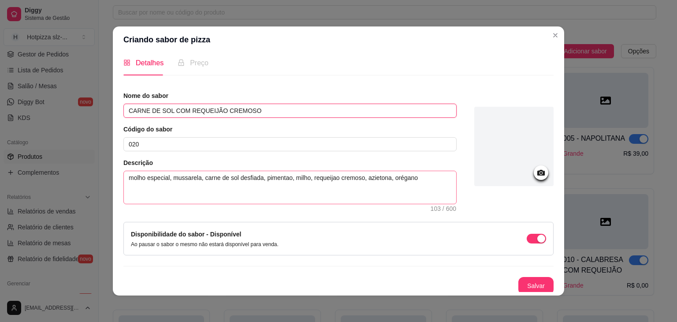
scroll to position [8, 0]
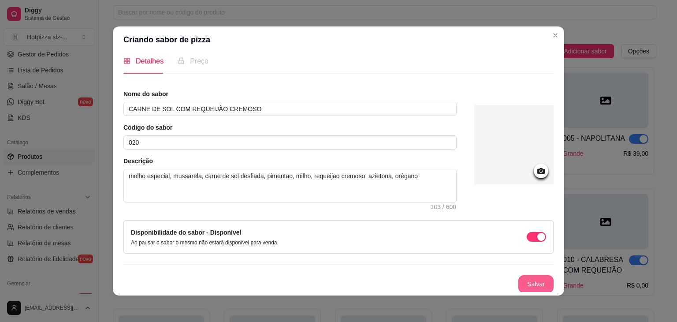
click at [525, 286] on button "Salvar" at bounding box center [535, 284] width 35 height 18
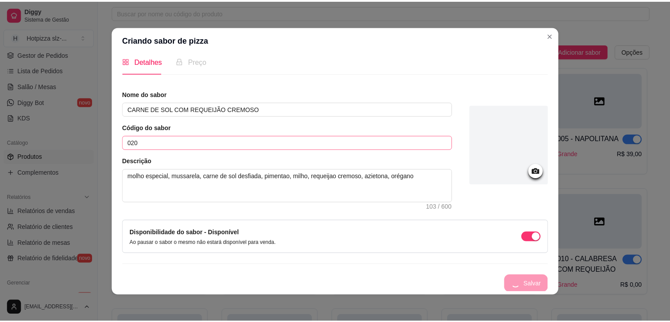
scroll to position [0, 0]
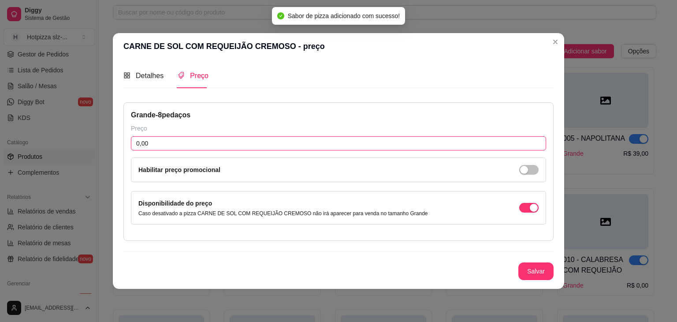
click at [153, 139] on input "0,00" at bounding box center [338, 143] width 415 height 14
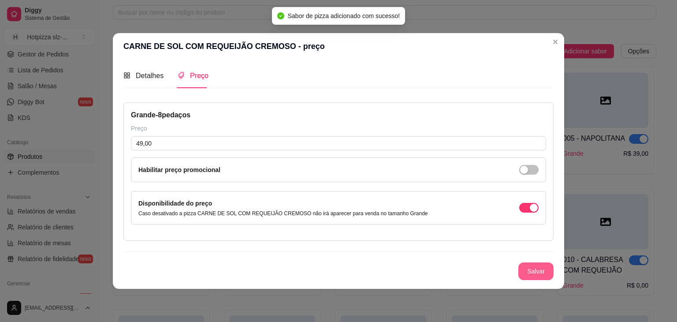
click at [540, 275] on button "Salvar" at bounding box center [535, 271] width 35 height 18
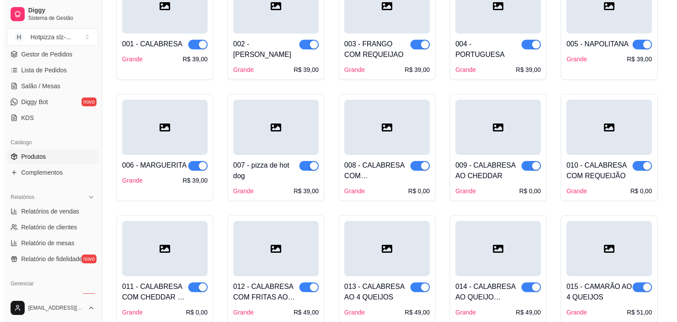
scroll to position [44, 0]
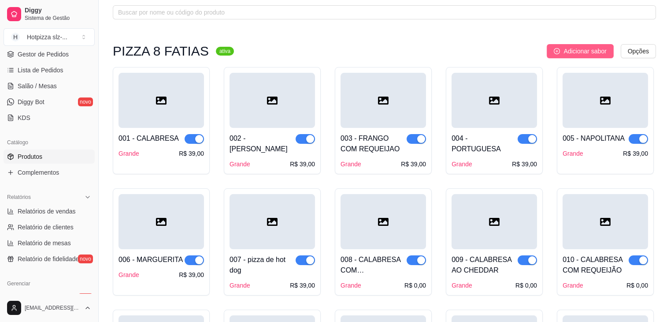
click at [572, 53] on span "Adicionar sabor" at bounding box center [585, 51] width 43 height 10
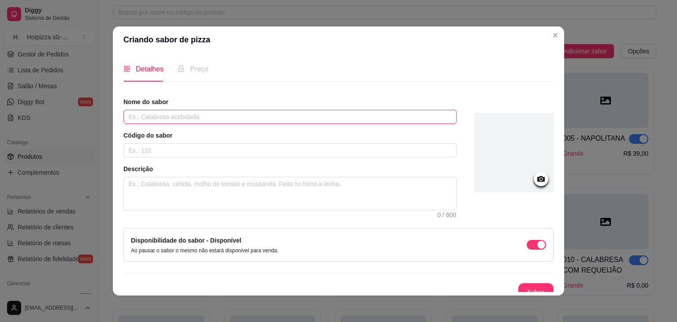
click at [175, 116] on input "text" at bounding box center [289, 117] width 333 height 14
paste input "CARNE DE SOL AO CHEDDAR CREMOSO"
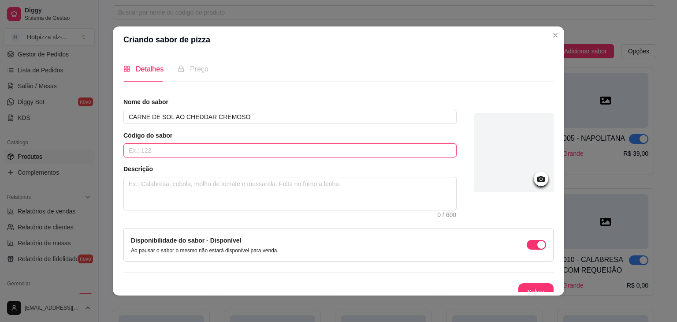
click at [156, 151] on input "text" at bounding box center [289, 150] width 333 height 14
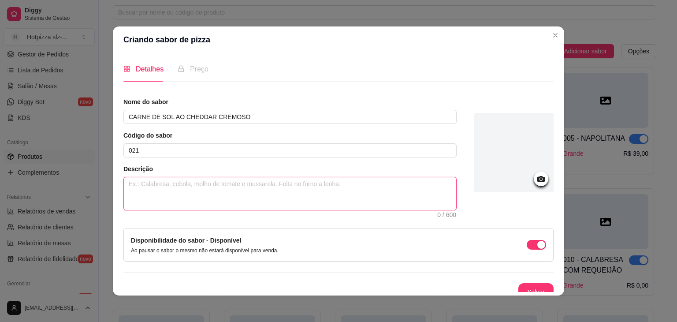
click at [272, 180] on textarea at bounding box center [290, 193] width 332 height 33
paste textarea "molho especial, mussarela, carne de sol desfiada, pimentao, milho, cheddar crem…"
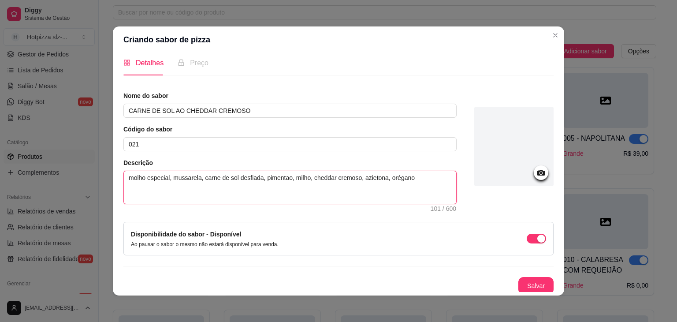
scroll to position [8, 0]
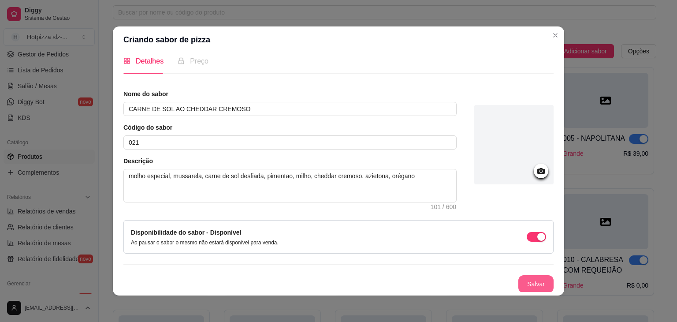
click at [519, 279] on button "Salvar" at bounding box center [535, 284] width 35 height 18
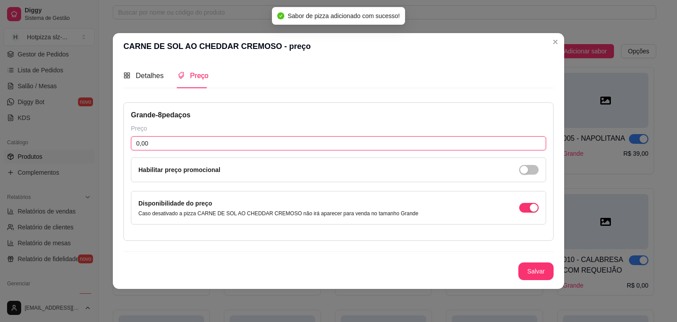
click at [169, 140] on input "0,00" at bounding box center [338, 143] width 415 height 14
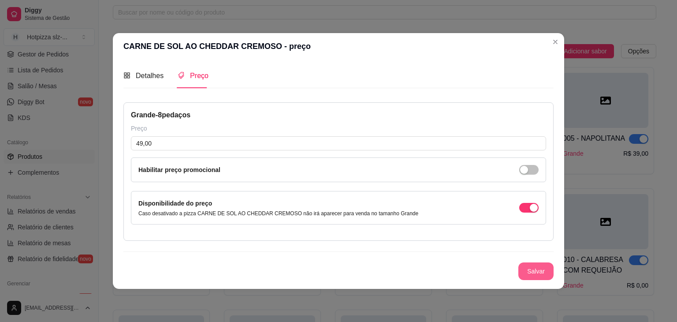
click at [538, 268] on button "Salvar" at bounding box center [535, 271] width 35 height 18
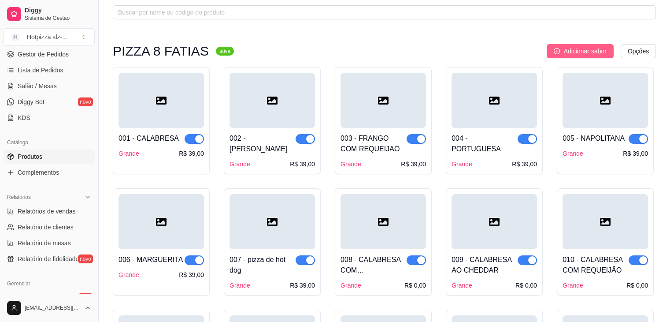
click at [592, 53] on span "Adicionar sabor" at bounding box center [585, 51] width 43 height 10
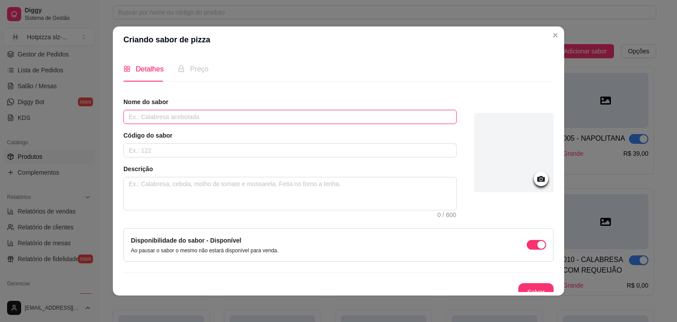
click at [204, 118] on input "text" at bounding box center [289, 117] width 333 height 14
paste input "CARNE DE SOL"
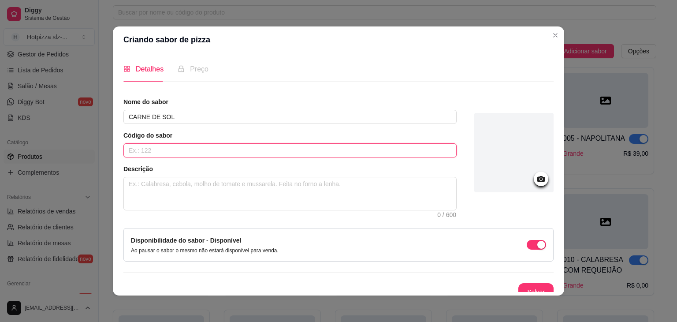
click at [212, 151] on input "text" at bounding box center [289, 150] width 333 height 14
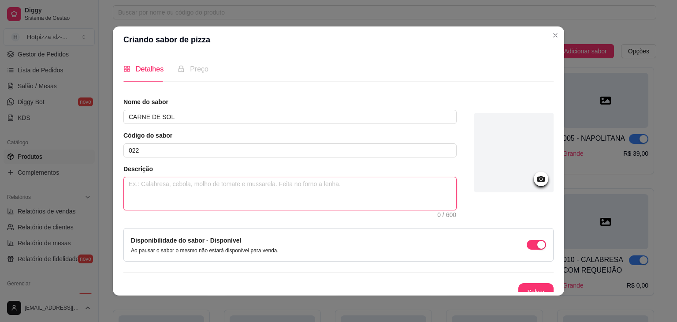
click at [224, 189] on textarea at bounding box center [290, 193] width 332 height 33
click at [231, 191] on textarea at bounding box center [290, 193] width 332 height 33
paste textarea "molho especial, mussarela, carne de sol desfiada, pimentao, milho, azietona, or…"
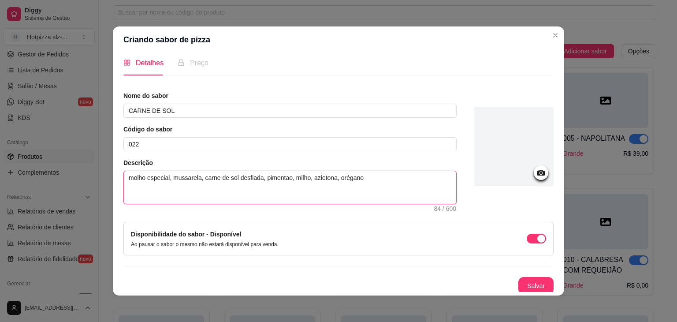
scroll to position [8, 0]
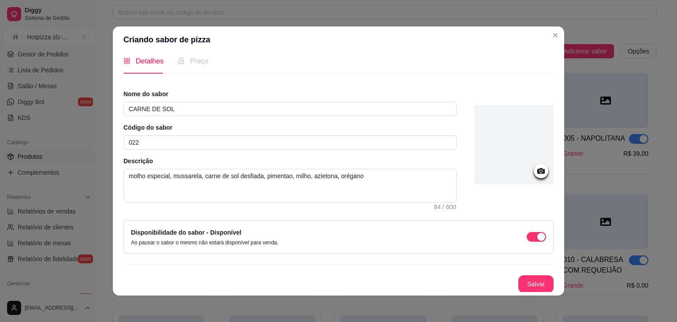
click at [518, 279] on button "Salvar" at bounding box center [535, 284] width 35 height 18
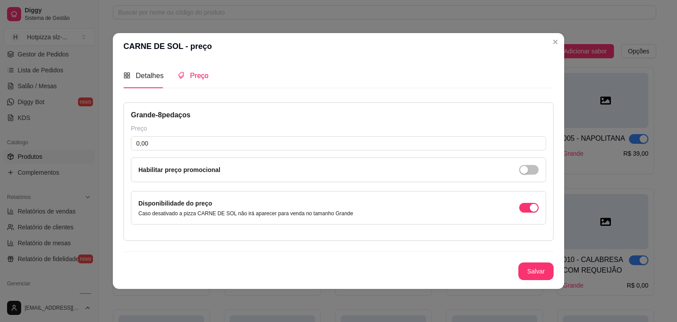
scroll to position [0, 0]
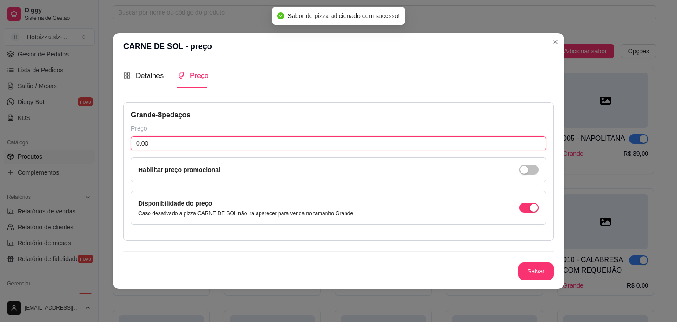
drag, startPoint x: 171, startPoint y: 143, endPoint x: 171, endPoint y: 135, distance: 7.9
click at [171, 143] on input "0,00" at bounding box center [338, 143] width 415 height 14
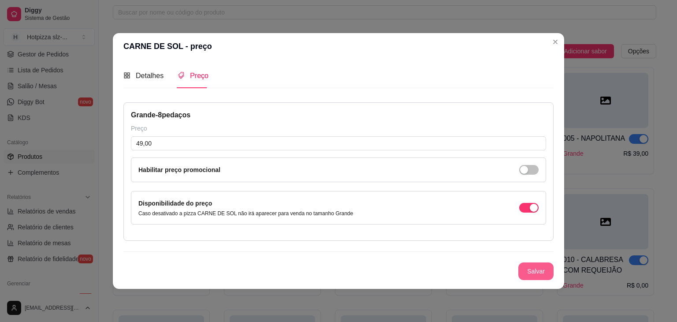
click at [533, 268] on button "Salvar" at bounding box center [535, 271] width 35 height 18
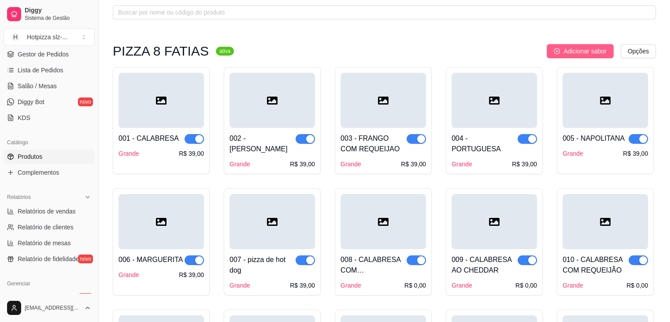
click at [569, 50] on span "Adicionar sabor" at bounding box center [585, 51] width 43 height 10
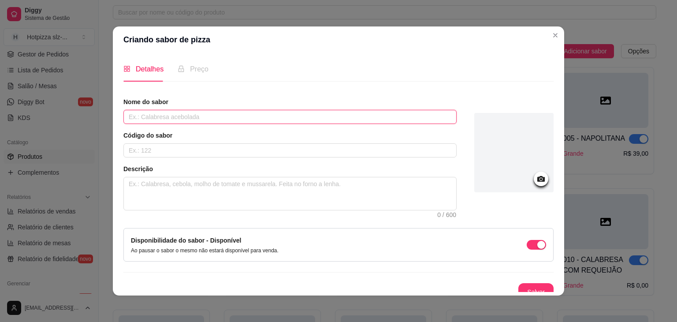
click at [180, 117] on input "text" at bounding box center [289, 117] width 333 height 14
paste input "DU CHEFF"
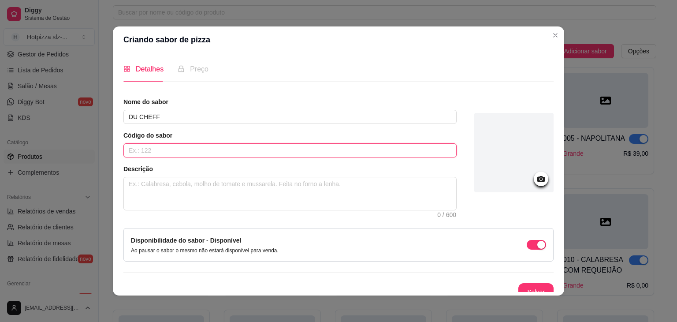
click at [211, 149] on input "text" at bounding box center [289, 150] width 333 height 14
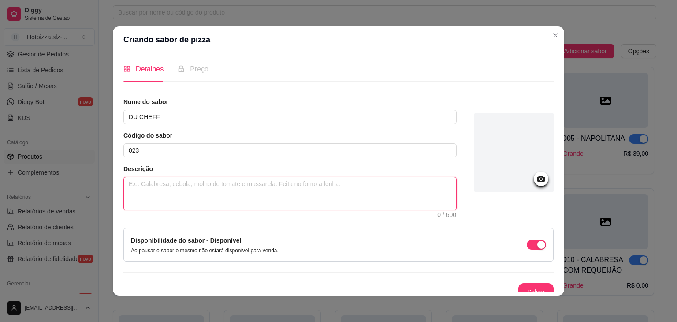
click at [221, 179] on textarea at bounding box center [290, 193] width 332 height 33
click at [262, 187] on textarea at bounding box center [290, 193] width 332 height 33
paste textarea "molho especial, mussarela, calabresa, bacon, queijo coalho em cubos, cebola, az…"
click at [285, 182] on textarea "molho especial, mussarela, calabresa, bacon, queijo coalho em cubos, cebola, az…" at bounding box center [290, 193] width 332 height 33
click at [299, 181] on textarea "molho especial, mussarela, calabresa, bacon, palmito em cubos, cebola, azeitona…" at bounding box center [290, 193] width 332 height 33
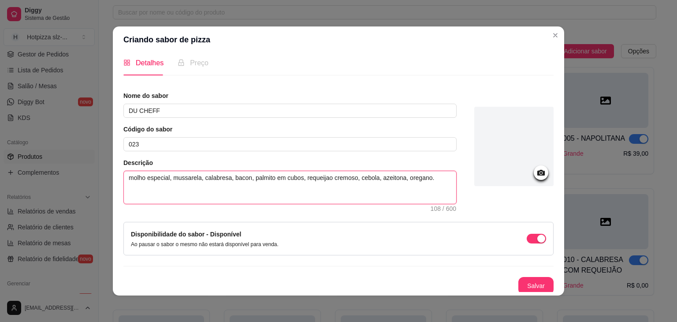
scroll to position [8, 0]
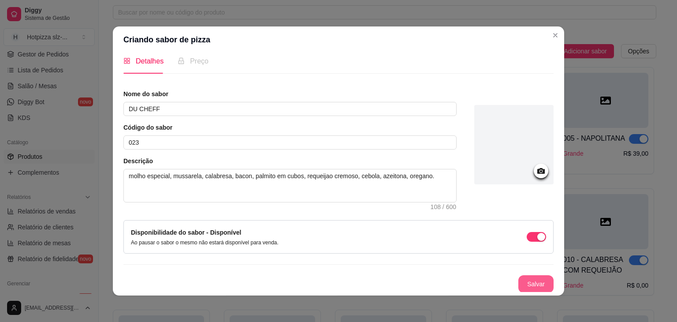
click at [521, 282] on button "Salvar" at bounding box center [535, 284] width 35 height 18
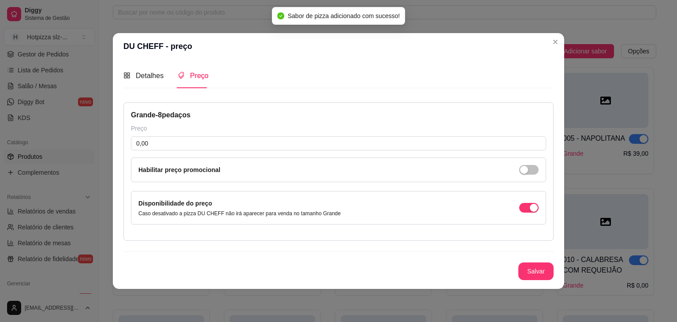
scroll to position [0, 0]
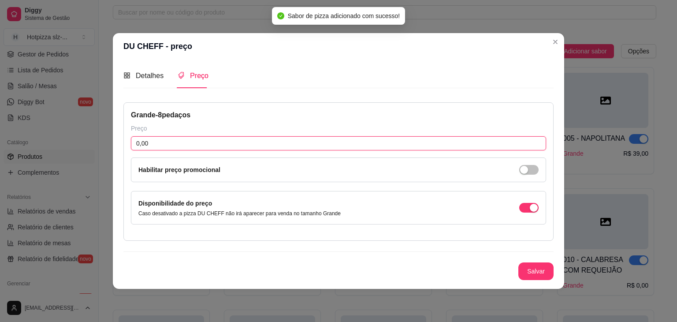
click at [160, 143] on input "0,00" at bounding box center [338, 143] width 415 height 14
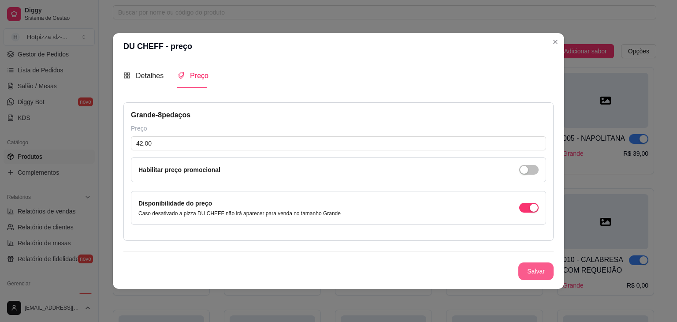
click at [523, 270] on button "Salvar" at bounding box center [535, 271] width 35 height 18
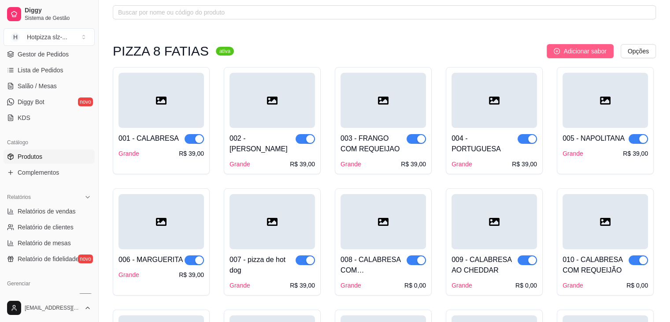
click at [578, 50] on span "Adicionar sabor" at bounding box center [585, 51] width 43 height 10
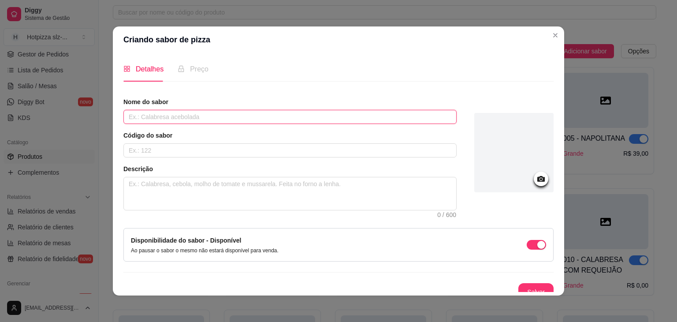
click at [222, 119] on input "text" at bounding box center [289, 117] width 333 height 14
paste input "ROMEU E JULIETA"
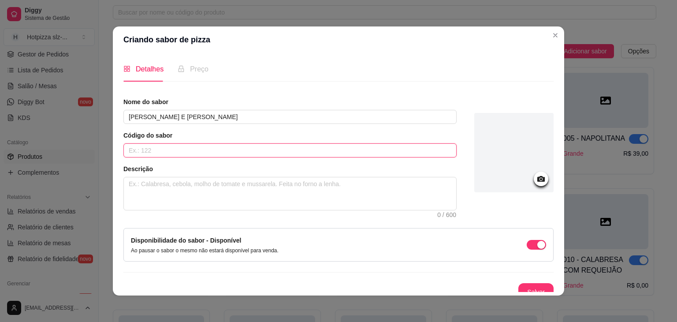
click at [204, 154] on input "text" at bounding box center [289, 150] width 333 height 14
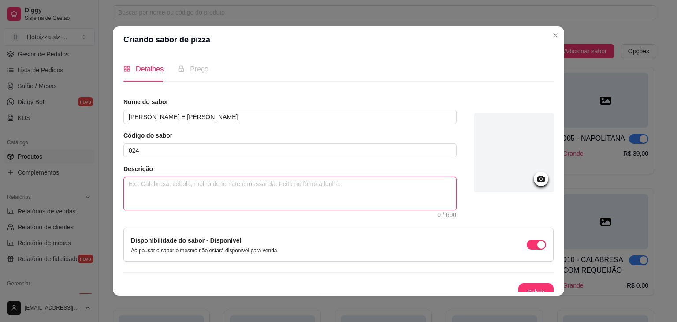
click at [219, 182] on textarea at bounding box center [290, 193] width 332 height 33
paste textarea "Queijo mussarela, creme de leite e goiaba"
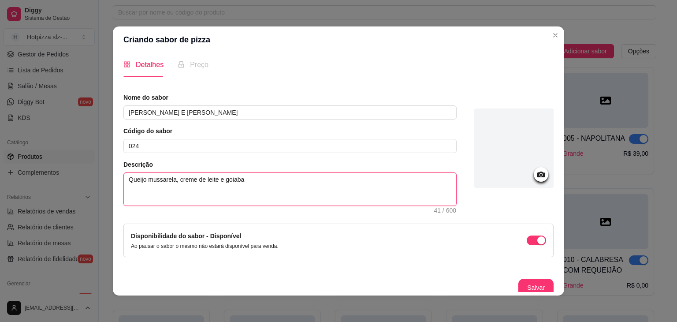
scroll to position [8, 0]
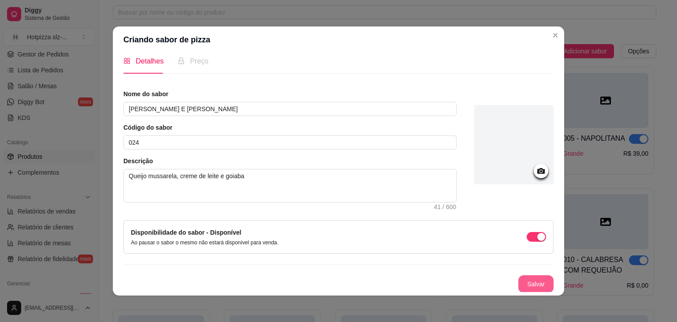
click at [520, 285] on button "Salvar" at bounding box center [535, 284] width 35 height 18
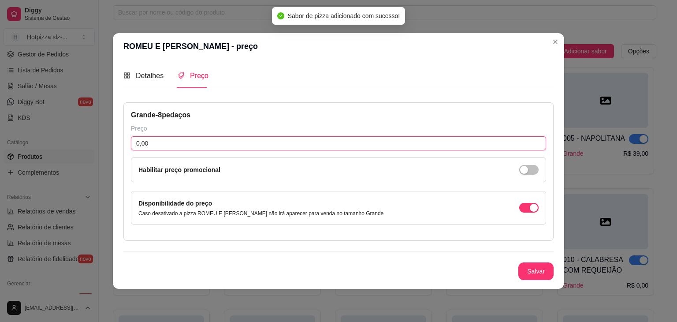
click at [170, 142] on input "0,00" at bounding box center [338, 143] width 415 height 14
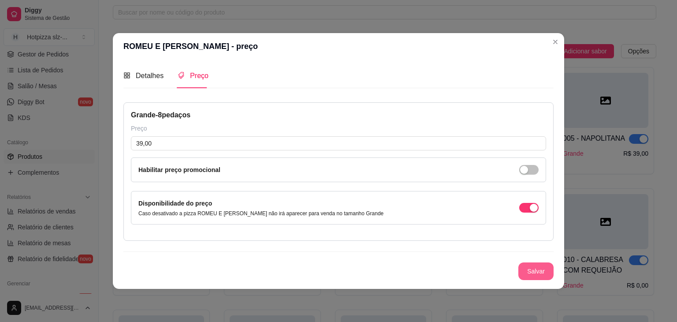
click at [530, 271] on button "Salvar" at bounding box center [535, 271] width 35 height 18
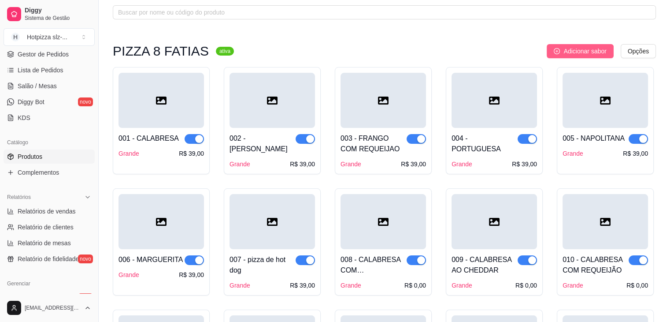
click at [573, 57] on button "Adicionar sabor" at bounding box center [580, 51] width 67 height 14
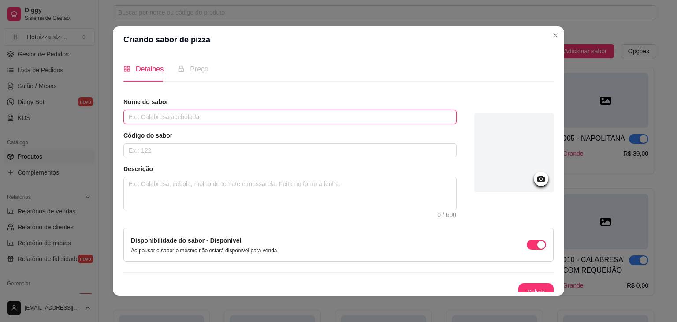
click at [256, 115] on input "text" at bounding box center [289, 117] width 333 height 14
paste input "À MODA DA CASA"
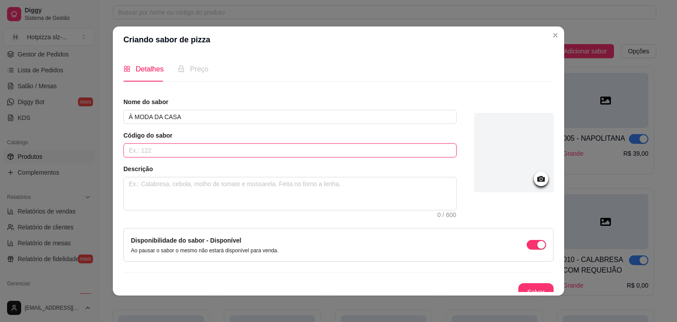
click at [186, 152] on input "text" at bounding box center [289, 150] width 333 height 14
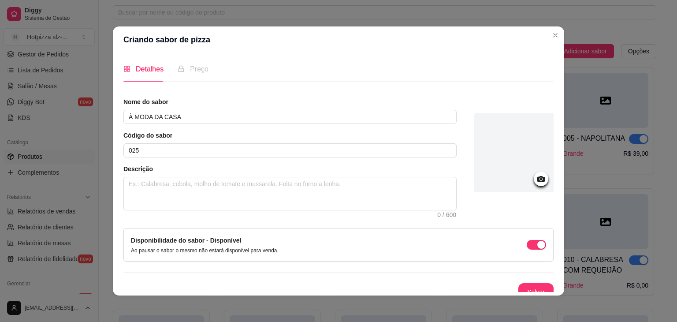
click at [212, 176] on div "Descrição 0 / 600" at bounding box center [289, 187] width 333 height 46
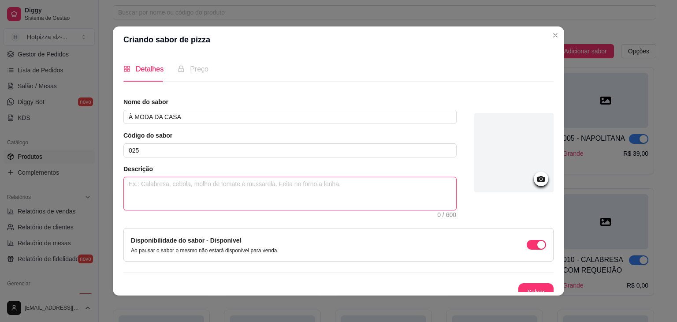
click at [293, 189] on textarea at bounding box center [290, 193] width 332 height 33
paste textarea "molho especial, mussarela, frango, calabresa, bacon, tomate, cebola, azeitona, …"
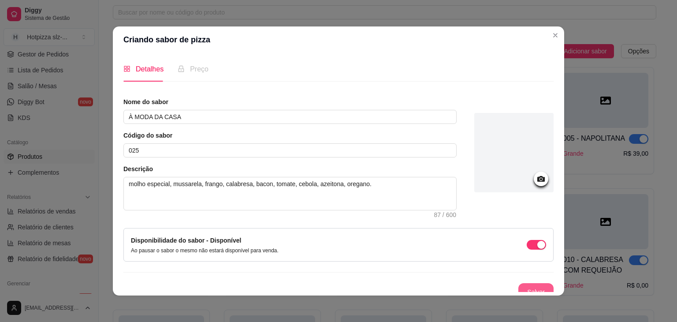
click at [528, 289] on button "Salvar" at bounding box center [535, 292] width 35 height 18
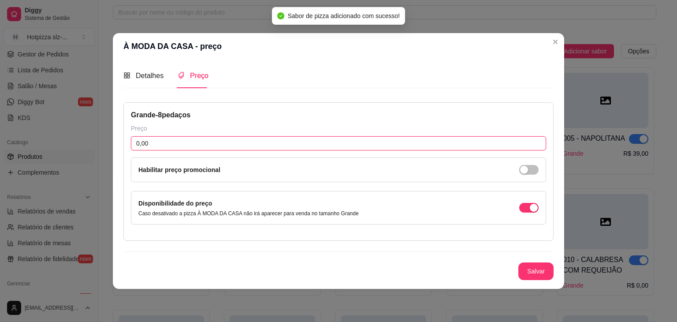
click at [185, 144] on input "0,00" at bounding box center [338, 143] width 415 height 14
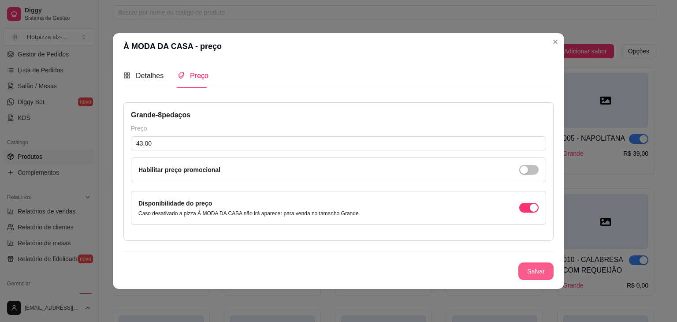
click at [527, 274] on button "Salvar" at bounding box center [535, 271] width 35 height 18
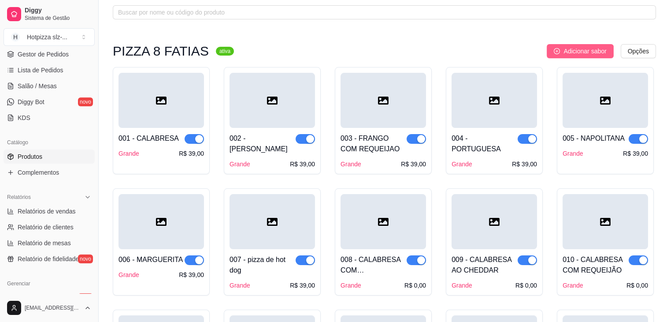
click at [603, 56] on button "Adicionar sabor" at bounding box center [580, 51] width 67 height 14
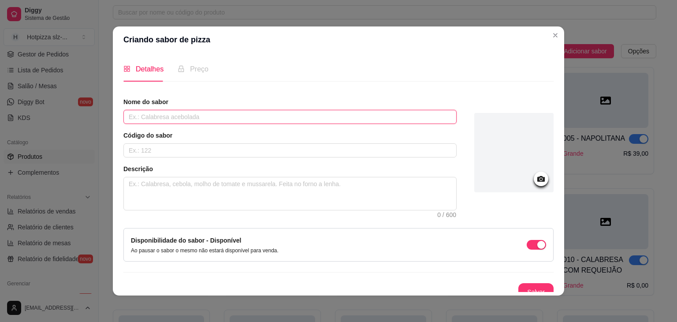
click at [154, 117] on input "text" at bounding box center [289, 117] width 333 height 14
paste input "FRANGO COM BACON"
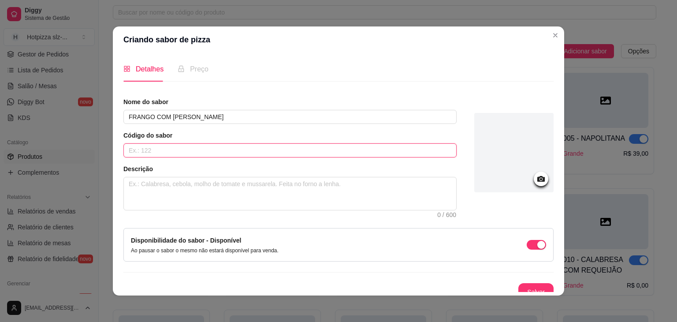
click at [160, 152] on input "text" at bounding box center [289, 150] width 333 height 14
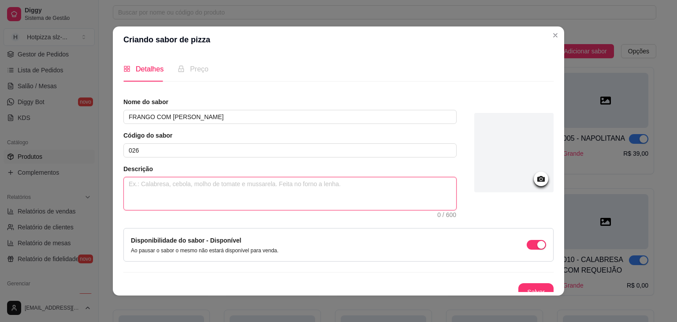
click at [160, 184] on textarea at bounding box center [290, 193] width 332 height 33
click at [305, 192] on textarea at bounding box center [290, 193] width 332 height 33
paste textarea "Molho tomate, Mussarela, frango, bacon, tomate, cebola, milho verde, catupiry, …"
click at [338, 181] on textarea "Molho tomate, Mussarela, frango, bacon, tomate, cebola, milho verde, catupiry, …" at bounding box center [290, 193] width 332 height 33
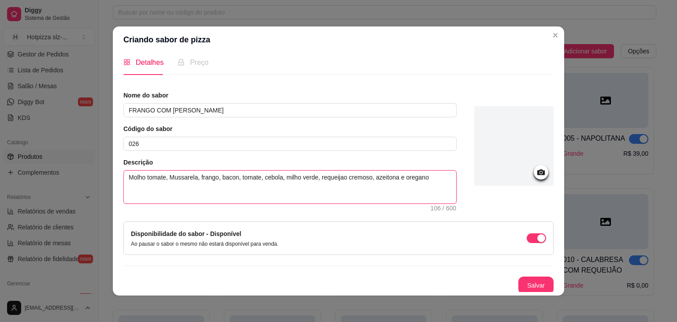
scroll to position [8, 0]
click at [522, 279] on button "Salvar" at bounding box center [535, 284] width 35 height 18
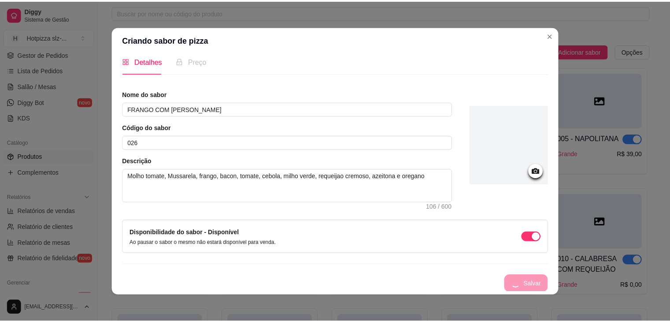
scroll to position [0, 0]
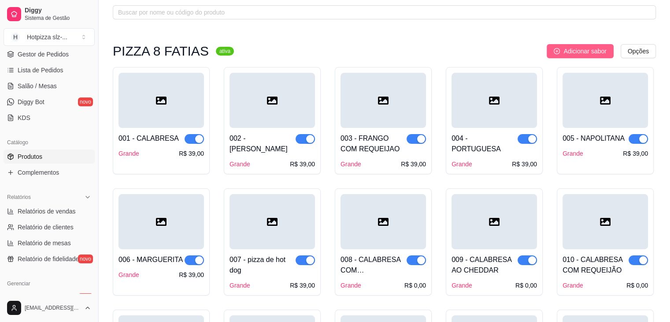
click at [575, 49] on span "Adicionar sabor" at bounding box center [585, 51] width 43 height 10
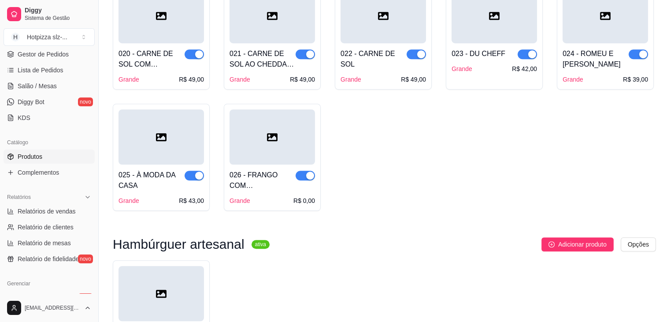
scroll to position [617, 0]
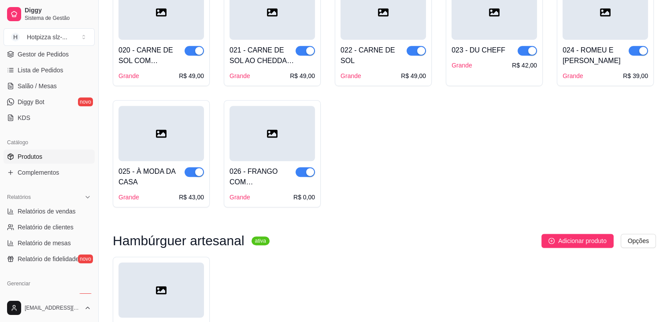
click at [286, 181] on div "026 - FRANGO COM BACON" at bounding box center [263, 176] width 66 height 21
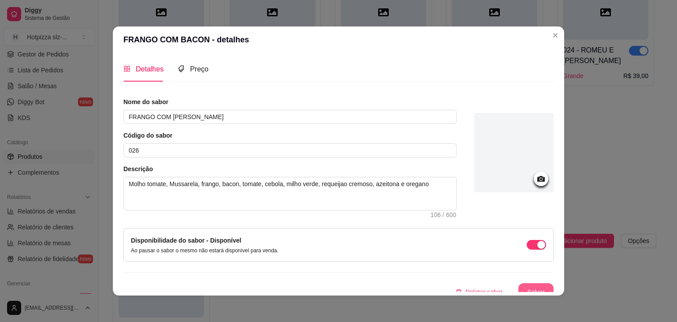
click at [540, 287] on button "Salvar" at bounding box center [535, 292] width 35 height 18
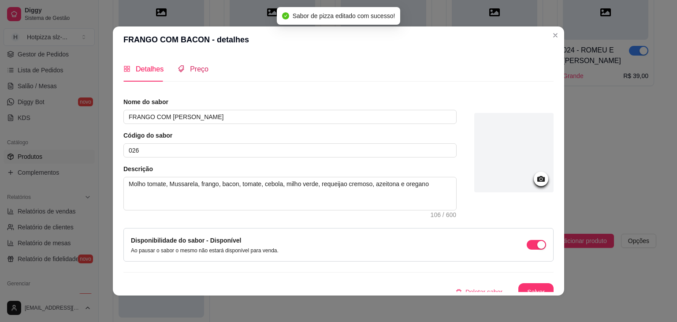
click at [194, 73] on span "Preço" at bounding box center [199, 68] width 19 height 7
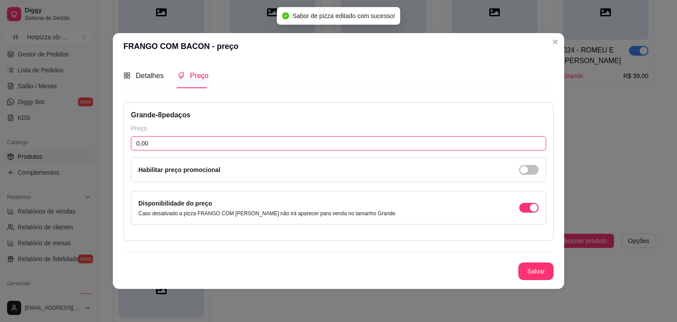
click at [149, 145] on input "0,00" at bounding box center [338, 143] width 415 height 14
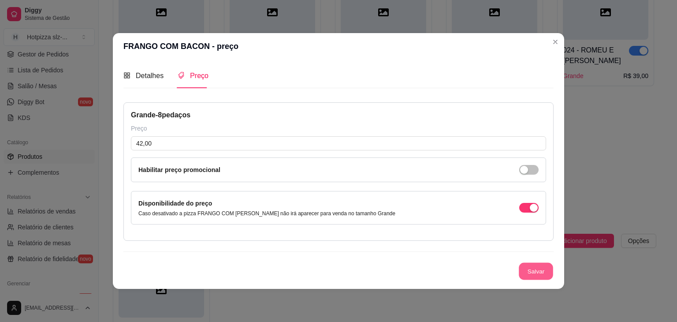
click at [531, 269] on button "Salvar" at bounding box center [536, 271] width 34 height 17
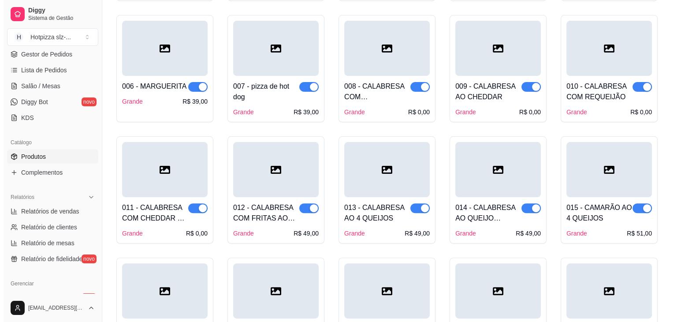
scroll to position [44, 0]
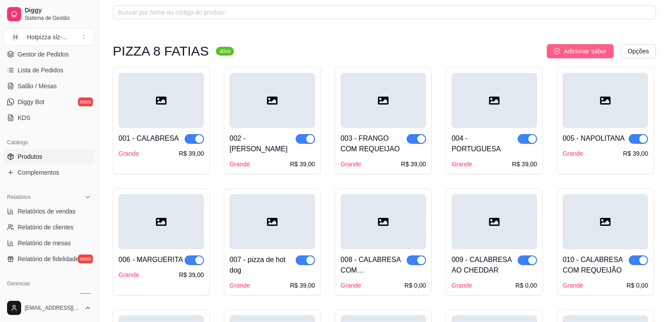
click at [590, 53] on span "Adicionar sabor" at bounding box center [585, 51] width 43 height 10
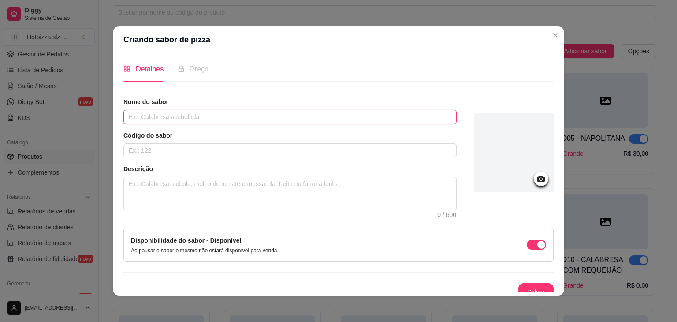
click at [169, 118] on input "text" at bounding box center [289, 117] width 333 height 14
paste input "FRANGO AO CATUPIRY E CHEDDAR"
click at [188, 114] on input "FRANGO AO CATUPIRY E CHEDDAR" at bounding box center [289, 117] width 333 height 14
click at [151, 117] on input "FRANGO REQUEIJAO E CHEDDAR" at bounding box center [289, 117] width 333 height 14
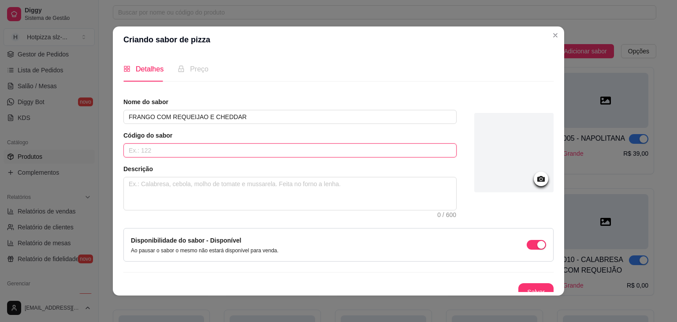
click at [173, 152] on input "text" at bounding box center [289, 150] width 333 height 14
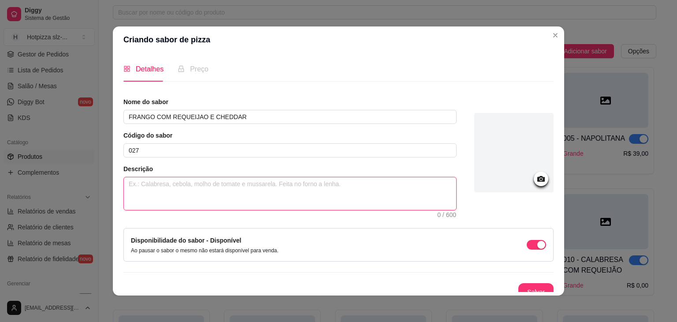
click at [166, 187] on textarea at bounding box center [290, 193] width 332 height 33
paste textarea "molho especial, mussarela, frango, catupiry, cheddar, milho, tomate, azeitona, …"
click at [242, 181] on textarea "molho especial, mussarela, frango, catupiry, cheddar, milho, tomate, azeitona, …" at bounding box center [290, 193] width 332 height 33
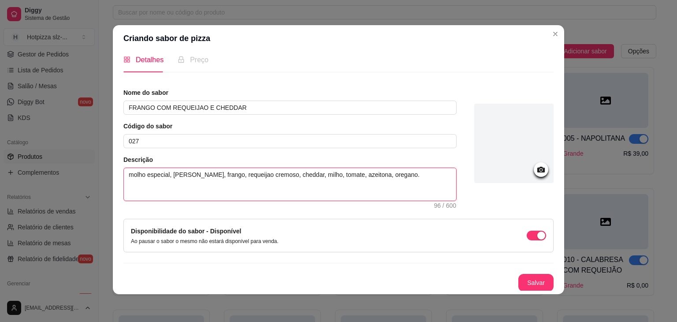
scroll to position [2, 0]
click at [523, 281] on button "Salvar" at bounding box center [535, 282] width 35 height 18
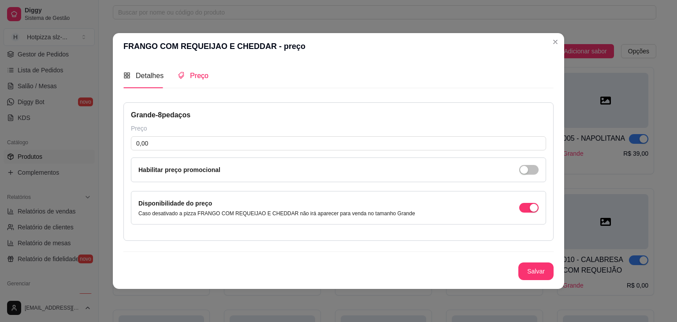
scroll to position [0, 0]
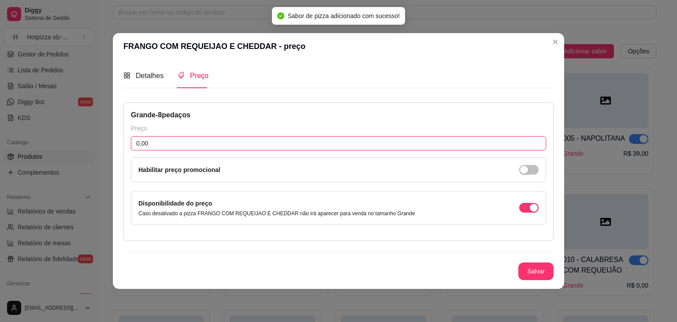
click at [191, 142] on input "0,00" at bounding box center [338, 143] width 415 height 14
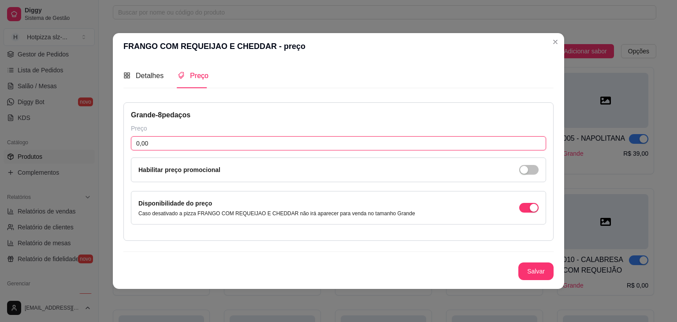
click at [177, 144] on input "0,00" at bounding box center [338, 143] width 415 height 14
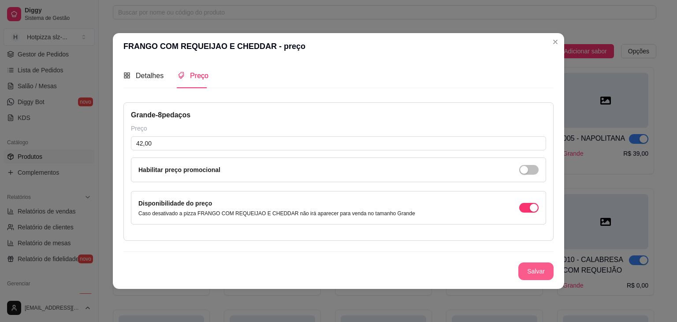
click at [532, 271] on button "Salvar" at bounding box center [535, 271] width 35 height 18
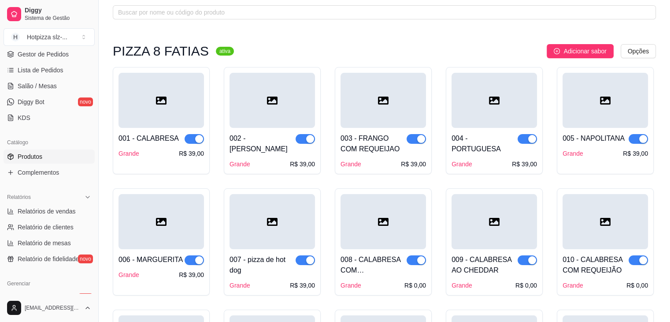
click at [580, 52] on span "Adicionar sabor" at bounding box center [585, 51] width 43 height 10
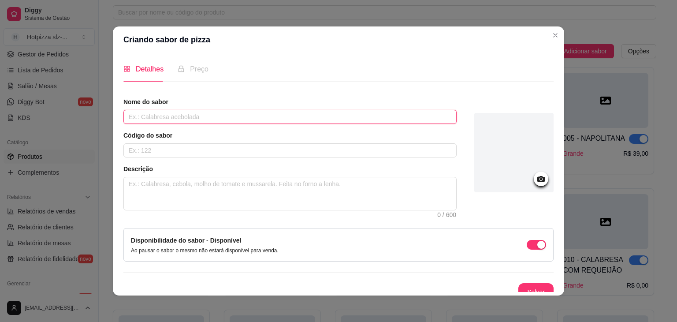
click at [192, 116] on input "text" at bounding box center [289, 117] width 333 height 14
paste input "FRANGO AO CHEDDAR"
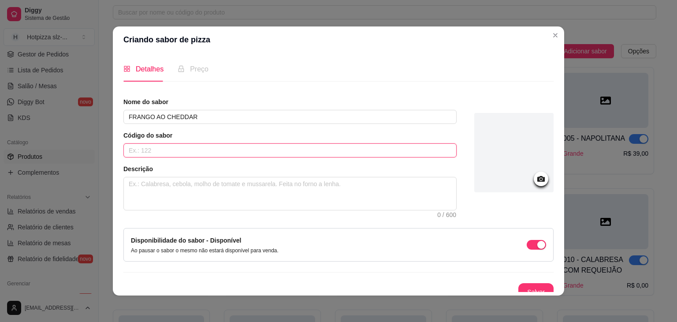
click at [186, 151] on input "text" at bounding box center [289, 150] width 333 height 14
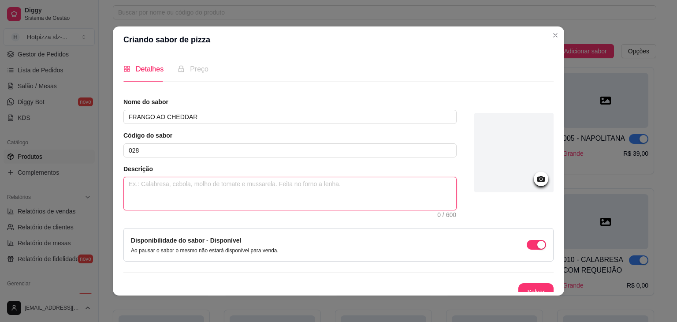
click at [204, 180] on textarea at bounding box center [290, 193] width 332 height 33
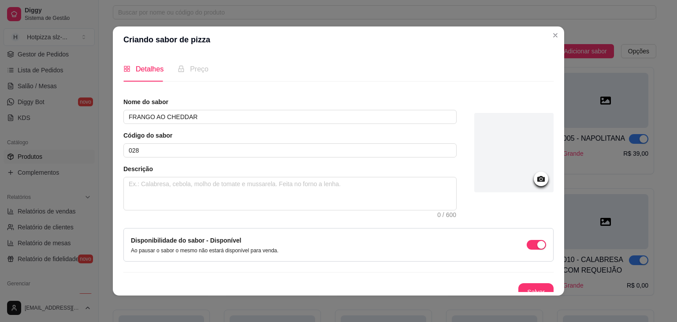
click at [231, 176] on div "Descrição 0 / 600" at bounding box center [289, 187] width 333 height 46
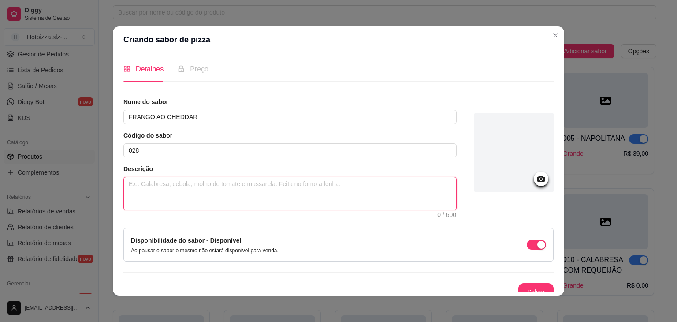
click at [236, 178] on textarea at bounding box center [290, 193] width 332 height 33
paste textarea "molho especial, mussarela, frango, cheddar, cebola, azeitona, oregano."
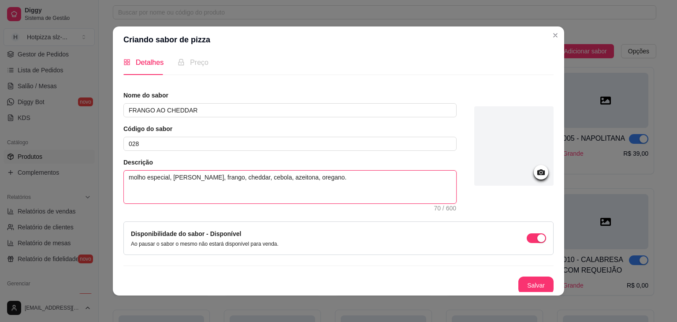
scroll to position [8, 0]
click at [190, 64] on span "Preço" at bounding box center [199, 60] width 19 height 7
click at [519, 275] on button "Salvar" at bounding box center [536, 283] width 34 height 17
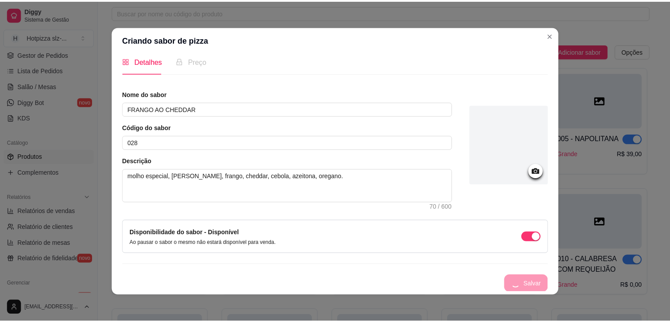
scroll to position [0, 0]
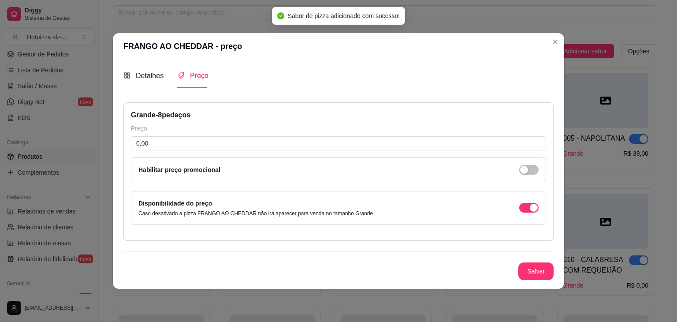
click at [152, 150] on div "Grande - 8 pedaços Preço 0,00 Habilitar preço promocional Disponibilidade do pr…" at bounding box center [338, 171] width 430 height 138
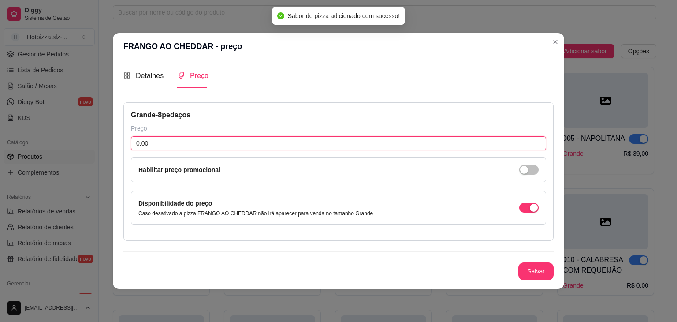
click at [158, 147] on input "0,00" at bounding box center [338, 143] width 415 height 14
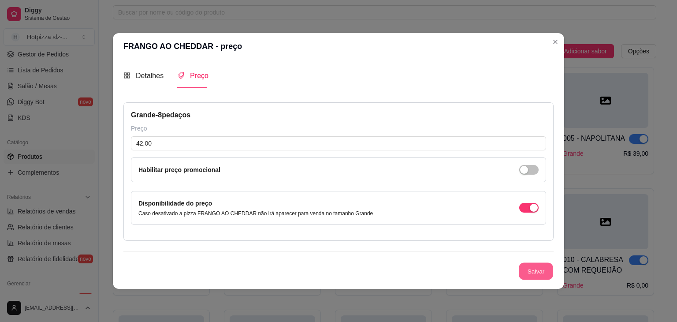
click at [531, 278] on button "Salvar" at bounding box center [536, 271] width 34 height 17
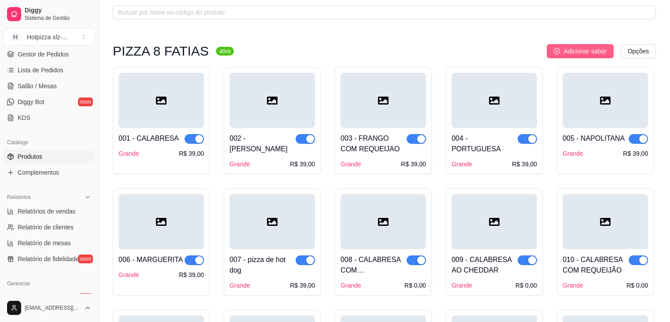
click at [586, 53] on span "Adicionar sabor" at bounding box center [585, 51] width 43 height 10
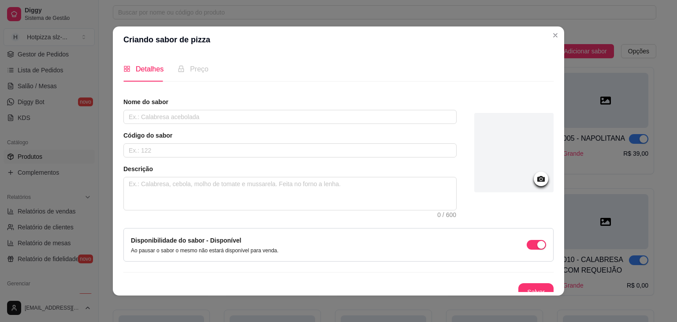
click at [559, 37] on header "Criando sabor de pizza" at bounding box center [338, 39] width 451 height 26
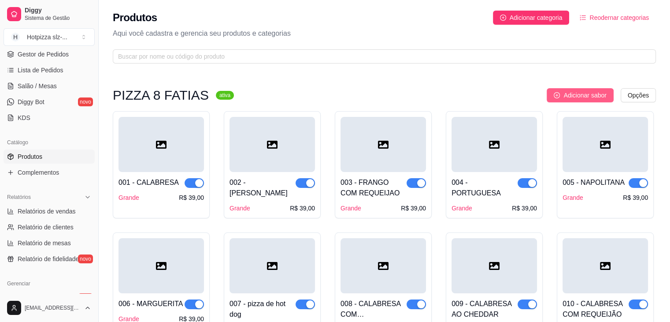
click at [571, 99] on span "Adicionar sabor" at bounding box center [585, 95] width 43 height 10
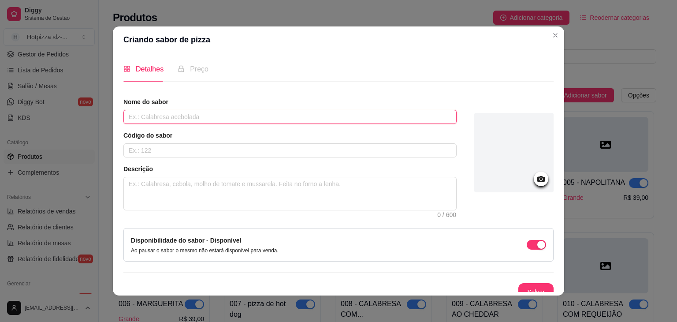
click at [174, 115] on input "text" at bounding box center [289, 117] width 333 height 14
paste input "4 QUEIJOS"
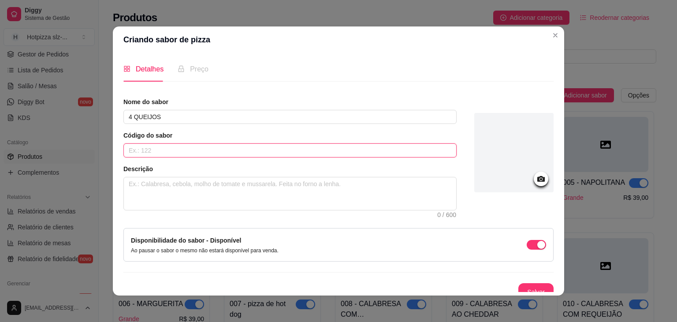
click at [149, 153] on input "text" at bounding box center [289, 150] width 333 height 14
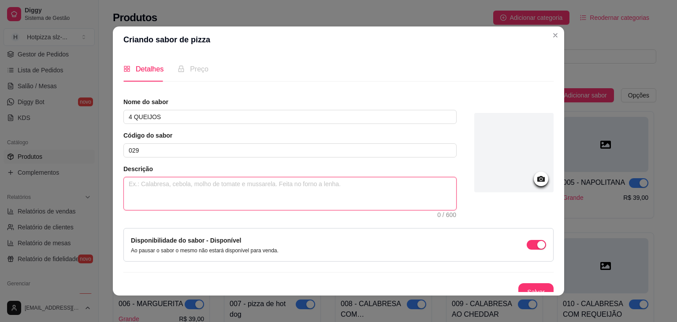
click at [164, 184] on textarea at bounding box center [290, 193] width 332 height 33
click at [248, 193] on textarea at bounding box center [290, 193] width 332 height 33
paste textarea "molho especial, mussarela, queijo de coalho, cheddar, requeijão, azeitona, oreg…"
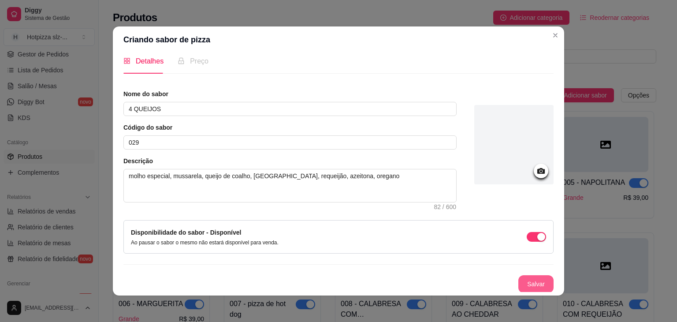
click at [518, 283] on button "Salvar" at bounding box center [535, 284] width 35 height 18
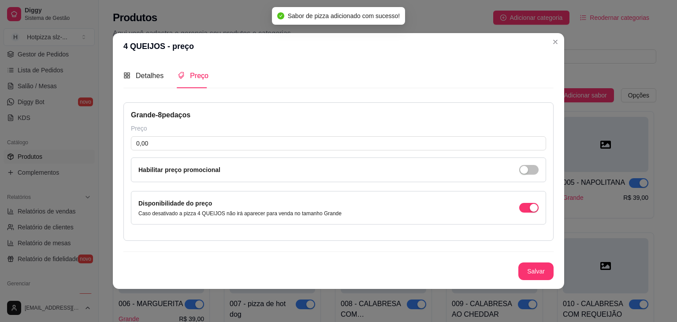
scroll to position [0, 0]
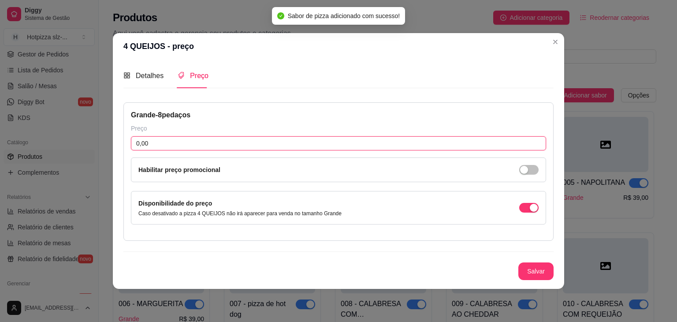
click at [162, 139] on input "0,00" at bounding box center [338, 143] width 415 height 14
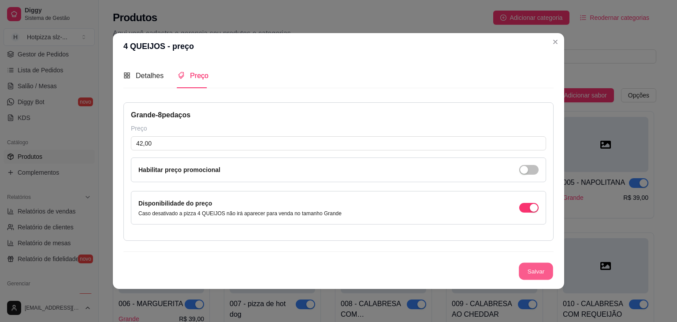
click at [521, 263] on button "Salvar" at bounding box center [536, 271] width 34 height 17
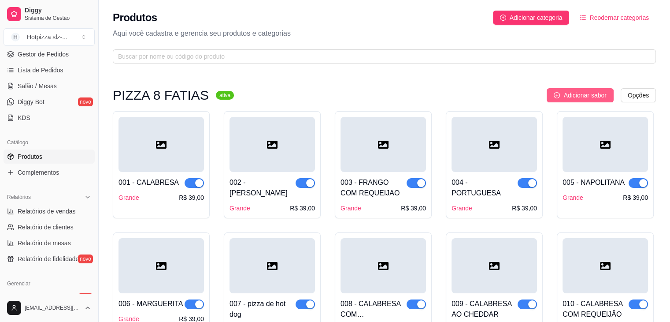
click at [578, 91] on span "Adicionar sabor" at bounding box center [585, 95] width 43 height 10
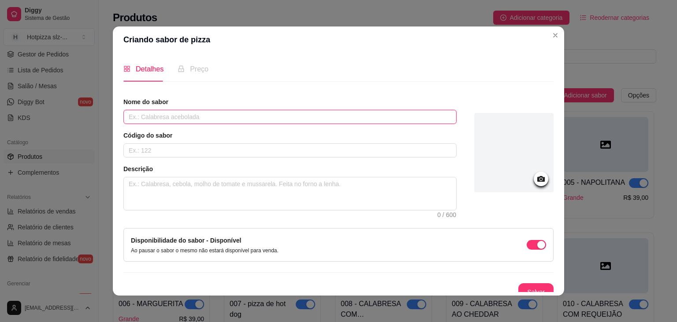
click at [190, 118] on input "text" at bounding box center [289, 117] width 333 height 14
paste input "BACON COM BARBECUE"
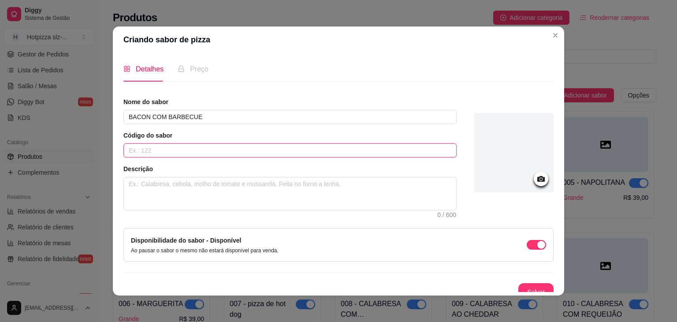
click at [184, 152] on input "text" at bounding box center [289, 150] width 333 height 14
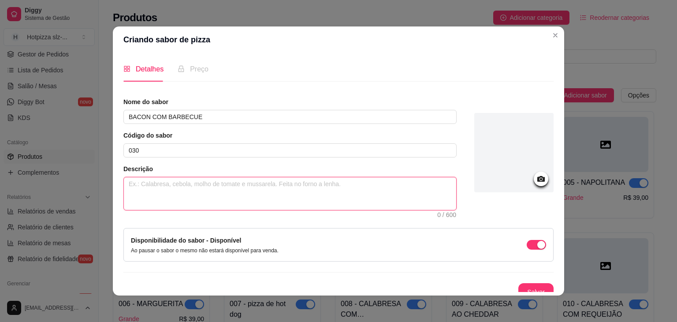
click at [212, 182] on textarea at bounding box center [290, 193] width 332 height 33
paste textarea "MOLHO ESPECIAL DE TOMATE, MUSSARELA, BACON EM CUBOS, CEBOLA, AZEITONA, MOLHO DE…"
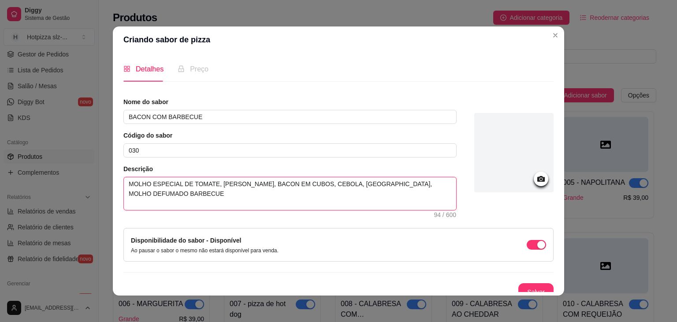
scroll to position [8, 0]
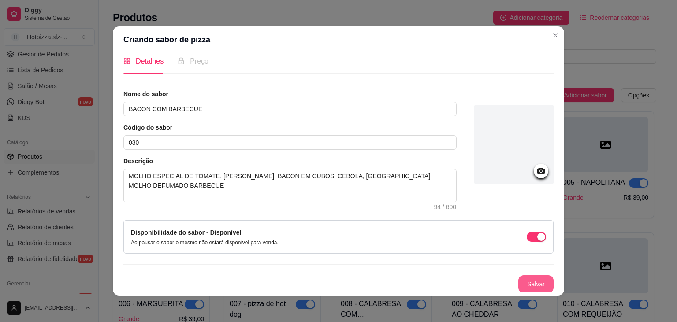
click at [522, 276] on button "Salvar" at bounding box center [535, 284] width 35 height 18
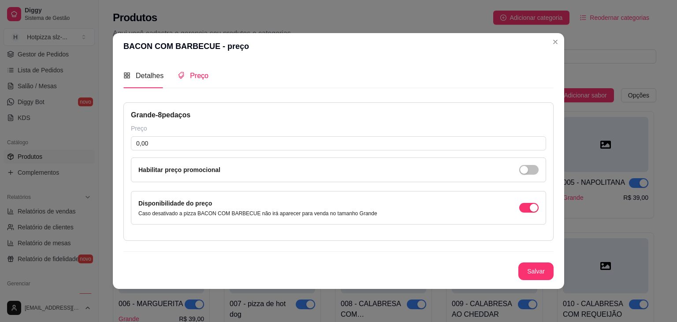
scroll to position [0, 0]
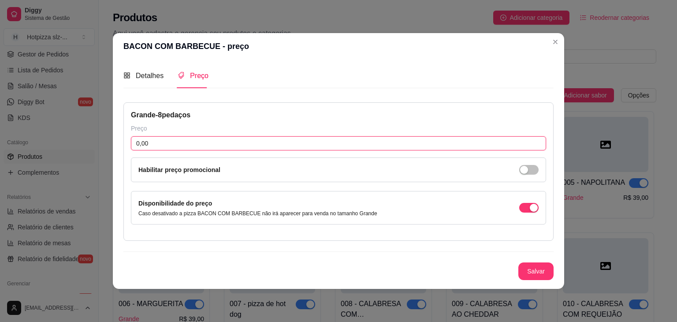
click at [151, 143] on input "0,00" at bounding box center [338, 143] width 415 height 14
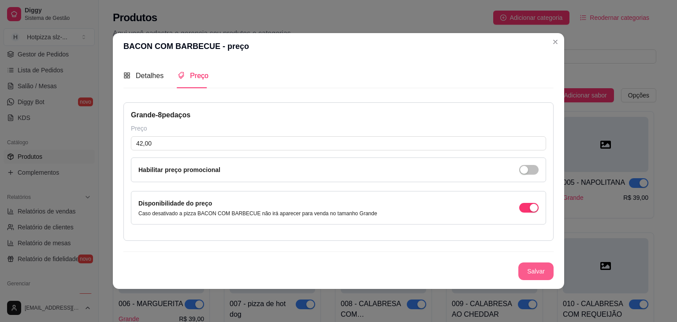
click at [541, 274] on button "Salvar" at bounding box center [535, 271] width 35 height 18
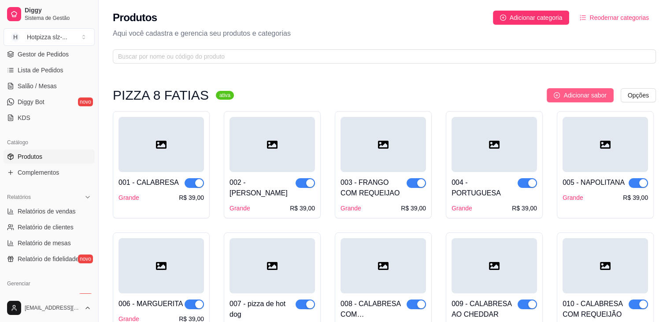
click at [594, 99] on span "Adicionar sabor" at bounding box center [585, 95] width 43 height 10
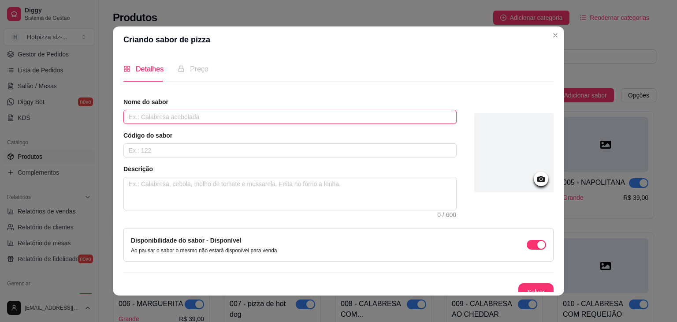
click at [140, 117] on input "text" at bounding box center [289, 117] width 333 height 14
paste input "4 ESTAÇÕES"
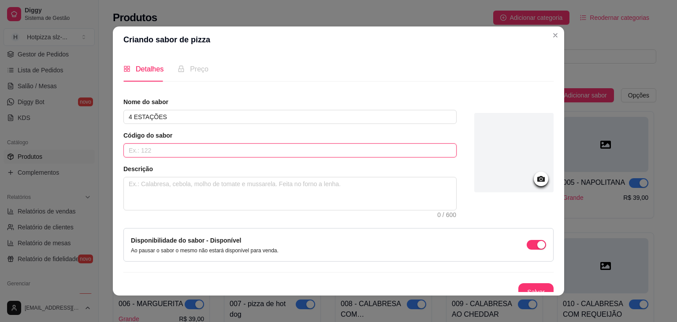
click at [162, 150] on input "text" at bounding box center [289, 150] width 333 height 14
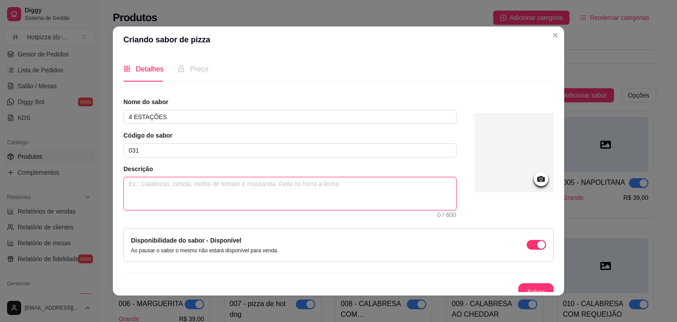
click at [188, 186] on textarea at bounding box center [290, 193] width 332 height 33
click at [242, 186] on textarea at bounding box center [290, 193] width 332 height 33
paste textarea "molho especial, mussarela, 2 fatias de frango, 2 fatias de calabresa, 2 fatias …"
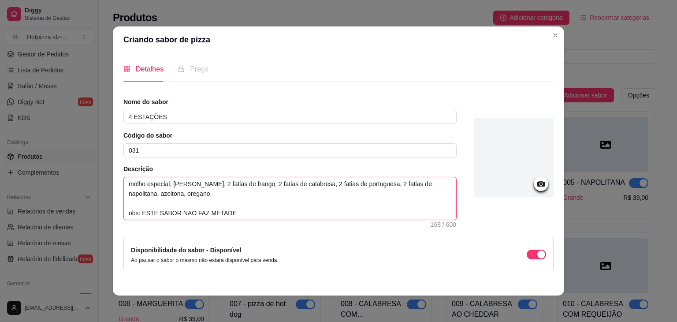
click at [125, 181] on textarea "molho especial, mussarela, 2 fatias de frango, 2 fatias de calabresa, 2 fatias …" at bounding box center [290, 198] width 332 height 42
drag, startPoint x: 224, startPoint y: 210, endPoint x: 120, endPoint y: 210, distance: 104.4
click at [123, 210] on span "molho especial, mussarela, 2 fatias de frango, 2 fatias de calabresa, 2 fatias …" at bounding box center [289, 198] width 333 height 43
click at [125, 183] on textarea "molho especial, mussarela, 2 fatias de frango, 2 fatias de calabresa, 2 fatias …" at bounding box center [290, 198] width 332 height 42
paste textarea "obs: ESTE SABOR NAO FAZ METADE"
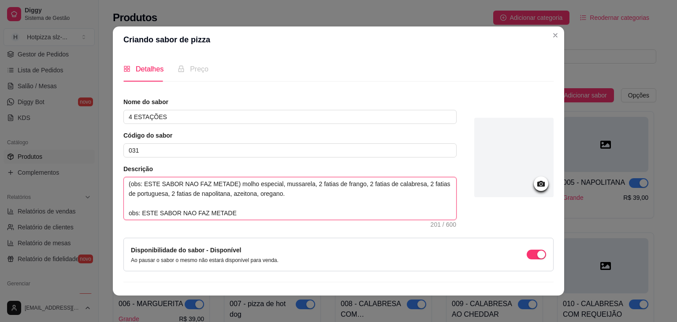
drag, startPoint x: 234, startPoint y: 210, endPoint x: 120, endPoint y: 212, distance: 114.2
click at [124, 212] on textarea "(obs: ESTE SABOR NAO FAZ METADE) molho especial, mussarela, 2 fatias de frango,…" at bounding box center [290, 198] width 332 height 42
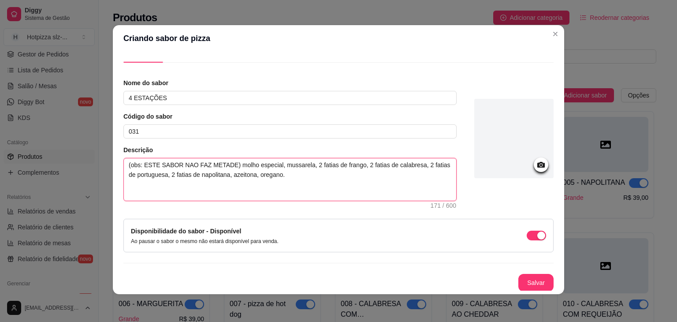
scroll to position [2, 0]
click at [519, 278] on button "Salvar" at bounding box center [535, 282] width 35 height 18
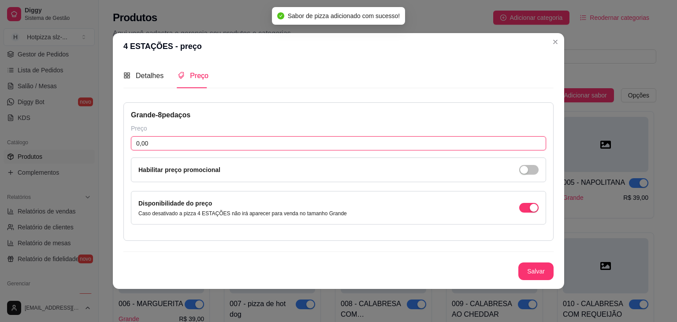
click at [151, 142] on input "0,00" at bounding box center [338, 143] width 415 height 14
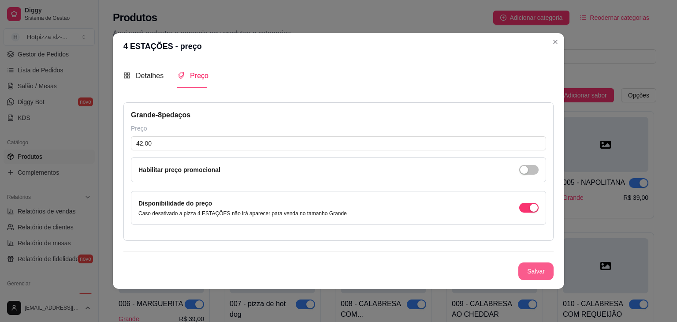
click at [525, 274] on button "Salvar" at bounding box center [535, 271] width 35 height 18
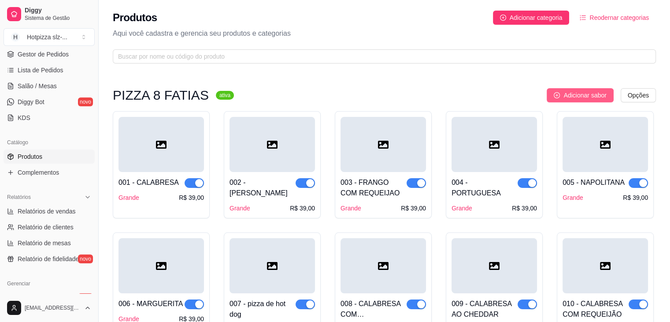
click at [558, 90] on button "Adicionar sabor" at bounding box center [580, 95] width 67 height 14
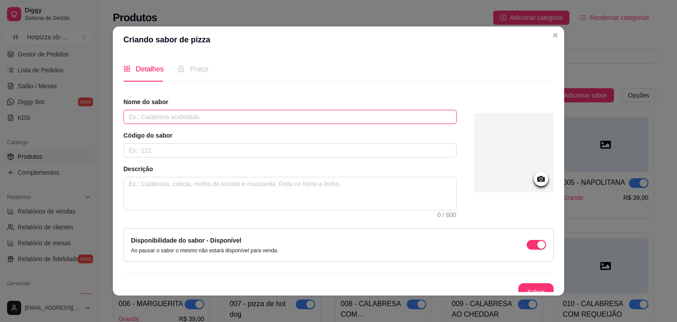
click at [195, 117] on input "text" at bounding box center [289, 117] width 333 height 14
paste input "HOT DOG AO CHEDDAR"
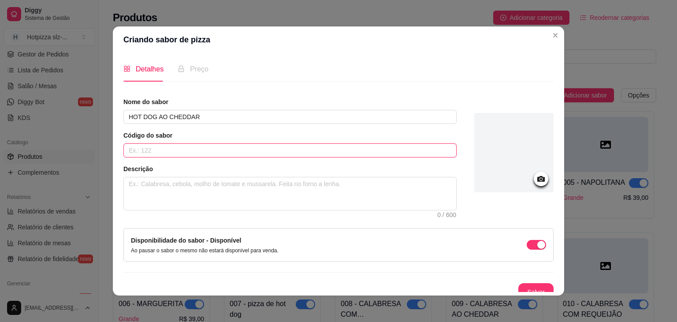
click at [178, 154] on input "text" at bounding box center [289, 150] width 333 height 14
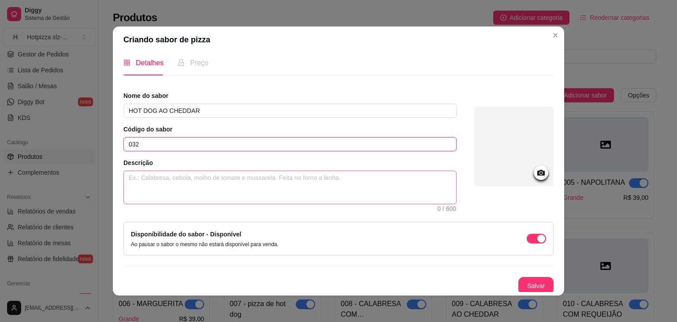
scroll to position [8, 0]
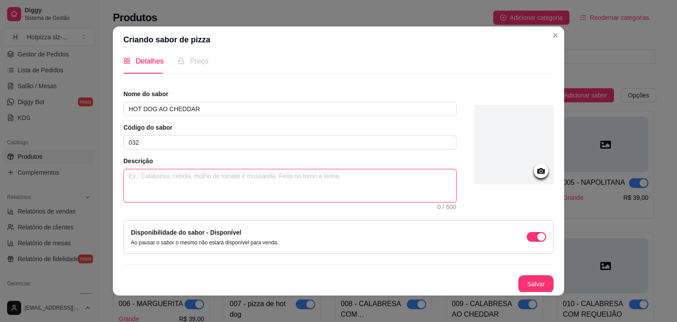
click at [274, 178] on textarea at bounding box center [290, 185] width 332 height 33
click at [534, 282] on button "Salvar" at bounding box center [535, 284] width 35 height 18
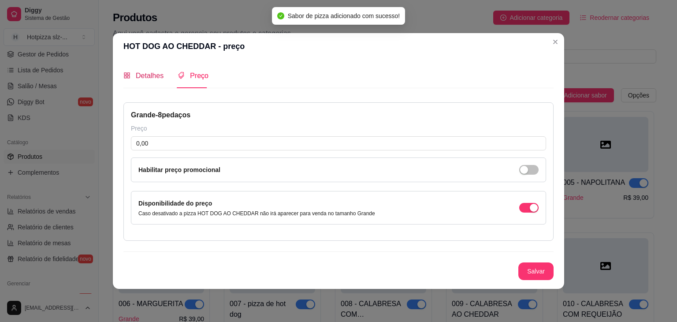
click at [152, 78] on span "Detalhes" at bounding box center [150, 75] width 28 height 7
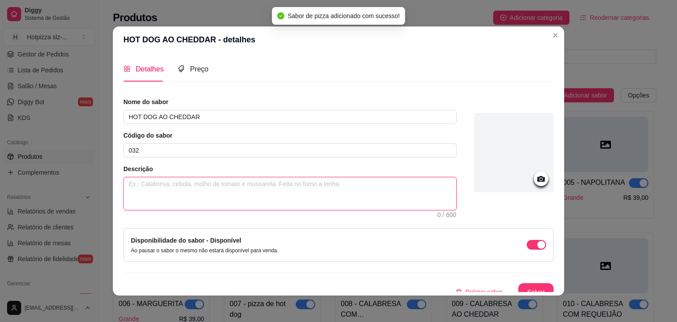
click at [157, 182] on textarea at bounding box center [290, 193] width 332 height 33
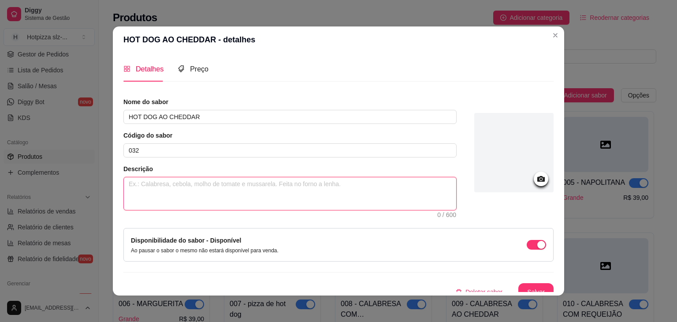
paste textarea "molho especial, mussarela, salsicha, tomate, milho e ervilha, cebola, cheddar, …"
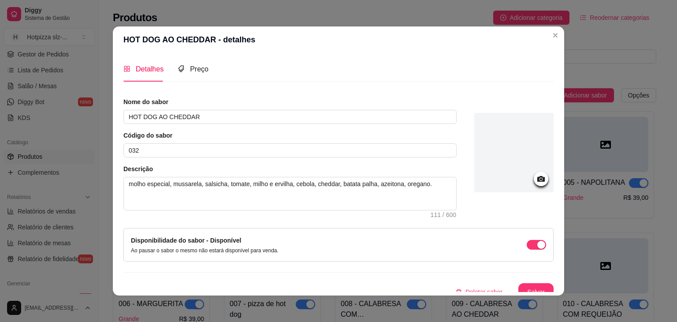
click at [531, 285] on button "Salvar" at bounding box center [535, 292] width 35 height 18
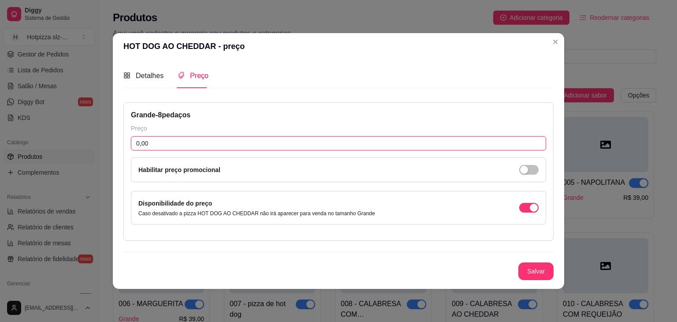
click at [167, 138] on input "0,00" at bounding box center [338, 143] width 415 height 14
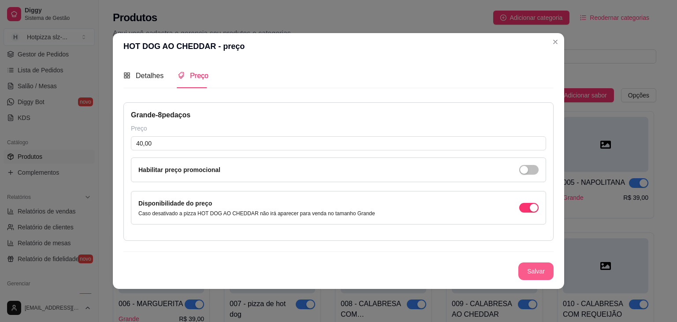
click at [535, 274] on button "Salvar" at bounding box center [535, 271] width 35 height 18
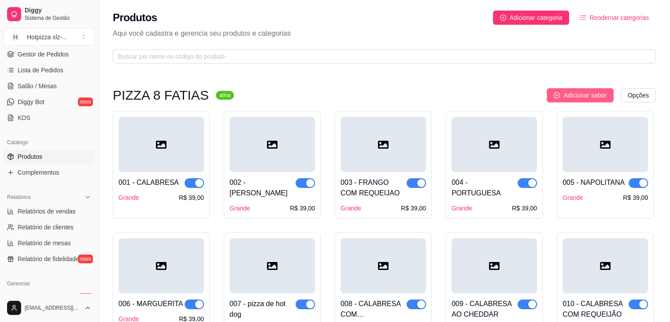
click at [572, 93] on span "Adicionar sabor" at bounding box center [585, 95] width 43 height 10
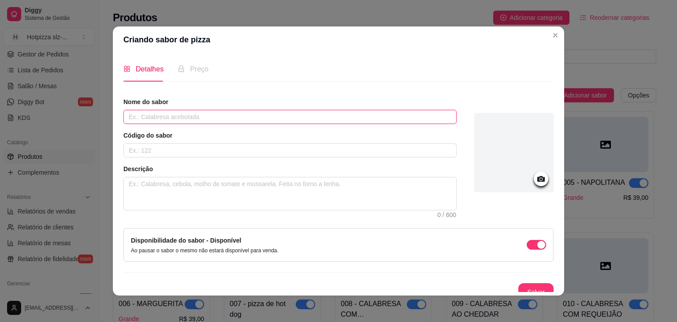
click at [196, 121] on input "text" at bounding box center [289, 117] width 333 height 14
paste input "CHOCOLATE COM NINHO"
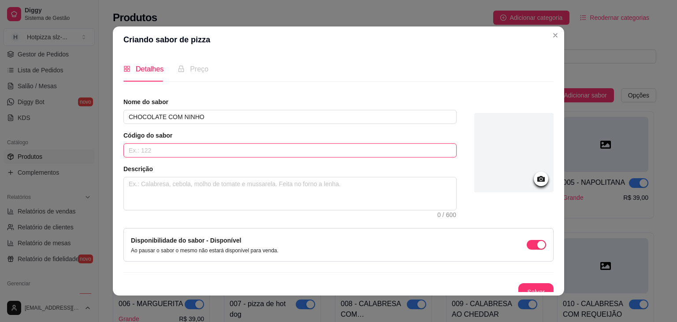
click at [166, 151] on input "text" at bounding box center [289, 150] width 333 height 14
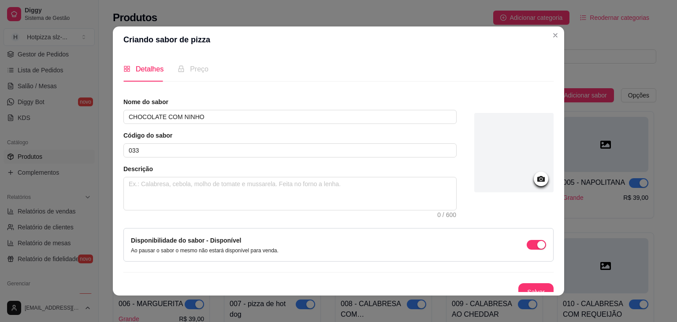
click at [205, 175] on div "Descrição 0 / 600" at bounding box center [289, 187] width 333 height 46
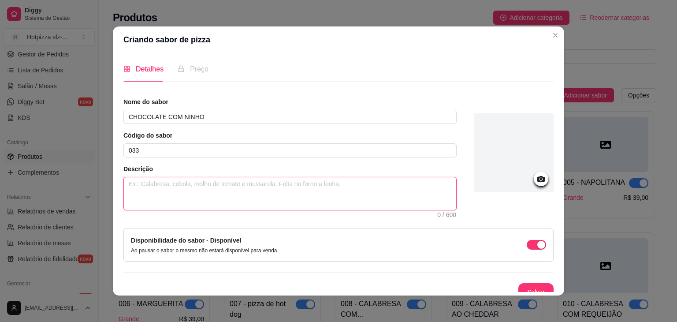
click at [208, 182] on textarea at bounding box center [290, 193] width 332 height 33
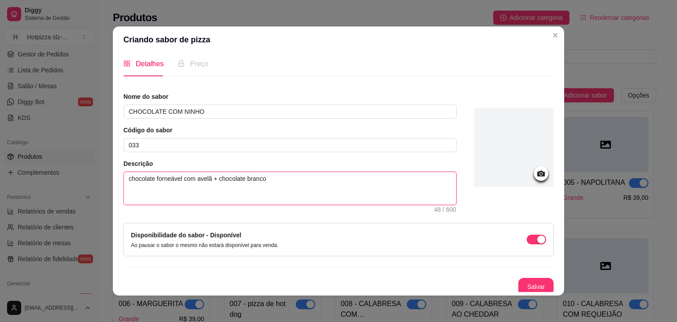
scroll to position [8, 0]
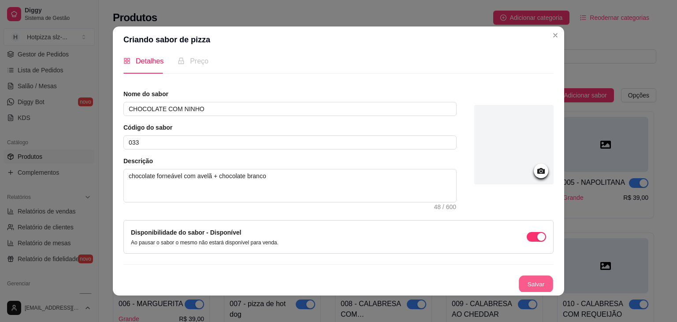
click at [520, 282] on button "Salvar" at bounding box center [536, 283] width 34 height 17
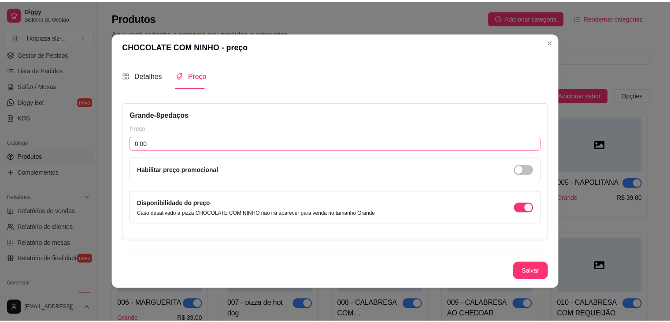
scroll to position [0, 0]
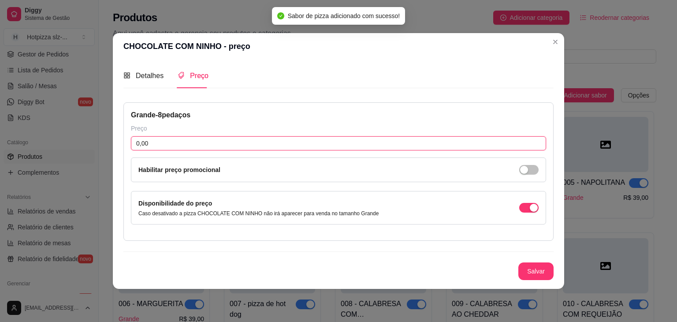
click at [144, 142] on input "0,00" at bounding box center [338, 143] width 415 height 14
click at [153, 141] on input "0,00" at bounding box center [338, 143] width 415 height 14
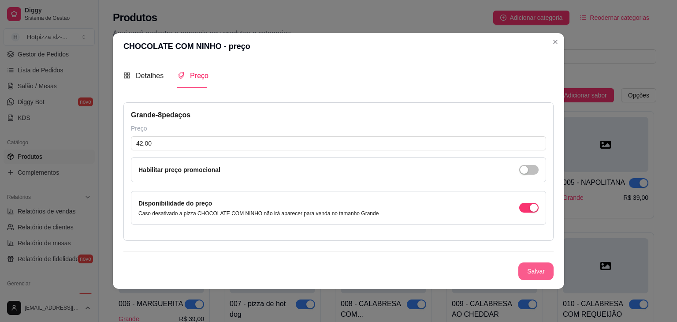
click at [546, 271] on button "Salvar" at bounding box center [535, 271] width 35 height 18
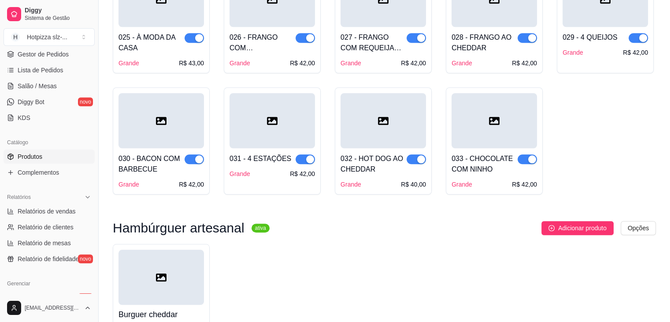
scroll to position [793, 0]
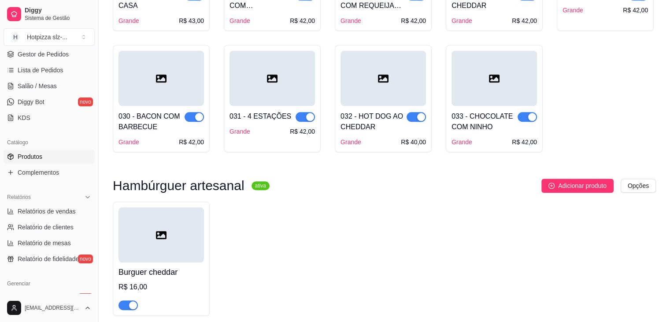
click at [482, 106] on div "033 - CHOCOLATE COM NINHO Grande R$ 42,00" at bounding box center [494, 126] width 85 height 41
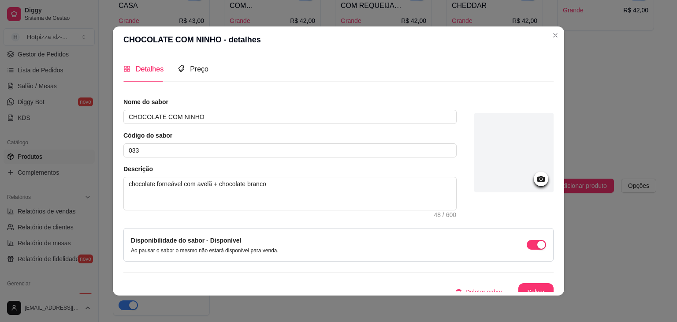
click at [537, 180] on icon at bounding box center [540, 179] width 7 height 6
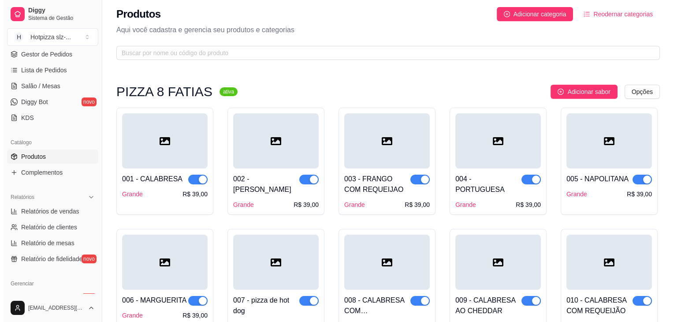
scroll to position [0, 0]
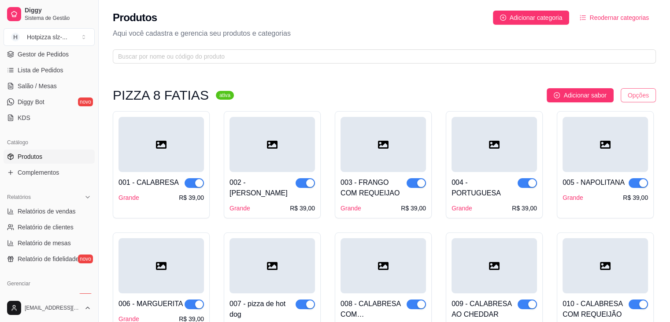
click at [636, 93] on html "Diggy Sistema de Gestão H Hotpizza slz- ... Loja aberta Período gratuito até 05…" at bounding box center [335, 161] width 670 height 322
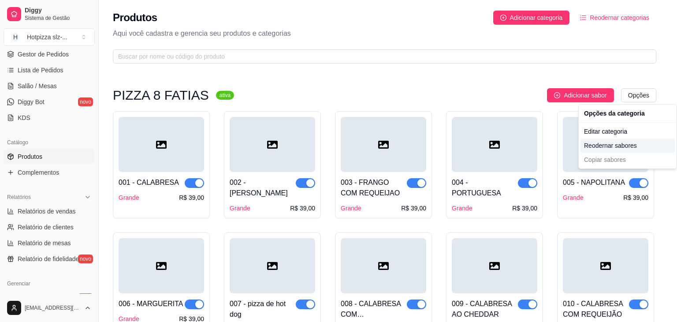
click at [608, 148] on div "Reodernar sabores" at bounding box center [627, 145] width 94 height 14
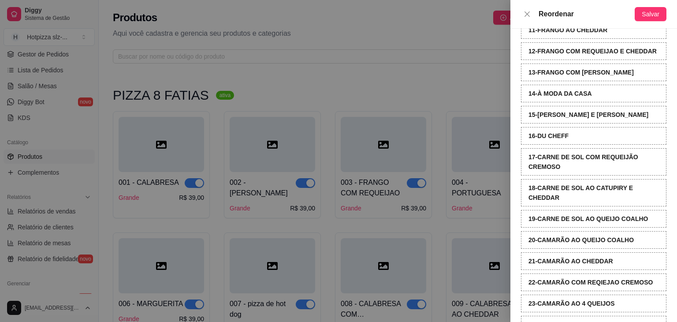
scroll to position [254, 0]
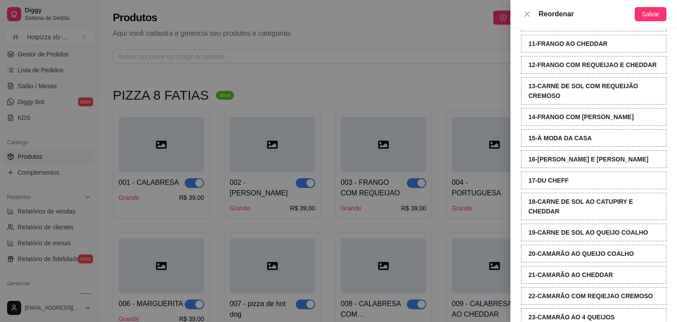
click at [559, 64] on strong "12 - FRANGO COM REQUEIJAO E CHEDDAR" at bounding box center [592, 64] width 128 height 7
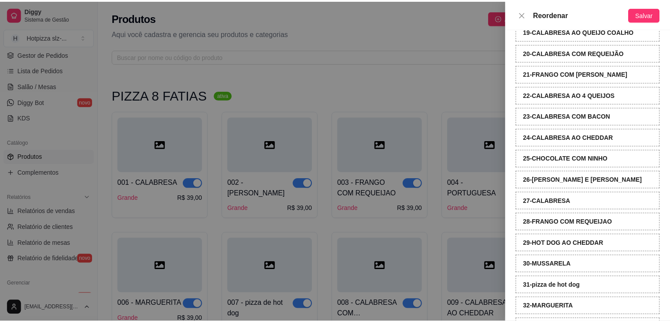
scroll to position [518, 0]
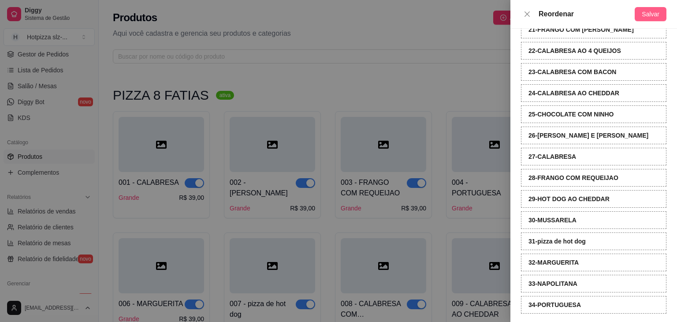
click at [652, 16] on span "Salvar" at bounding box center [651, 14] width 18 height 10
click at [526, 15] on icon "close" at bounding box center [527, 14] width 7 height 7
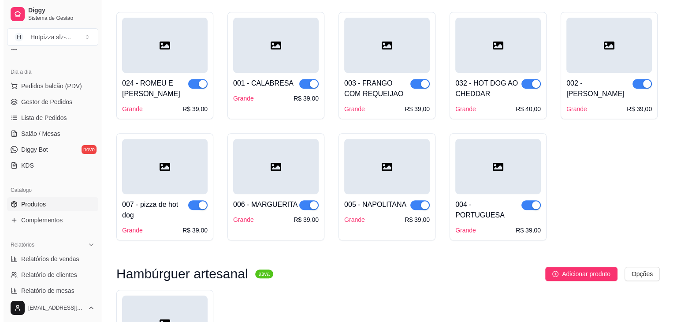
scroll to position [0, 0]
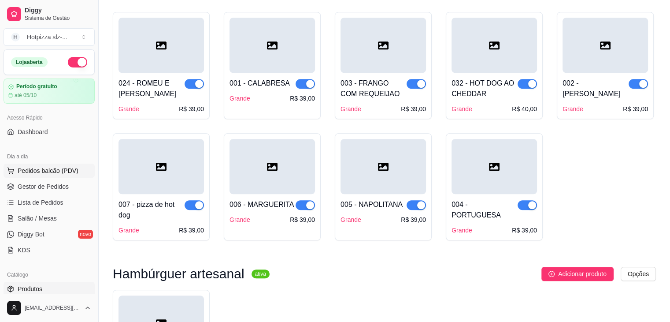
click at [42, 170] on span "Pedidos balcão (PDV)" at bounding box center [48, 170] width 61 height 9
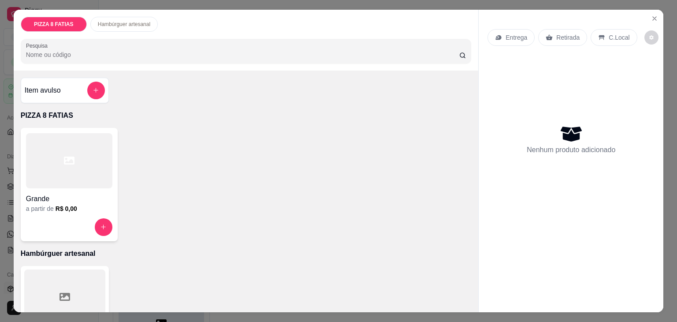
click at [521, 36] on p "Entrega" at bounding box center [516, 37] width 22 height 9
click at [566, 34] on p "Retirada" at bounding box center [567, 37] width 23 height 9
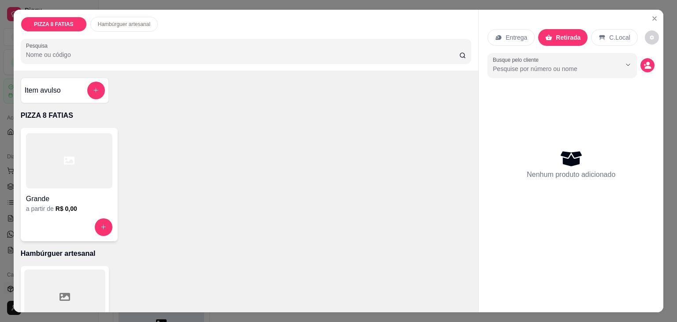
click at [516, 37] on p "Entrega" at bounding box center [516, 37] width 22 height 9
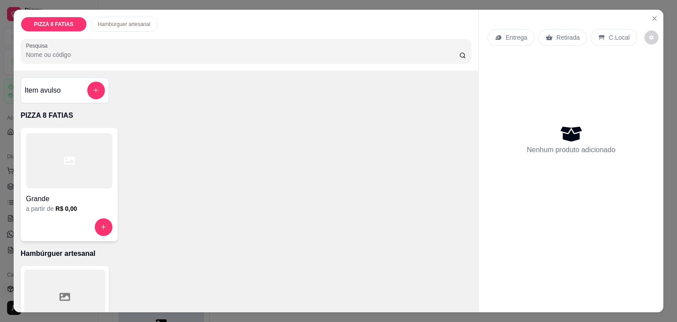
click at [560, 33] on p "Retirada" at bounding box center [567, 37] width 23 height 9
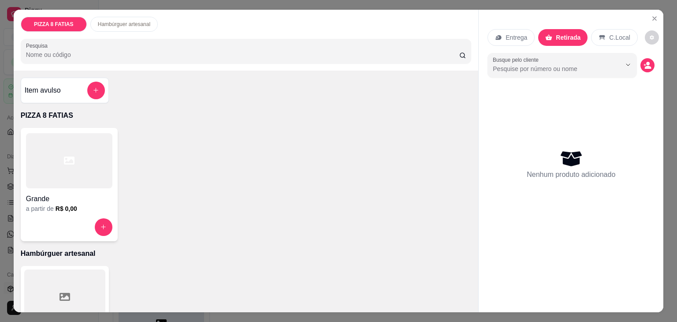
click at [226, 140] on div "Grande a partir de R$ 0,00" at bounding box center [246, 184] width 451 height 113
click at [93, 87] on icon "add-separate-item" at bounding box center [96, 90] width 7 height 7
click at [128, 21] on p "Hambúrguer artesanal" at bounding box center [124, 24] width 52 height 7
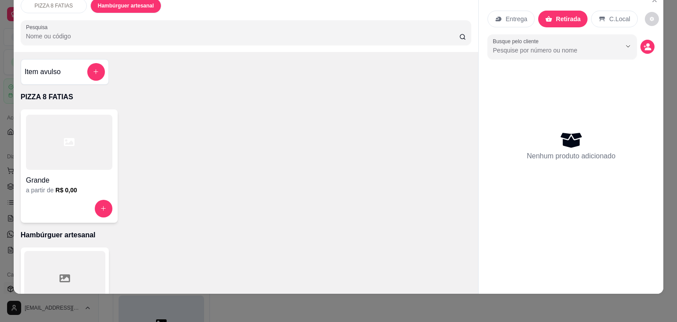
click at [61, 158] on div at bounding box center [69, 142] width 86 height 55
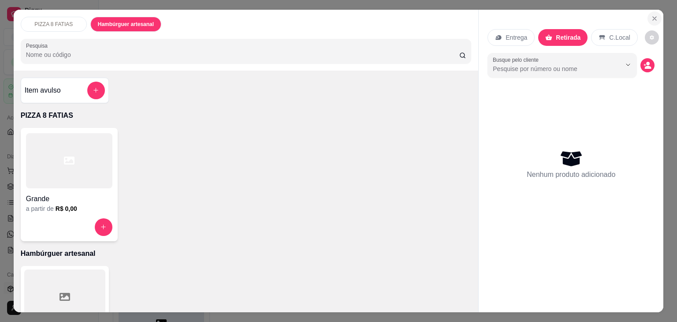
click at [654, 15] on icon "Close" at bounding box center [654, 18] width 7 height 7
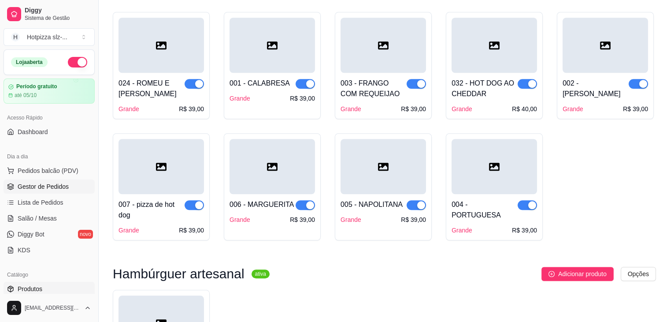
click at [47, 187] on span "Gestor de Pedidos" at bounding box center [43, 186] width 51 height 9
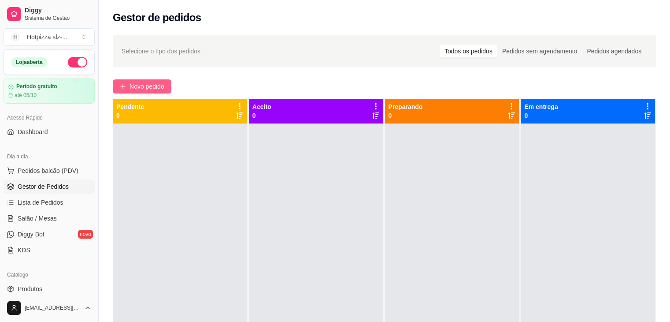
click at [153, 88] on span "Novo pedido" at bounding box center [147, 87] width 35 height 10
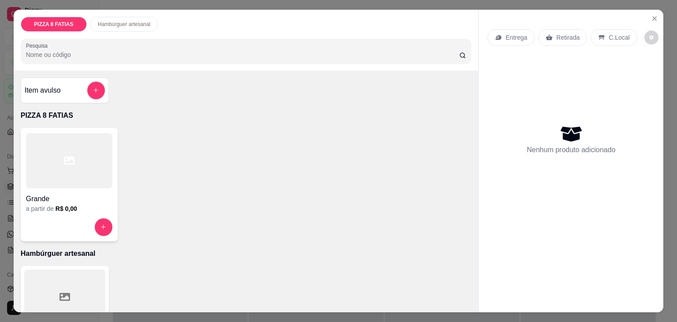
click at [48, 163] on div at bounding box center [69, 160] width 86 height 55
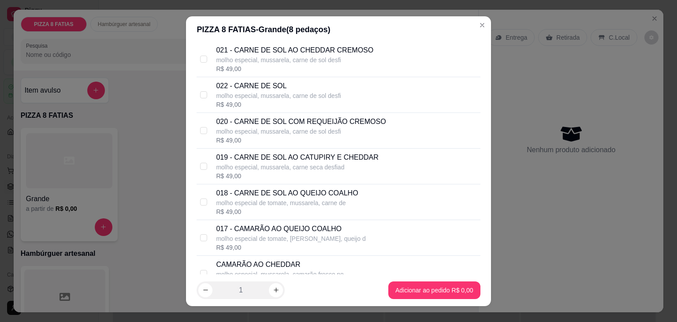
scroll to position [88, 0]
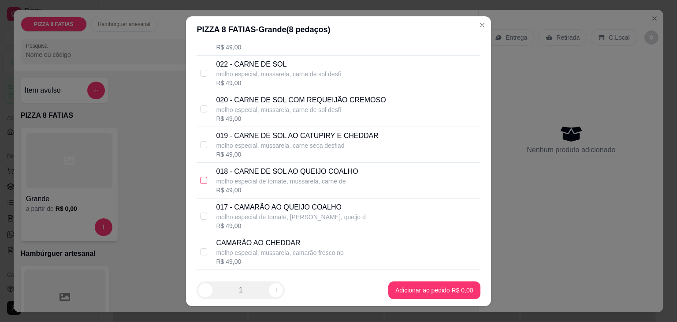
click at [200, 180] on input "checkbox" at bounding box center [203, 180] width 7 height 7
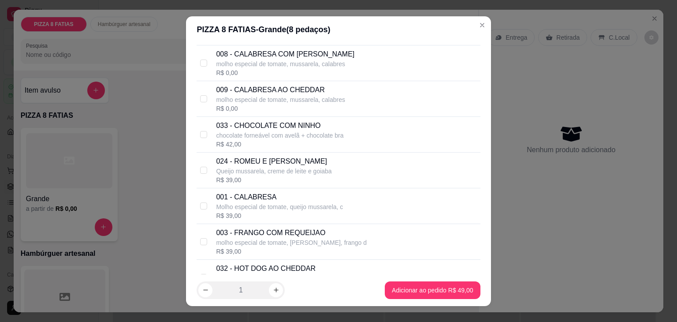
scroll to position [970, 0]
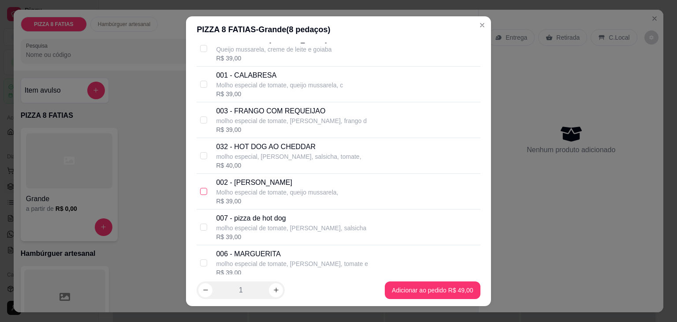
click at [201, 189] on input "checkbox" at bounding box center [203, 191] width 7 height 7
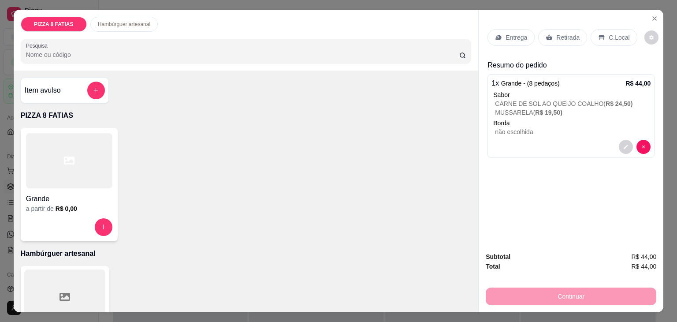
scroll to position [79, 0]
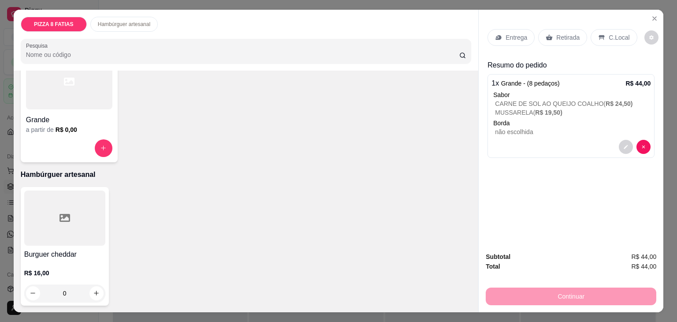
click at [74, 220] on div at bounding box center [64, 217] width 81 height 55
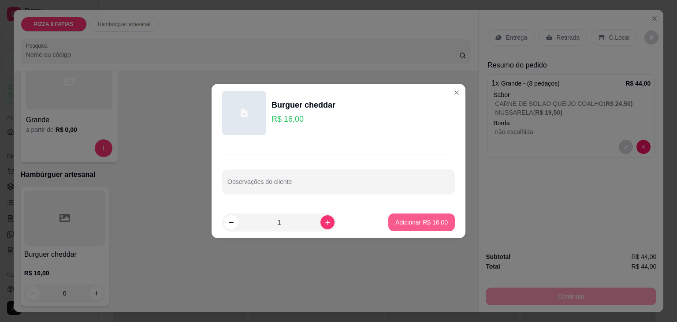
click at [410, 221] on p "Adicionar R$ 16,00" at bounding box center [421, 222] width 52 height 9
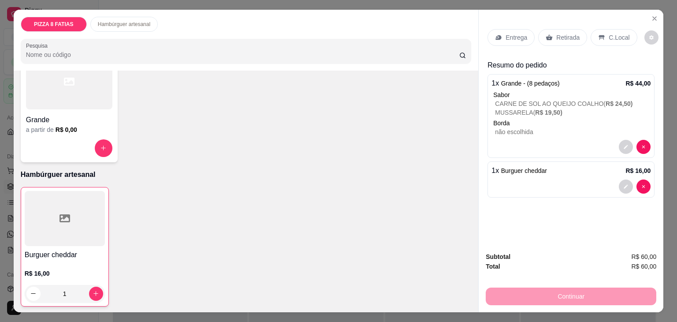
click at [556, 33] on p "Retirada" at bounding box center [567, 37] width 23 height 9
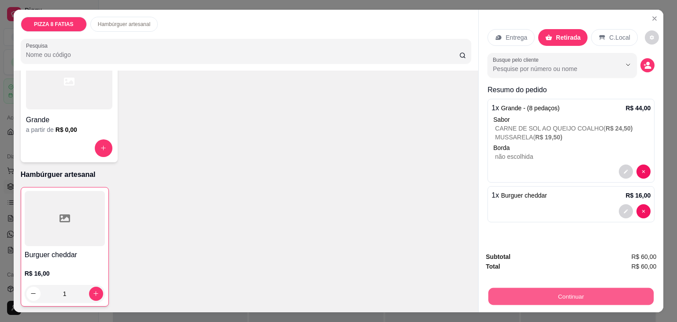
click at [568, 290] on button "Continuar" at bounding box center [570, 296] width 165 height 17
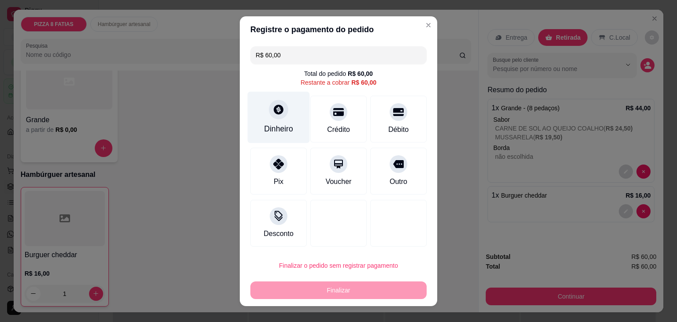
click at [279, 115] on div at bounding box center [278, 109] width 19 height 19
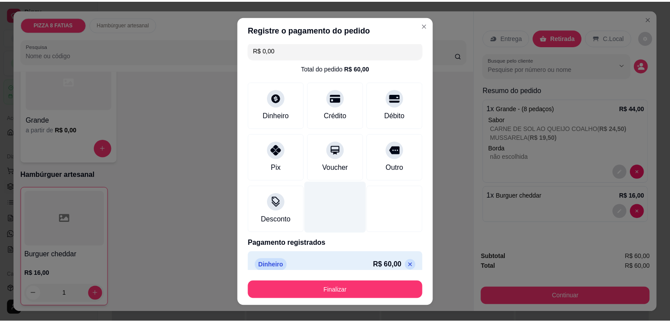
scroll to position [0, 0]
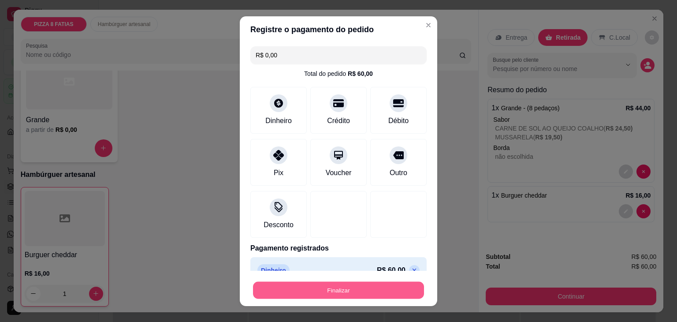
click at [357, 286] on button "Finalizar" at bounding box center [338, 289] width 171 height 17
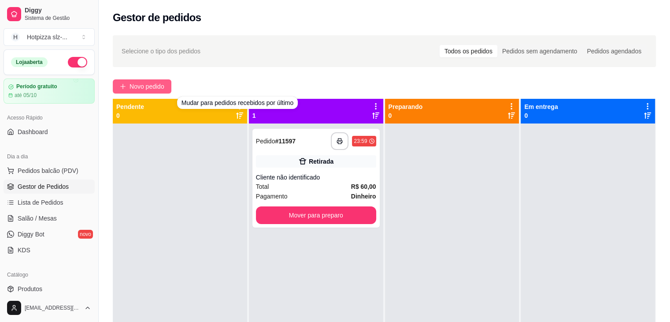
click at [144, 83] on span "Novo pedido" at bounding box center [147, 87] width 35 height 10
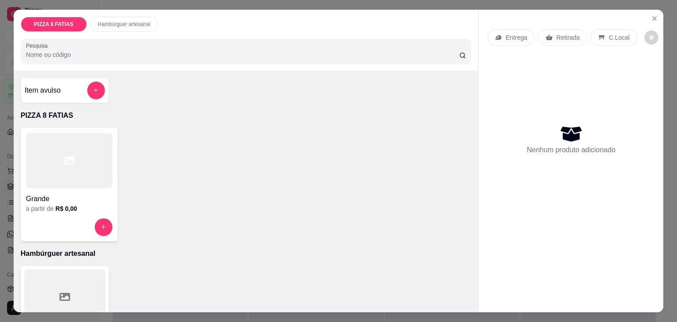
click at [573, 36] on p "Retirada" at bounding box center [567, 37] width 23 height 9
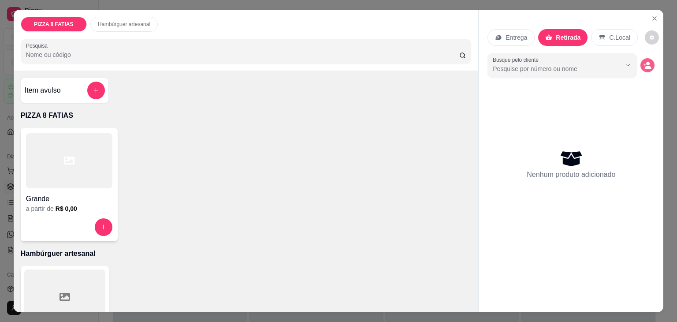
click at [643, 62] on icon "decrease-product-quantity" at bounding box center [647, 65] width 8 height 8
click at [64, 159] on icon at bounding box center [69, 160] width 11 height 11
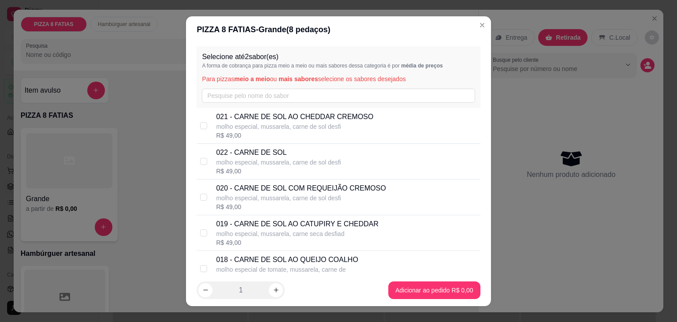
click at [251, 152] on p "022 - CARNE DE SOL" at bounding box center [278, 152] width 125 height 11
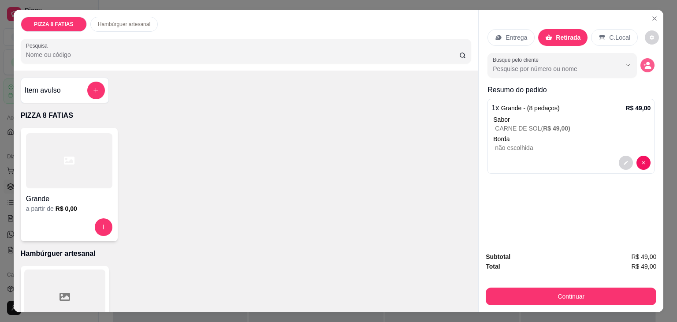
click at [643, 62] on icon "decrease-product-quantity" at bounding box center [647, 65] width 8 height 8
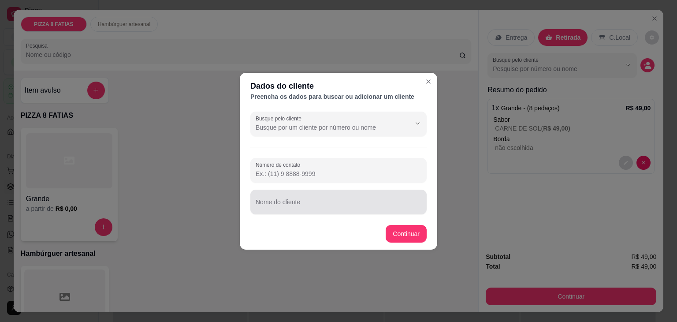
click at [286, 201] on input "Nome do cliente" at bounding box center [339, 205] width 166 height 9
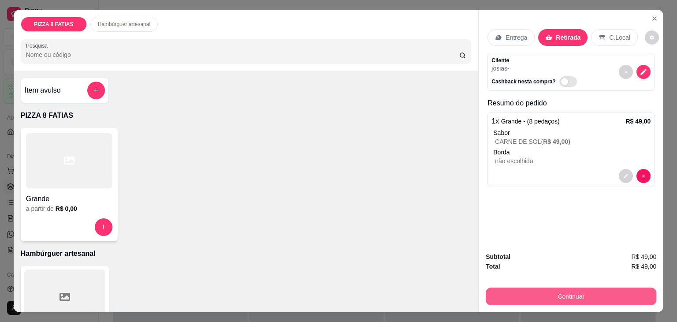
click at [576, 293] on button "Continuar" at bounding box center [571, 296] width 171 height 18
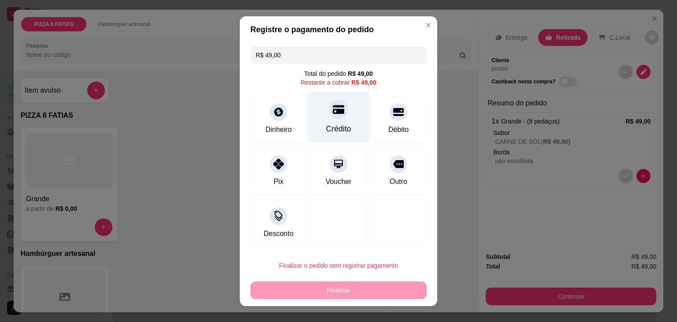
click at [334, 120] on div "Crédito" at bounding box center [339, 117] width 62 height 52
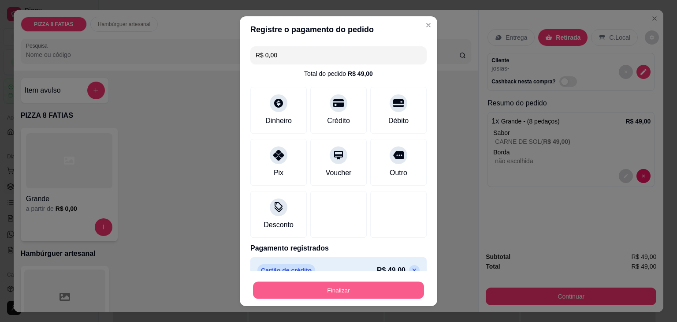
click at [370, 291] on button "Finalizar" at bounding box center [338, 289] width 171 height 17
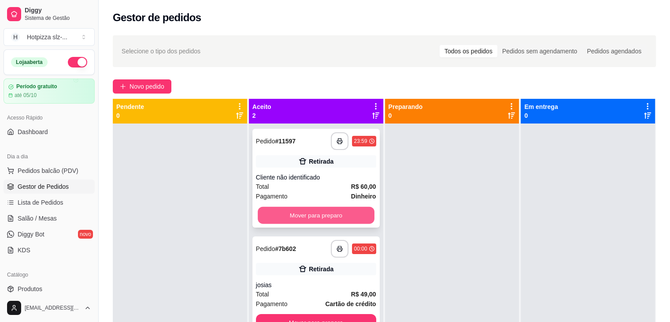
click at [303, 216] on button "Mover para preparo" at bounding box center [316, 215] width 117 height 17
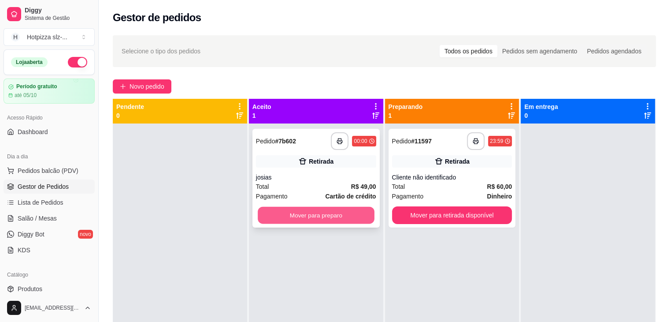
click at [301, 218] on button "Mover para preparo" at bounding box center [316, 215] width 117 height 17
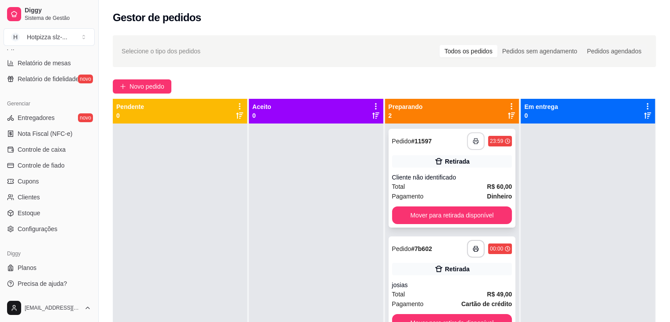
click at [474, 145] on button "button" at bounding box center [476, 141] width 18 height 18
click at [448, 215] on button "Mover para retirada disponível" at bounding box center [452, 215] width 120 height 18
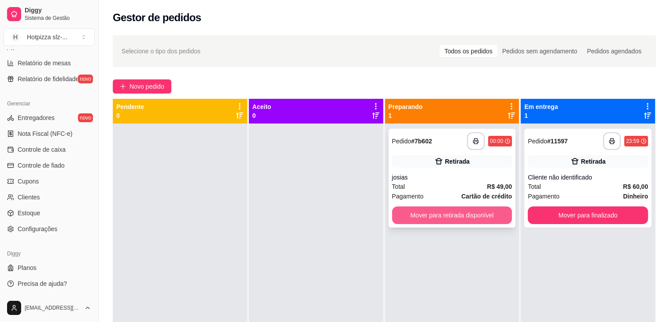
click at [454, 217] on button "Mover para retirada disponível" at bounding box center [452, 215] width 120 height 18
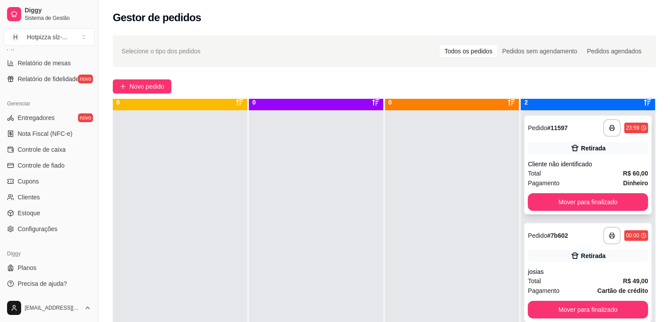
scroll to position [25, 0]
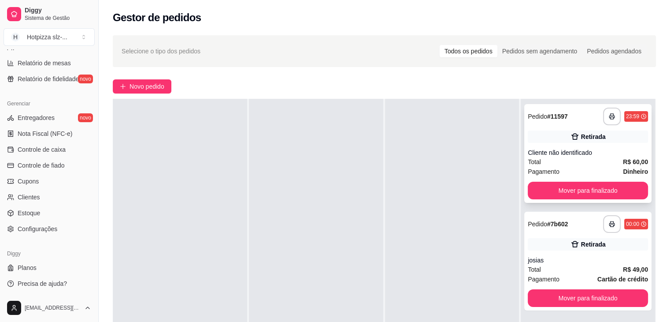
click at [589, 123] on div "**********" at bounding box center [588, 117] width 120 height 18
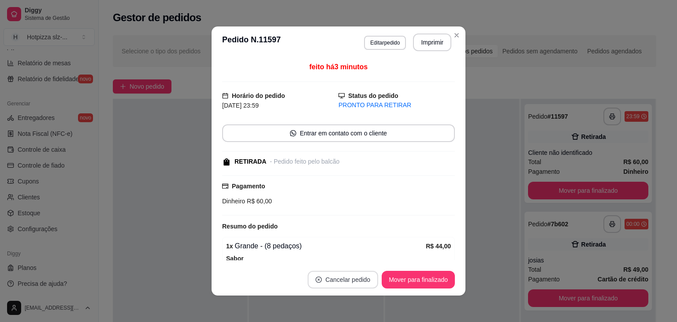
click at [356, 282] on button "Cancelar pedido" at bounding box center [343, 280] width 71 height 18
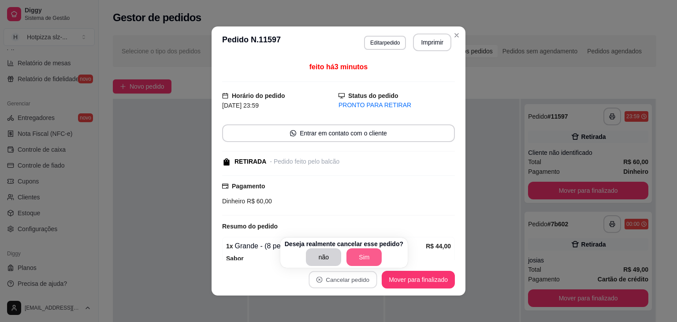
click at [358, 252] on button "Sim" at bounding box center [363, 257] width 35 height 18
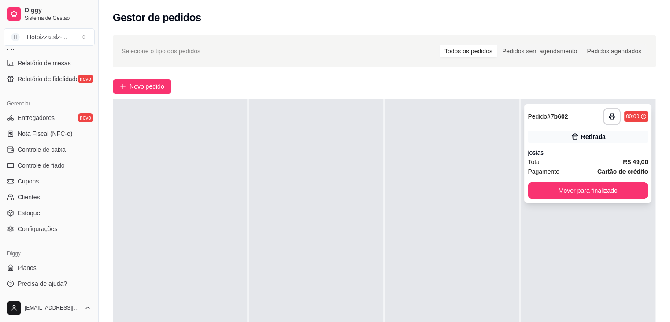
click at [565, 146] on div "**********" at bounding box center [587, 153] width 127 height 99
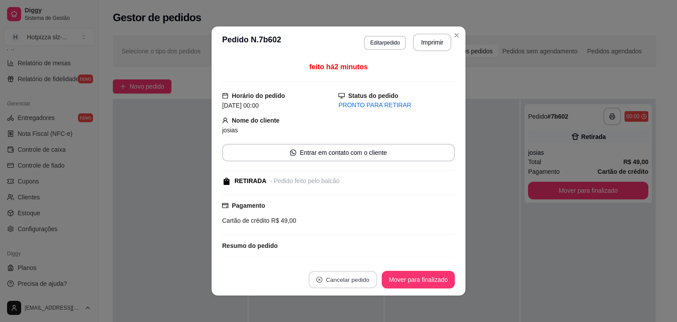
click at [337, 279] on button "Cancelar pedido" at bounding box center [343, 279] width 68 height 17
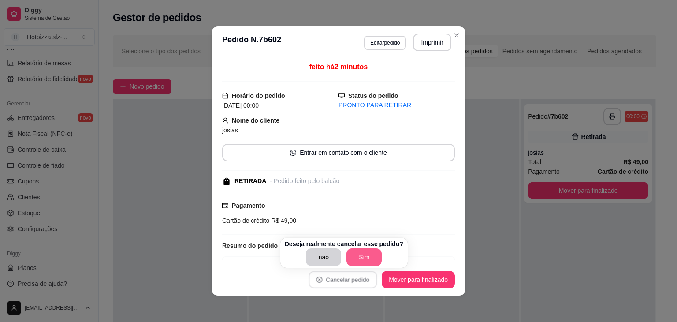
click at [360, 254] on button "Sim" at bounding box center [363, 257] width 35 height 18
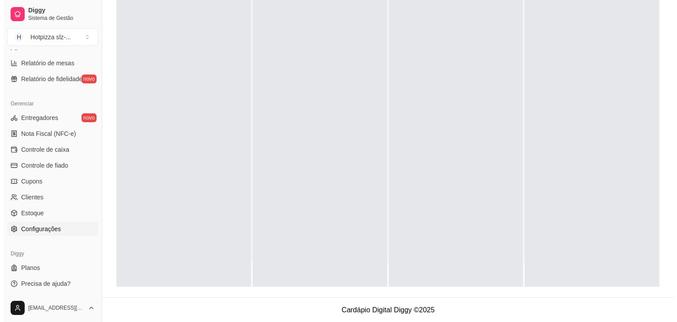
scroll to position [134, 0]
click at [88, 188] on html "Diggy Sistema de Gestão H Hotpizza slz- ... Loja aberta Período gratuito até 05…" at bounding box center [335, 27] width 670 height 322
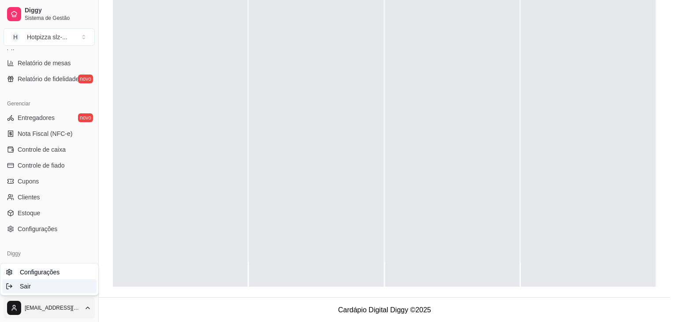
click at [27, 287] on span "Sair" at bounding box center [25, 286] width 11 height 9
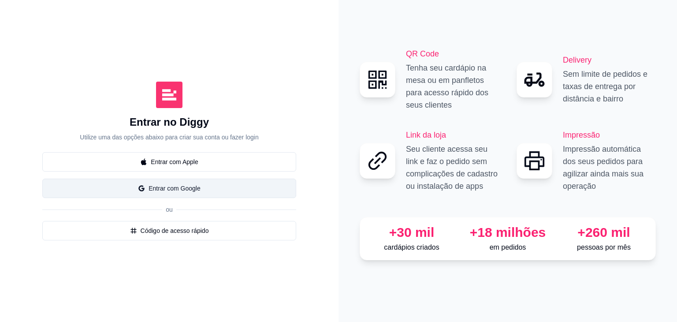
click at [167, 189] on button "Entrar com Google" at bounding box center [169, 187] width 254 height 19
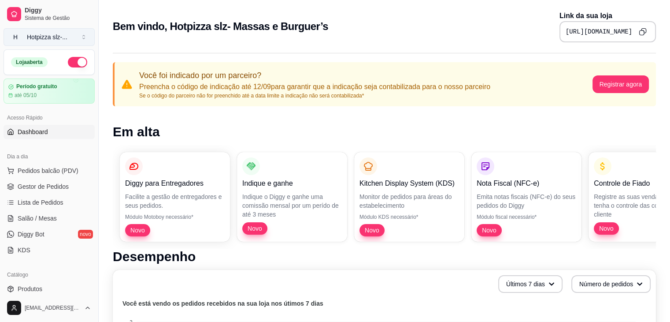
click at [86, 39] on button "H Hotpizza slz- ..." at bounding box center [49, 37] width 91 height 18
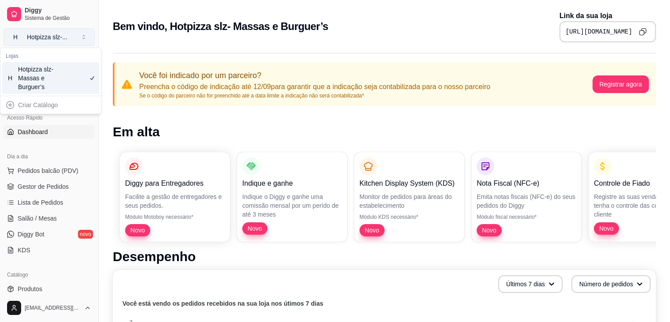
click at [86, 39] on button "H Hotpizza slz- ..." at bounding box center [49, 37] width 91 height 18
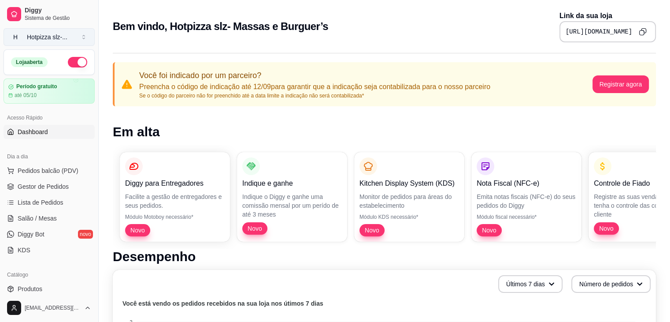
click at [86, 39] on button "H Hotpizza slz- ..." at bounding box center [49, 37] width 91 height 18
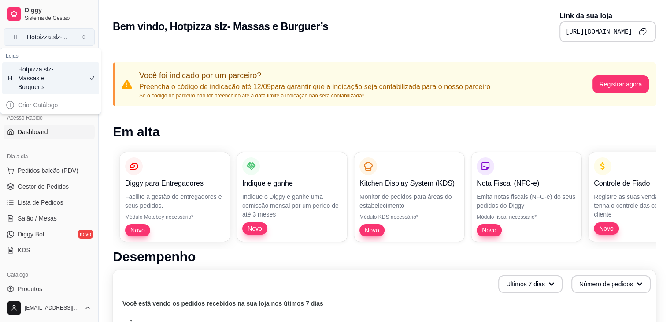
click at [85, 37] on button "H Hotpizza slz- ..." at bounding box center [49, 37] width 91 height 18
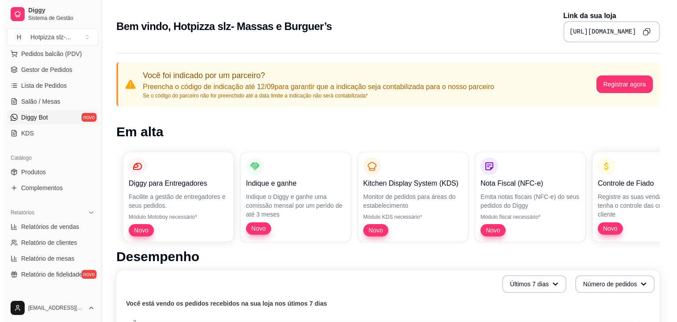
scroll to position [132, 0]
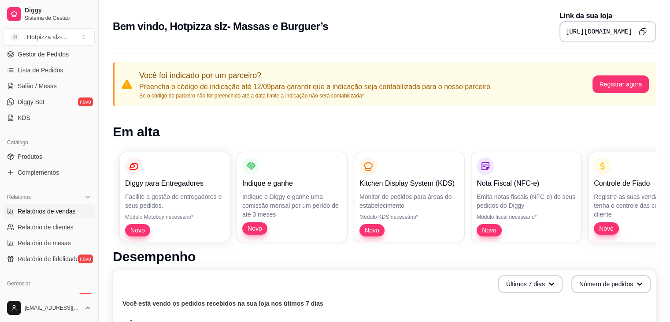
click at [45, 211] on span "Relatórios de vendas" at bounding box center [47, 211] width 58 height 9
select select "ALL"
select select "0"
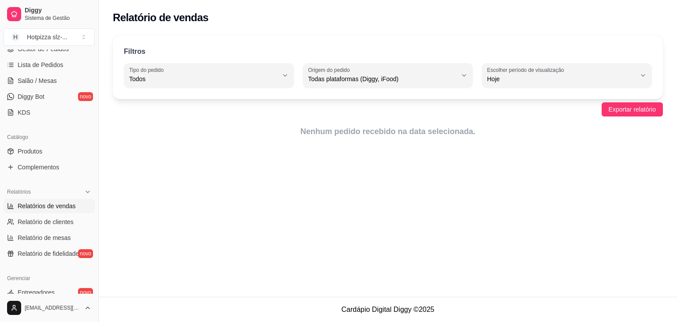
scroll to position [136, 0]
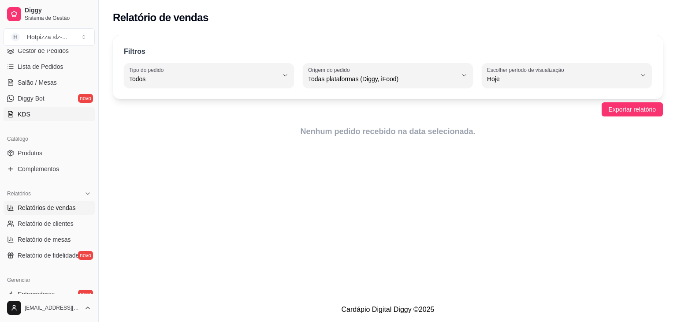
click at [18, 111] on span "KDS" at bounding box center [24, 114] width 13 height 9
